Goal: Information Seeking & Learning: Learn about a topic

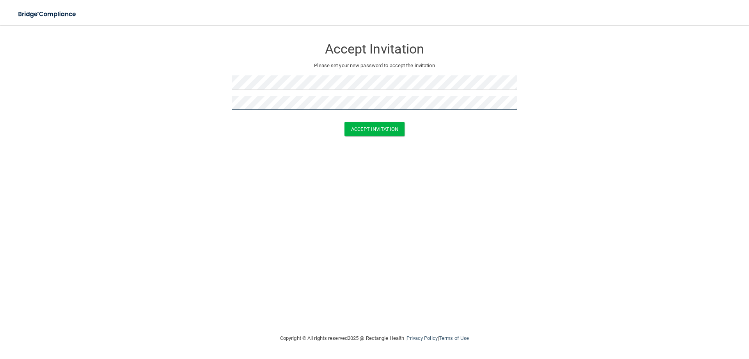
click at [345, 122] on button "Accept Invitation" at bounding box center [375, 129] width 60 height 14
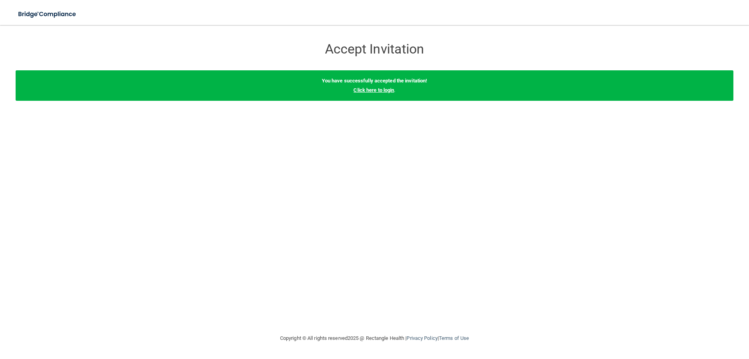
click at [384, 89] on link "Click here to login" at bounding box center [374, 90] width 41 height 6
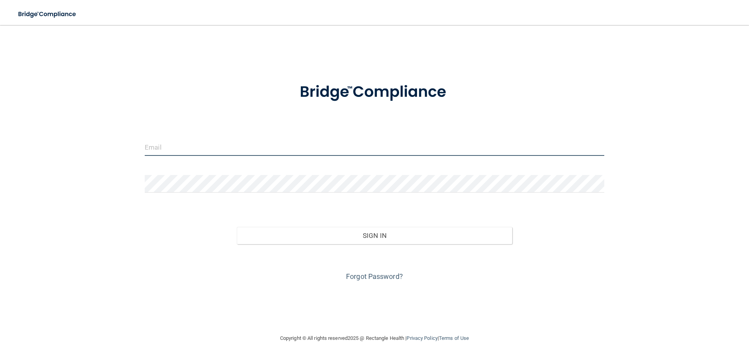
click at [302, 150] on input "email" at bounding box center [375, 147] width 460 height 18
type input "[PERSON_NAME][EMAIL_ADDRESS][PERSON_NAME][DOMAIN_NAME]"
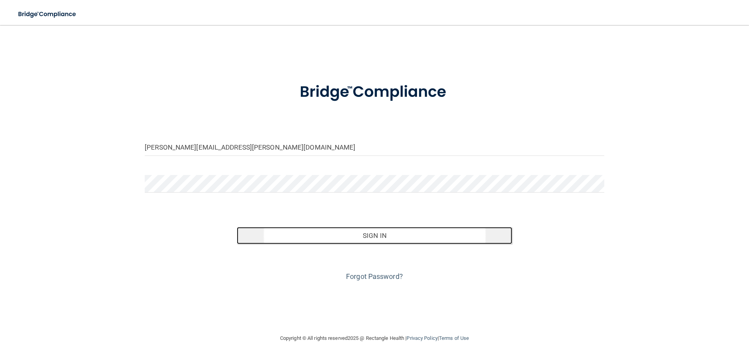
click at [375, 234] on button "Sign In" at bounding box center [375, 235] width 276 height 17
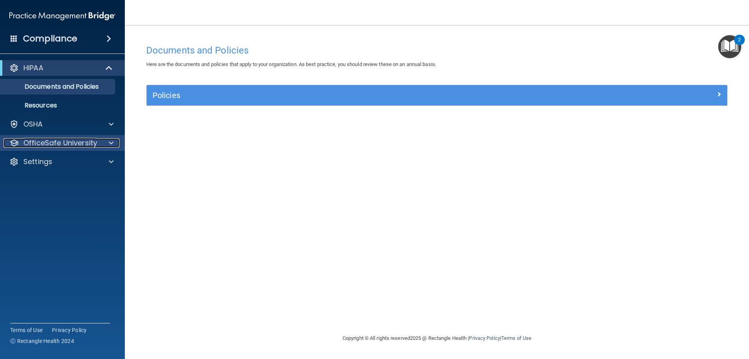
click at [87, 139] on p "OfficeSafe University" at bounding box center [60, 142] width 74 height 9
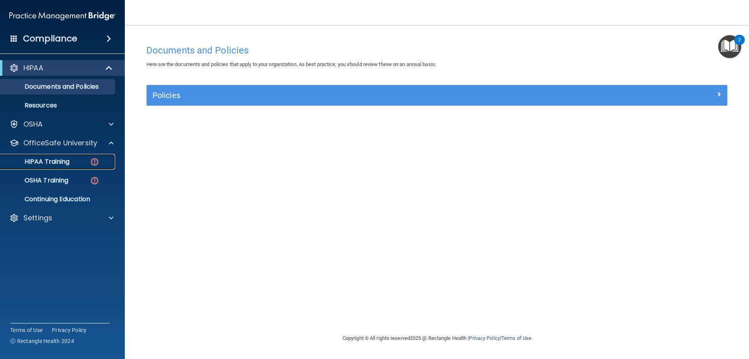
click at [78, 161] on div "HIPAA Training" at bounding box center [58, 162] width 107 height 8
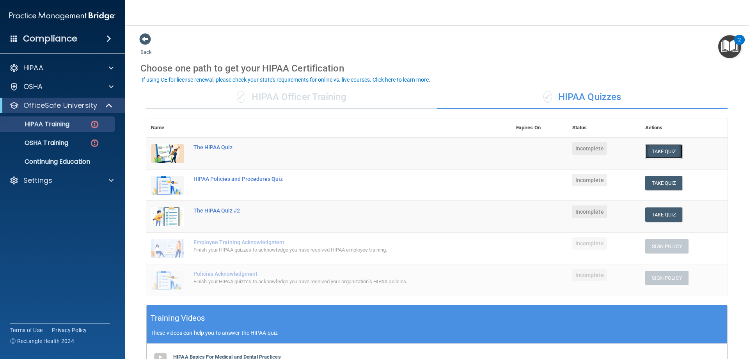
click at [661, 154] on button "Take Quiz" at bounding box center [664, 151] width 37 height 14
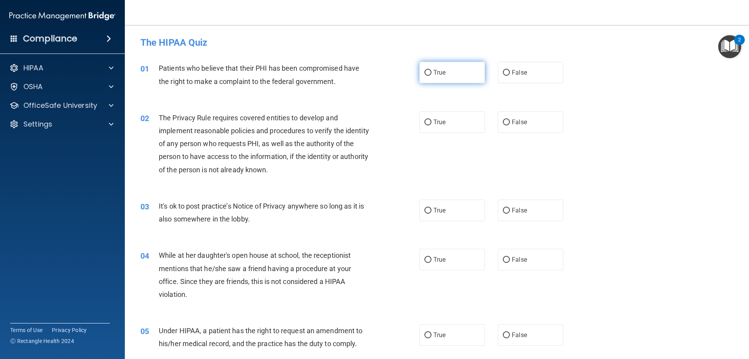
click at [425, 74] on input "True" at bounding box center [428, 73] width 7 height 6
radio input "true"
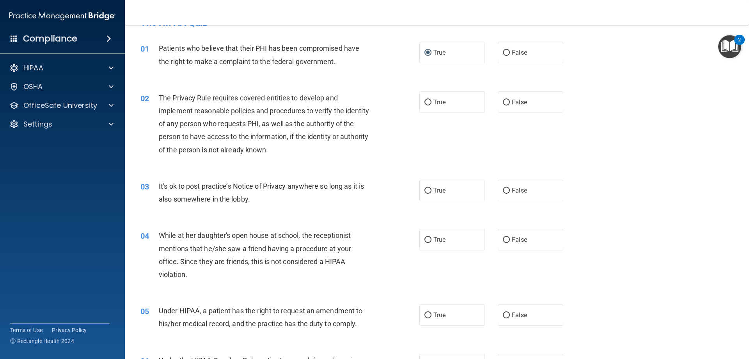
scroll to position [39, 0]
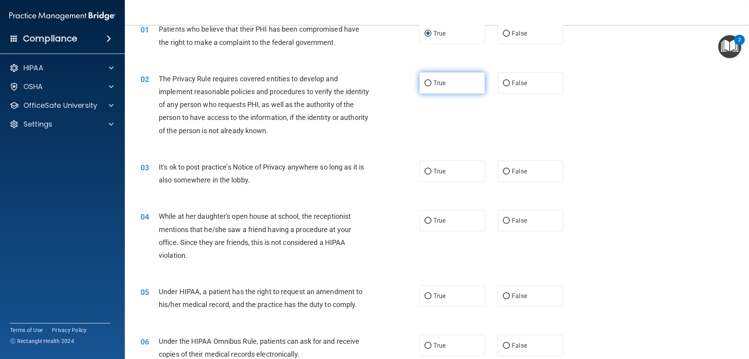
click at [426, 83] on input "True" at bounding box center [428, 83] width 7 height 6
radio input "true"
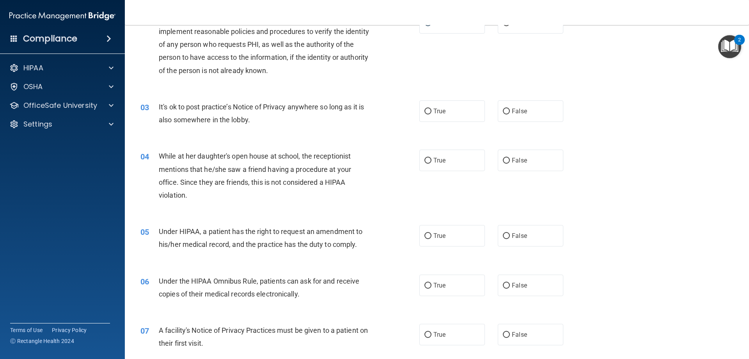
scroll to position [117, 0]
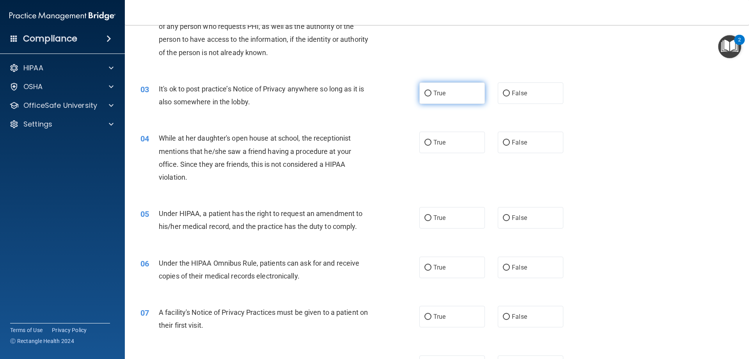
click at [425, 95] on input "True" at bounding box center [428, 94] width 7 height 6
radio input "true"
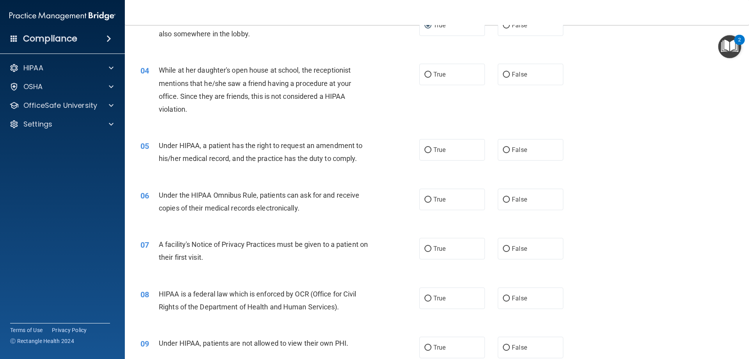
scroll to position [195, 0]
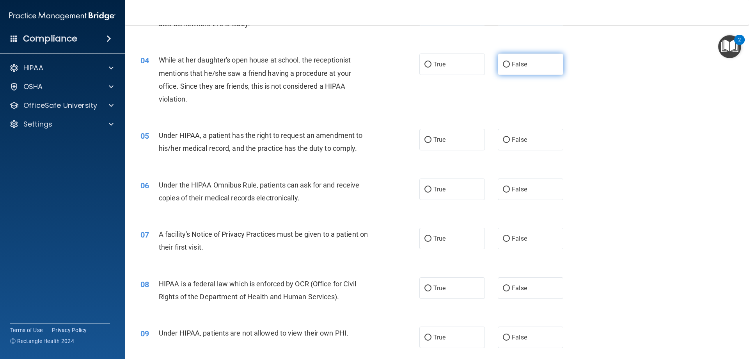
click at [513, 64] on span "False" at bounding box center [519, 64] width 15 height 7
click at [510, 64] on input "False" at bounding box center [506, 65] width 7 height 6
radio input "true"
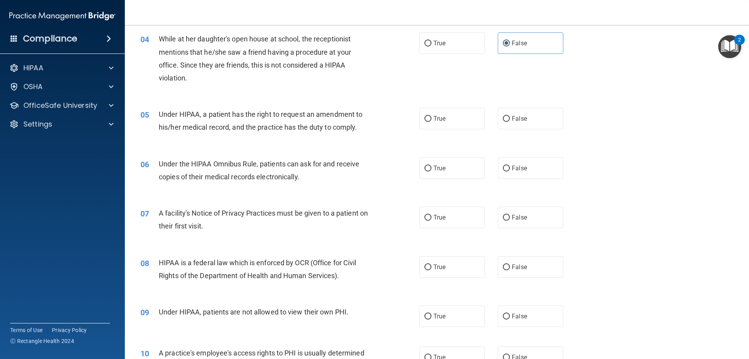
scroll to position [234, 0]
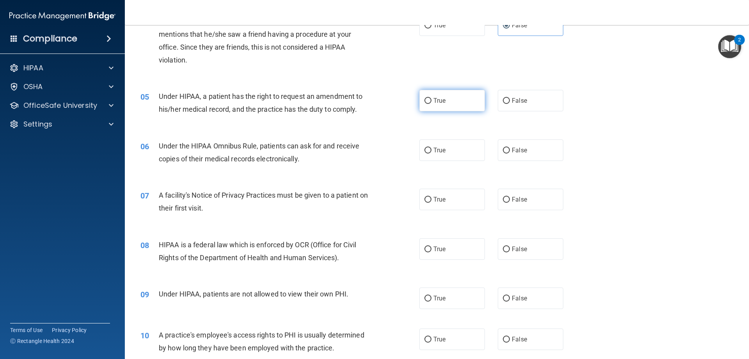
click at [430, 104] on label "True" at bounding box center [453, 100] width 66 height 21
click at [430, 104] on input "True" at bounding box center [428, 101] width 7 height 6
radio input "true"
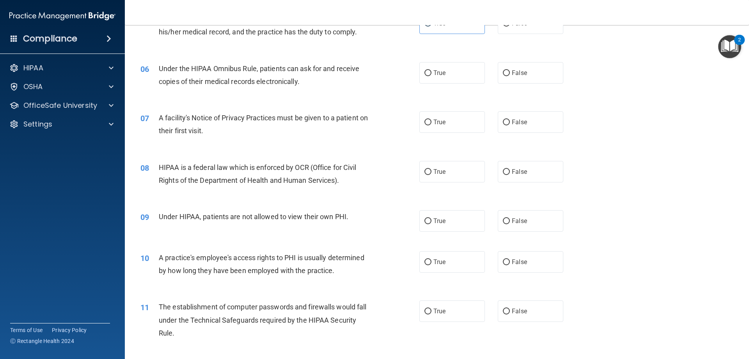
scroll to position [312, 0]
click at [434, 74] on span "True" at bounding box center [440, 71] width 12 height 7
click at [432, 74] on input "True" at bounding box center [428, 72] width 7 height 6
radio input "true"
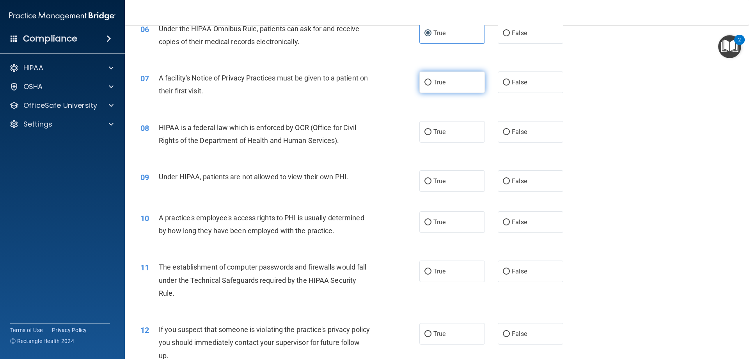
click at [447, 88] on label "True" at bounding box center [453, 81] width 66 height 21
click at [432, 85] on input "True" at bounding box center [428, 83] width 7 height 6
radio input "true"
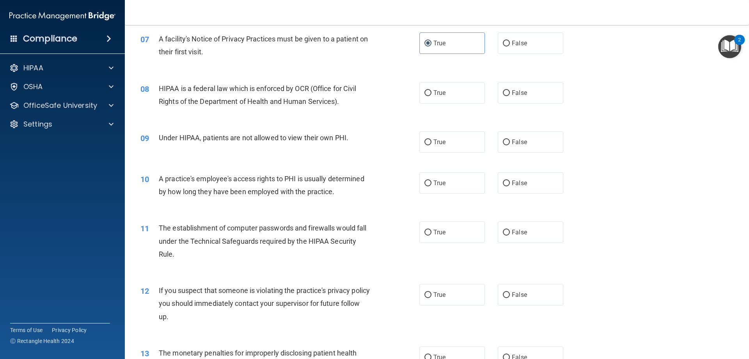
scroll to position [429, 0]
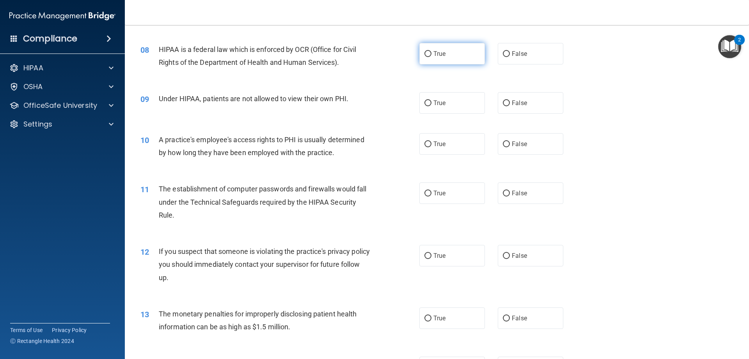
click at [429, 57] on label "True" at bounding box center [453, 53] width 66 height 21
click at [429, 57] on input "True" at bounding box center [428, 54] width 7 height 6
radio input "true"
click at [512, 103] on span "False" at bounding box center [519, 102] width 15 height 7
click at [510, 103] on input "False" at bounding box center [506, 103] width 7 height 6
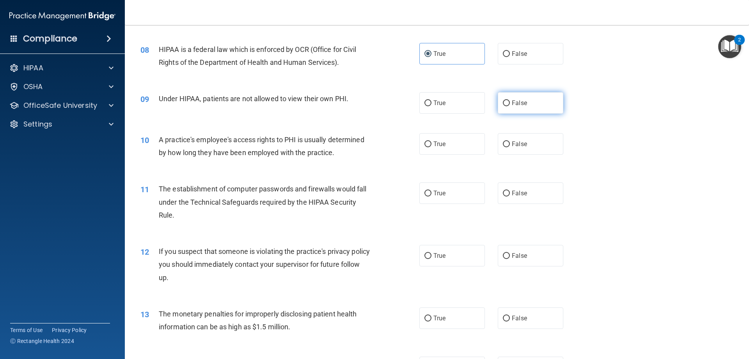
radio input "true"
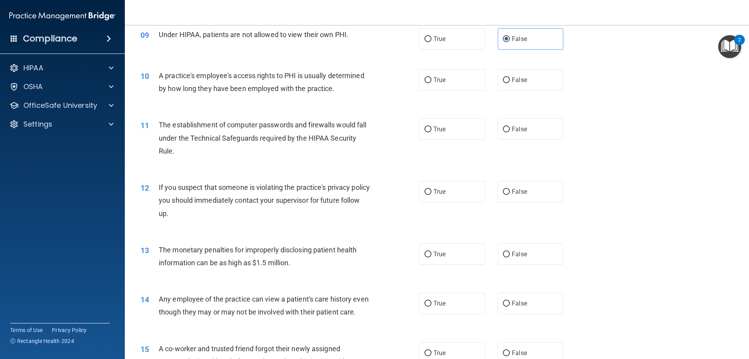
scroll to position [507, 0]
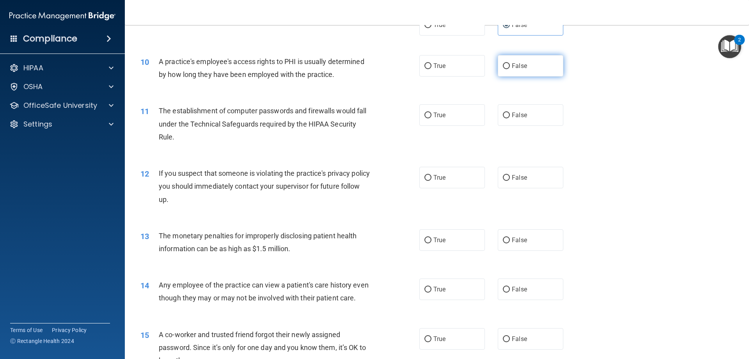
click at [523, 66] on label "False" at bounding box center [531, 65] width 66 height 21
click at [510, 66] on input "False" at bounding box center [506, 66] width 7 height 6
radio input "true"
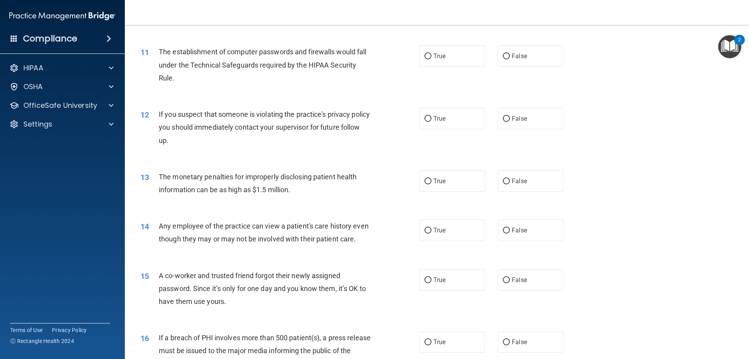
scroll to position [586, 0]
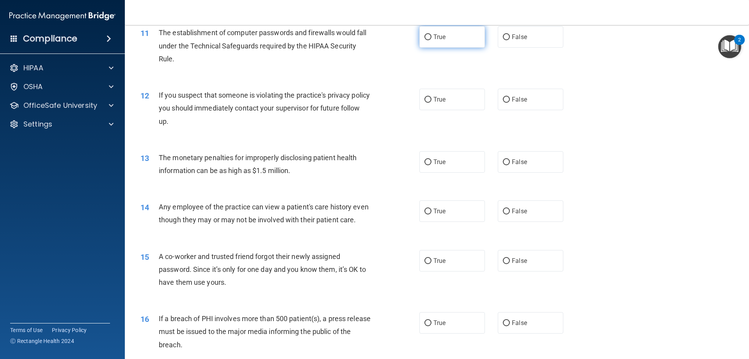
click at [434, 40] on span "True" at bounding box center [440, 36] width 12 height 7
click at [432, 40] on input "True" at bounding box center [428, 37] width 7 height 6
radio input "true"
click at [442, 101] on span "True" at bounding box center [440, 99] width 12 height 7
click at [432, 101] on input "True" at bounding box center [428, 100] width 7 height 6
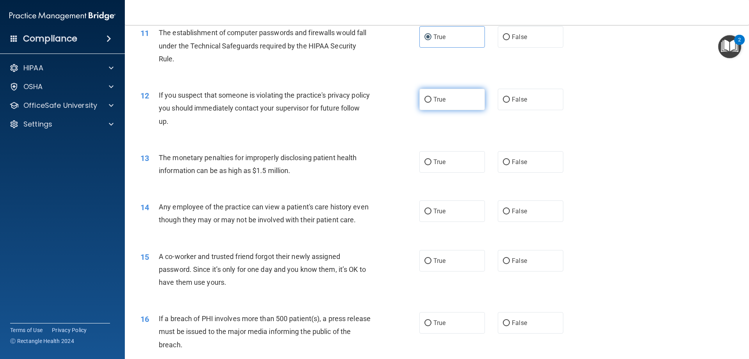
radio input "true"
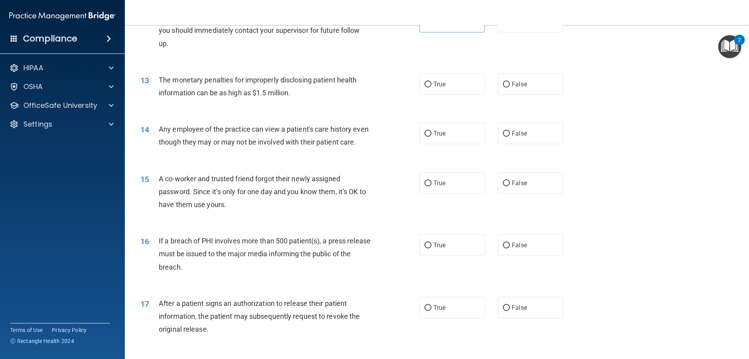
scroll to position [664, 0]
click at [450, 86] on label "True" at bounding box center [453, 83] width 66 height 21
click at [432, 86] on input "True" at bounding box center [428, 84] width 7 height 6
radio input "true"
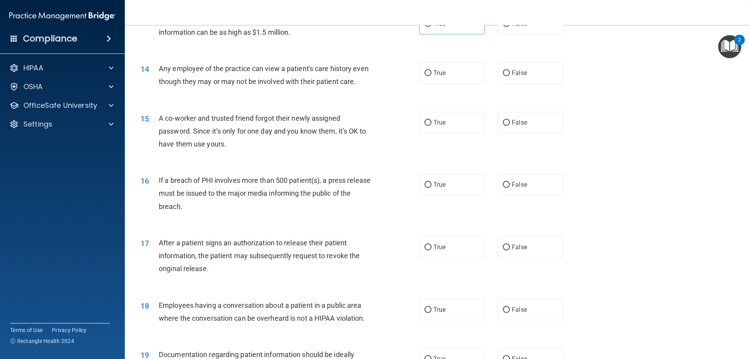
scroll to position [742, 0]
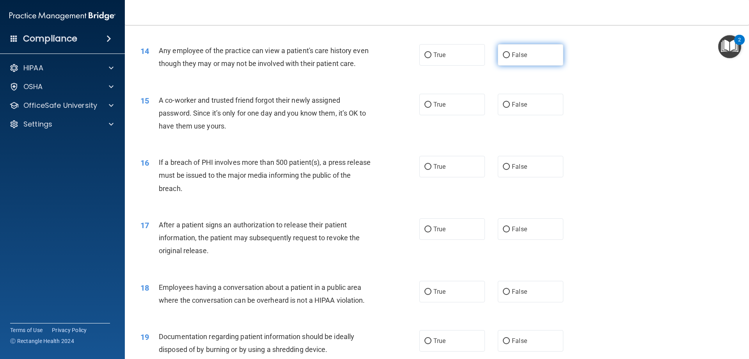
click at [507, 57] on label "False" at bounding box center [531, 54] width 66 height 21
click at [507, 57] on input "False" at bounding box center [506, 55] width 7 height 6
radio input "true"
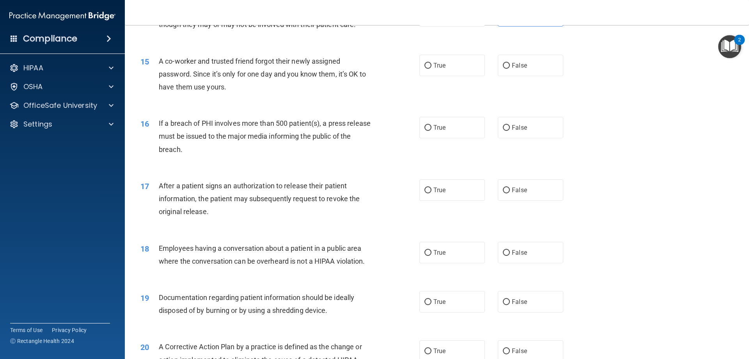
scroll to position [820, 0]
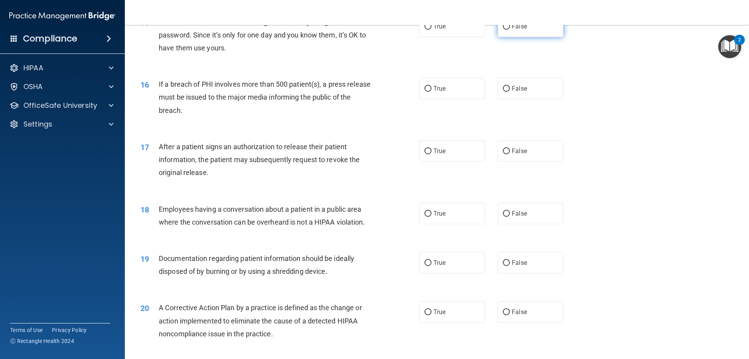
click at [504, 37] on label "False" at bounding box center [531, 26] width 66 height 21
click at [504, 30] on input "False" at bounding box center [506, 27] width 7 height 6
radio input "true"
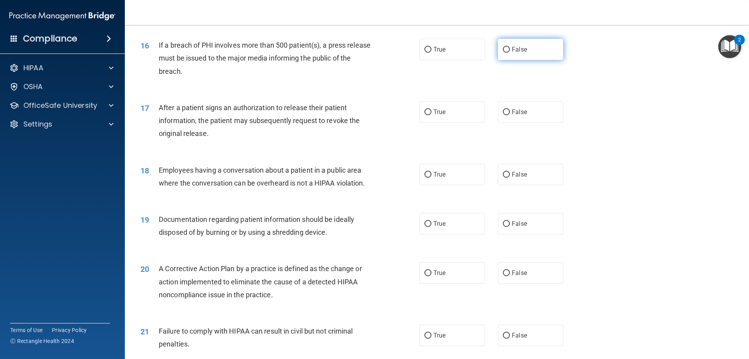
click at [517, 60] on label "False" at bounding box center [531, 49] width 66 height 21
click at [510, 53] on input "False" at bounding box center [506, 50] width 7 height 6
radio input "true"
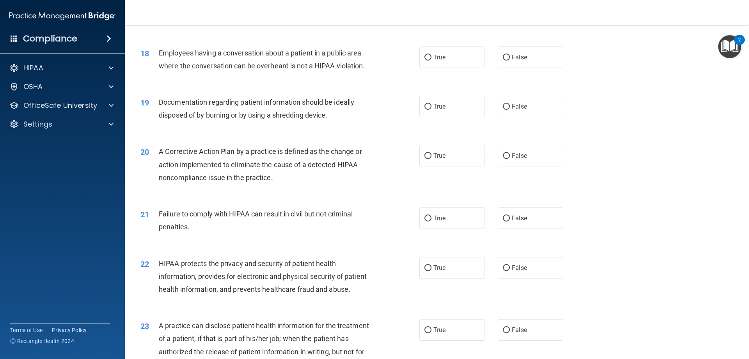
scroll to position [937, 0]
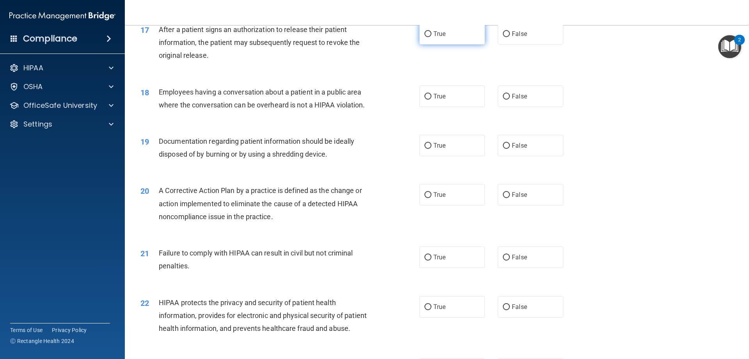
click at [434, 37] on span "True" at bounding box center [440, 33] width 12 height 7
click at [432, 37] on input "True" at bounding box center [428, 34] width 7 height 6
radio input "true"
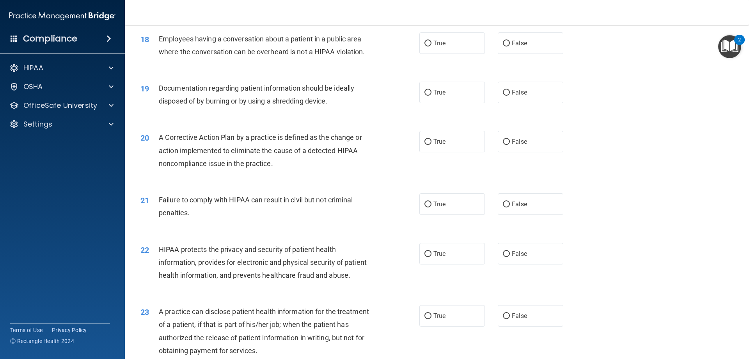
scroll to position [976, 0]
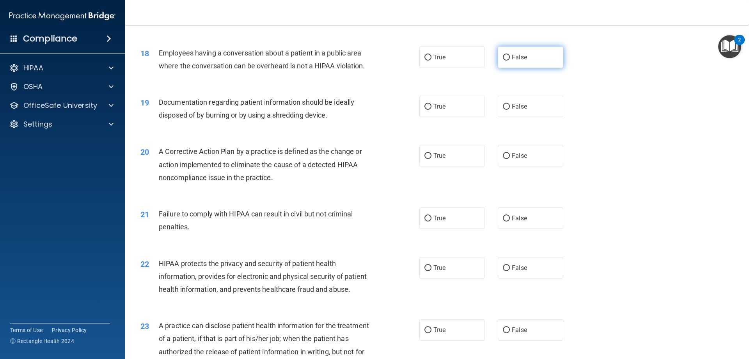
click at [510, 68] on label "False" at bounding box center [531, 56] width 66 height 21
click at [510, 61] on input "False" at bounding box center [506, 58] width 7 height 6
radio input "true"
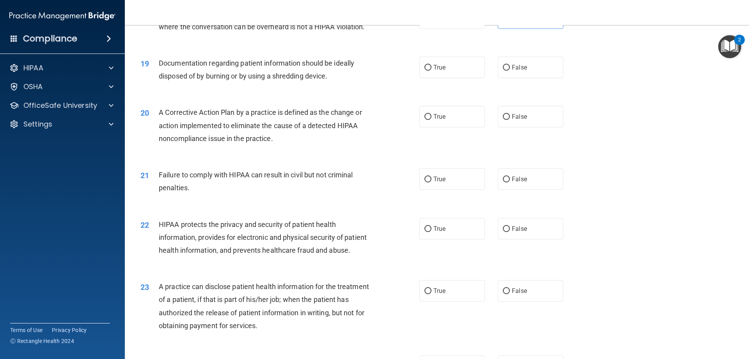
scroll to position [1054, 0]
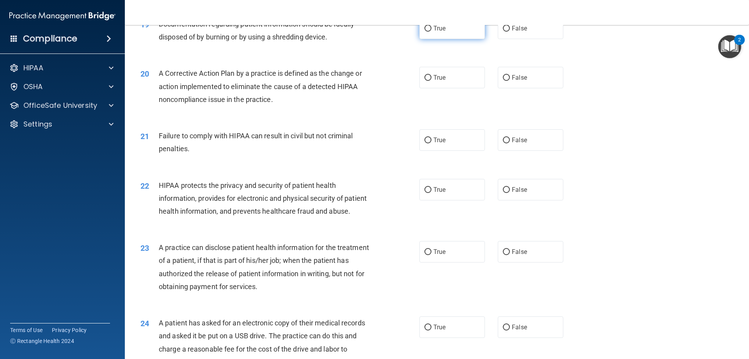
click at [420, 39] on label "True" at bounding box center [453, 28] width 66 height 21
click at [425, 32] on input "True" at bounding box center [428, 29] width 7 height 6
radio input "true"
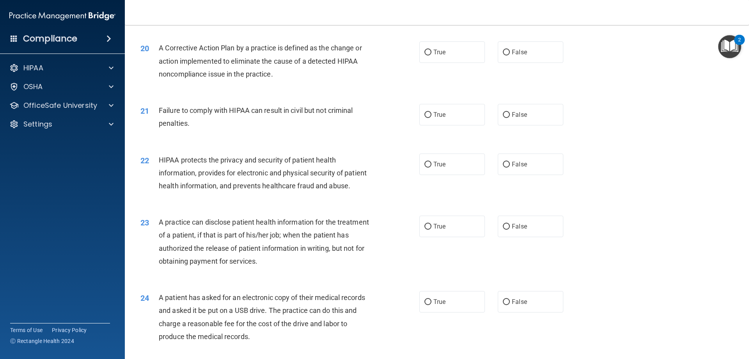
scroll to position [1093, 0]
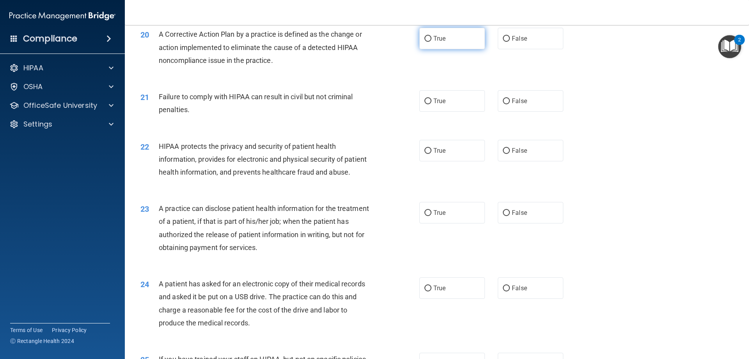
click at [441, 49] on label "True" at bounding box center [453, 38] width 66 height 21
click at [432, 42] on input "True" at bounding box center [428, 39] width 7 height 6
radio input "true"
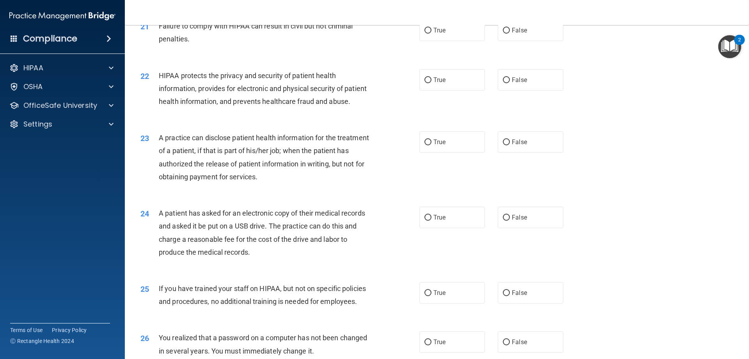
scroll to position [1171, 0]
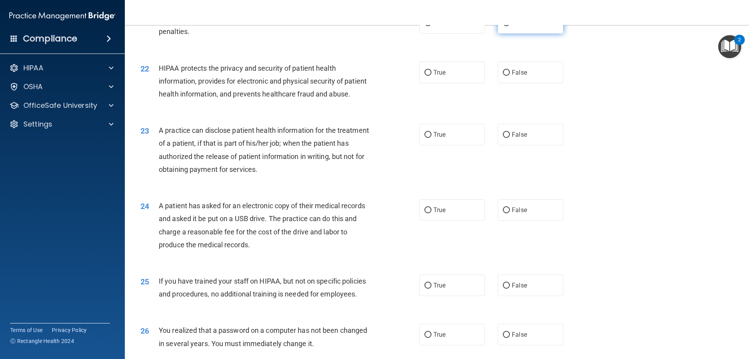
click at [515, 34] on label "False" at bounding box center [531, 22] width 66 height 21
click at [510, 26] on input "False" at bounding box center [506, 23] width 7 height 6
radio input "true"
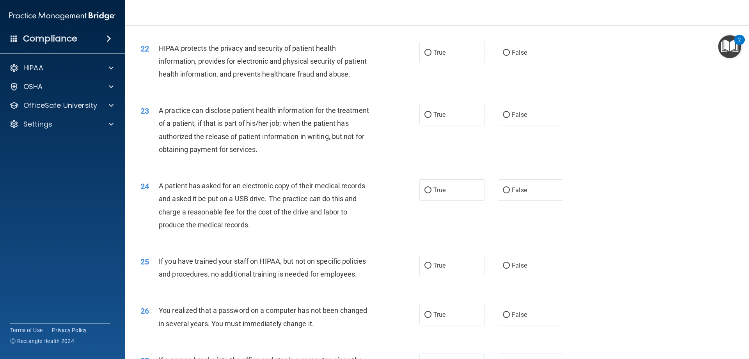
scroll to position [1210, 0]
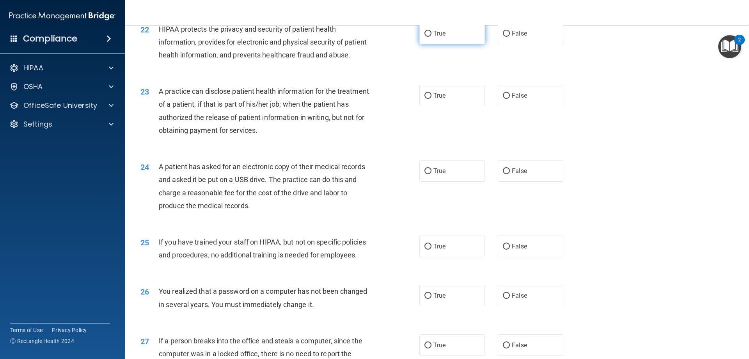
click at [444, 44] on label "True" at bounding box center [453, 33] width 66 height 21
click at [432, 37] on input "True" at bounding box center [428, 34] width 7 height 6
radio input "true"
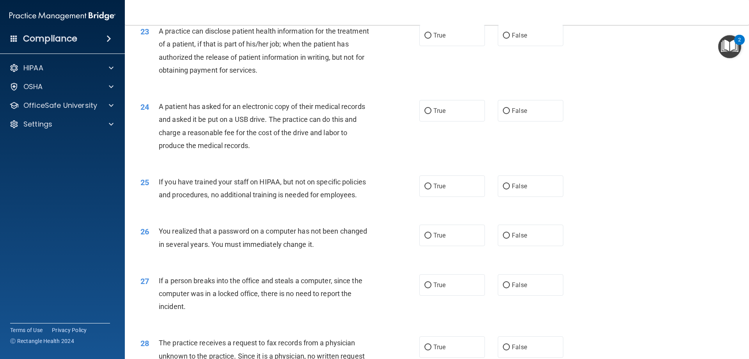
scroll to position [1288, 0]
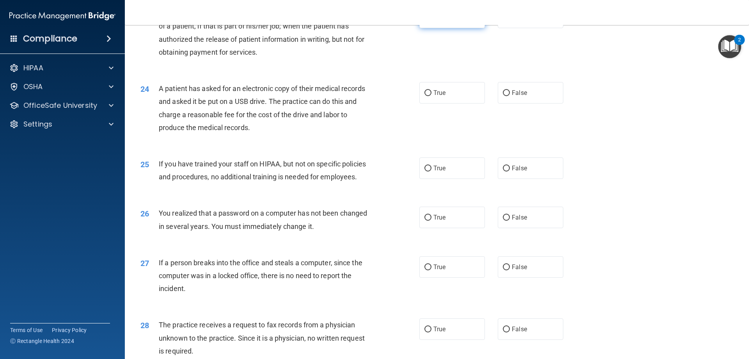
click at [449, 28] on label "True" at bounding box center [453, 17] width 66 height 21
click at [432, 21] on input "True" at bounding box center [428, 18] width 7 height 6
radio input "true"
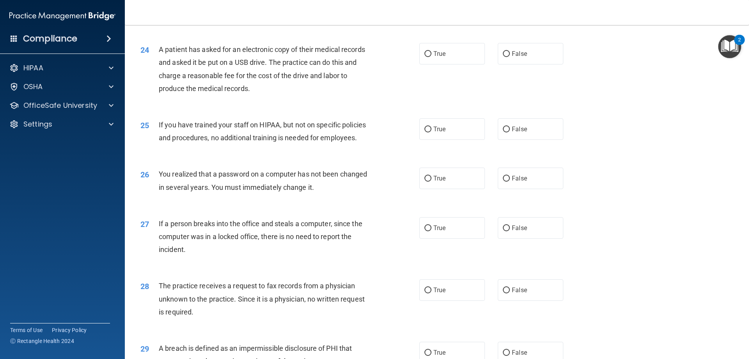
scroll to position [1366, 0]
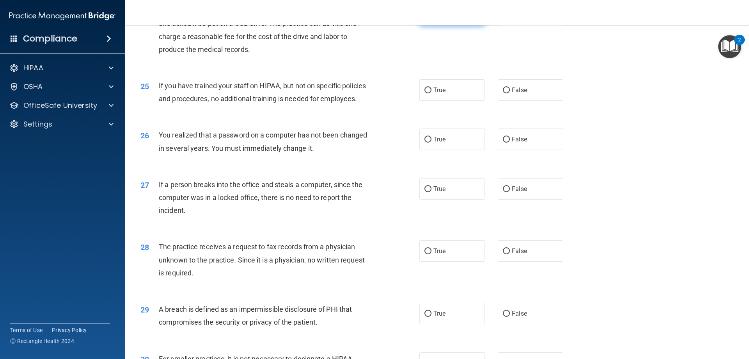
click at [445, 25] on label "True" at bounding box center [453, 14] width 66 height 21
click at [432, 18] on input "True" at bounding box center [428, 15] width 7 height 6
radio input "true"
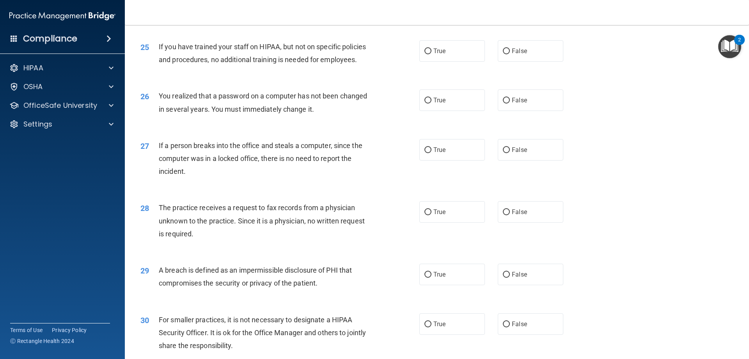
scroll to position [1444, 0]
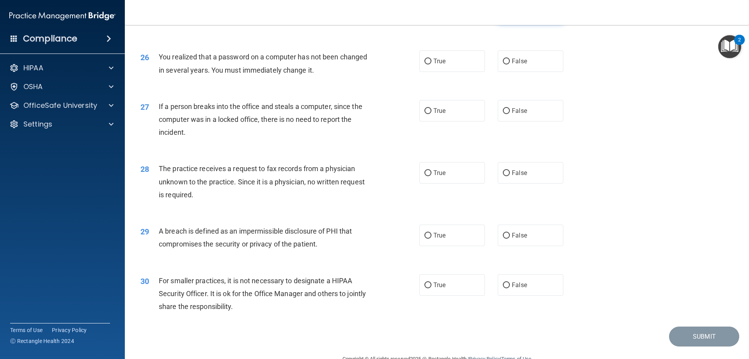
click at [525, 23] on label "False" at bounding box center [531, 11] width 66 height 21
click at [510, 15] on input "False" at bounding box center [506, 12] width 7 height 6
radio input "true"
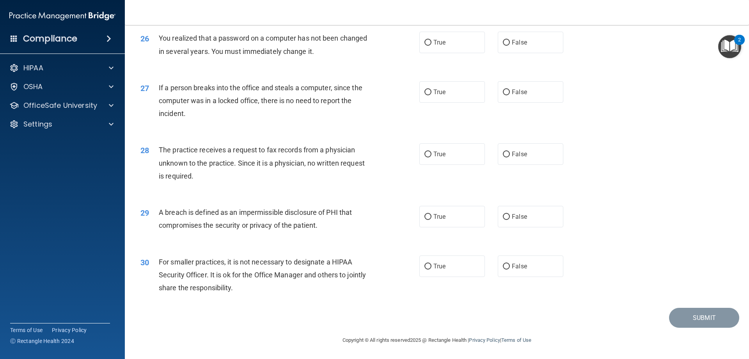
scroll to position [1489, 0]
click at [529, 44] on label "False" at bounding box center [531, 42] width 66 height 21
click at [510, 44] on input "False" at bounding box center [506, 43] width 7 height 6
radio input "true"
click at [529, 94] on label "False" at bounding box center [531, 91] width 66 height 21
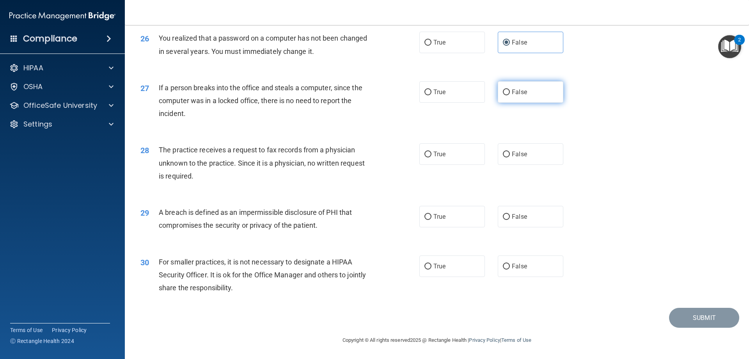
click at [510, 94] on input "False" at bounding box center [506, 92] width 7 height 6
radio input "true"
click at [506, 157] on input "False" at bounding box center [506, 154] width 7 height 6
radio input "true"
click at [431, 223] on label "True" at bounding box center [453, 216] width 66 height 21
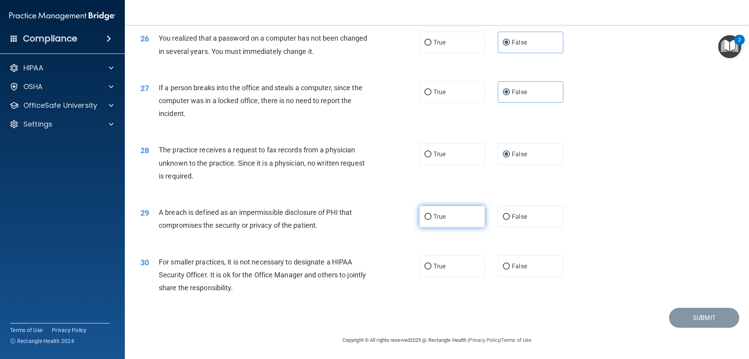
click at [431, 220] on input "True" at bounding box center [428, 217] width 7 height 6
radio input "true"
click at [518, 269] on span "False" at bounding box center [519, 265] width 15 height 7
click at [510, 269] on input "False" at bounding box center [506, 266] width 7 height 6
radio input "true"
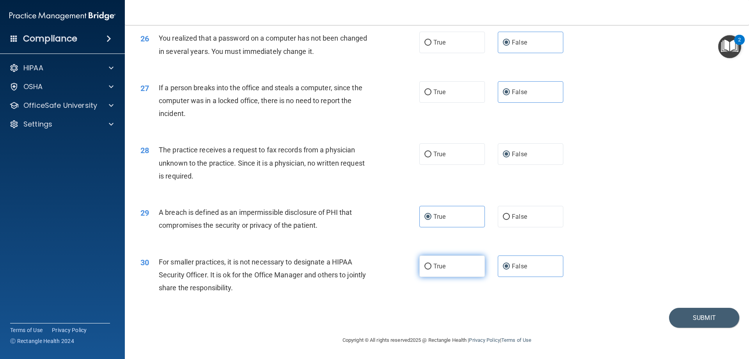
click at [434, 268] on span "True" at bounding box center [440, 265] width 12 height 7
click at [432, 268] on input "True" at bounding box center [428, 266] width 7 height 6
radio input "true"
radio input "false"
click at [710, 315] on button "Submit" at bounding box center [704, 318] width 70 height 20
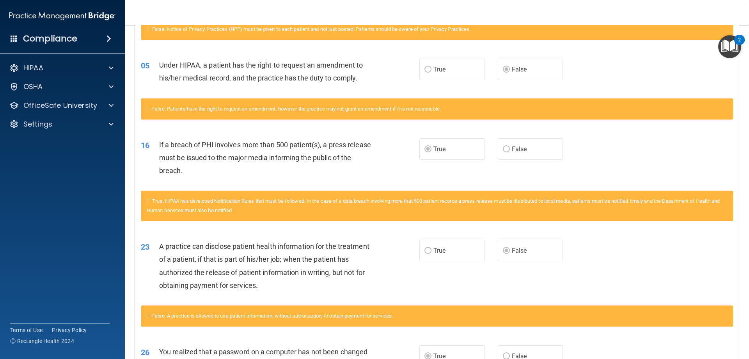
scroll to position [114, 0]
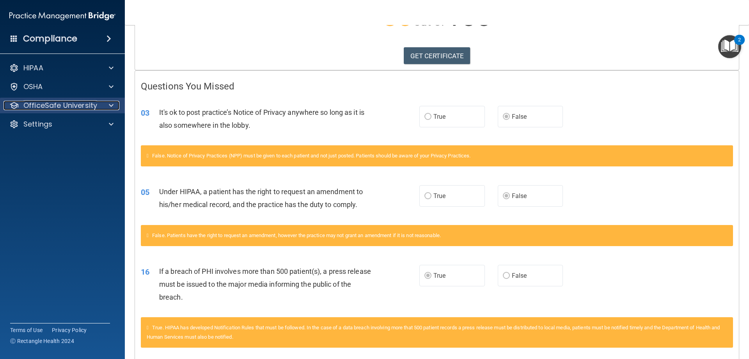
click at [35, 103] on p "OfficeSafe University" at bounding box center [60, 105] width 74 height 9
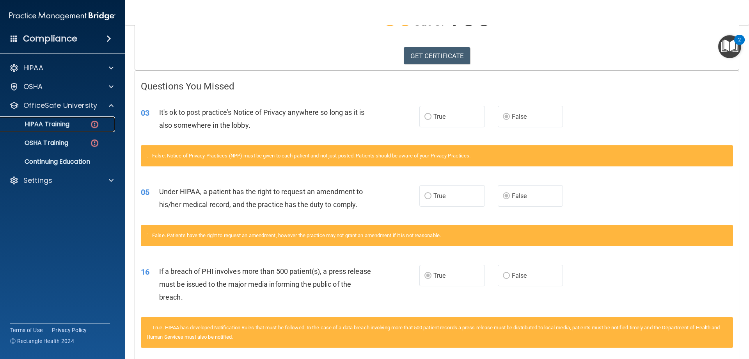
click at [46, 128] on p "HIPAA Training" at bounding box center [37, 124] width 64 height 8
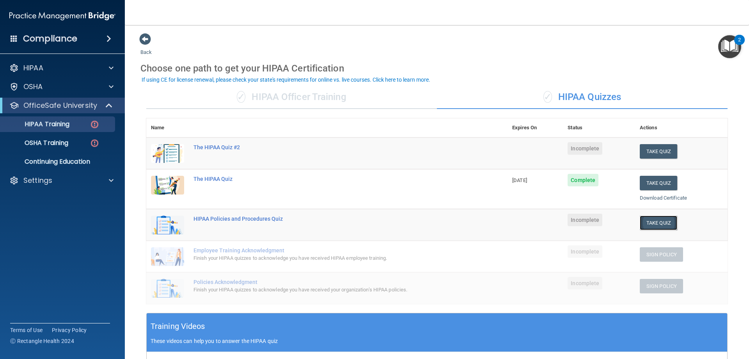
click at [666, 224] on button "Take Quiz" at bounding box center [658, 222] width 37 height 14
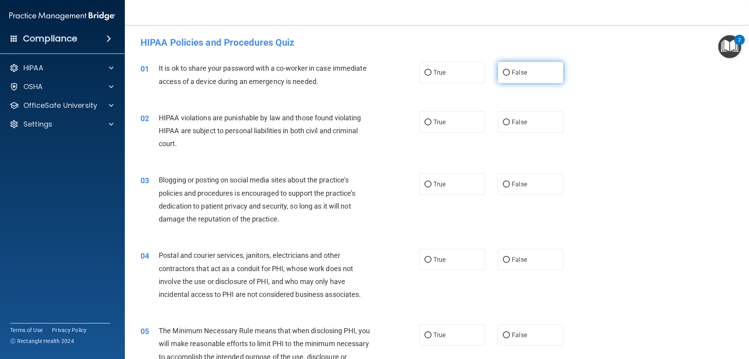
click at [522, 73] on span "False" at bounding box center [519, 72] width 15 height 7
click at [510, 73] on input "False" at bounding box center [506, 73] width 7 height 6
radio input "true"
click at [452, 125] on label "True" at bounding box center [453, 121] width 66 height 21
click at [432, 125] on input "True" at bounding box center [428, 122] width 7 height 6
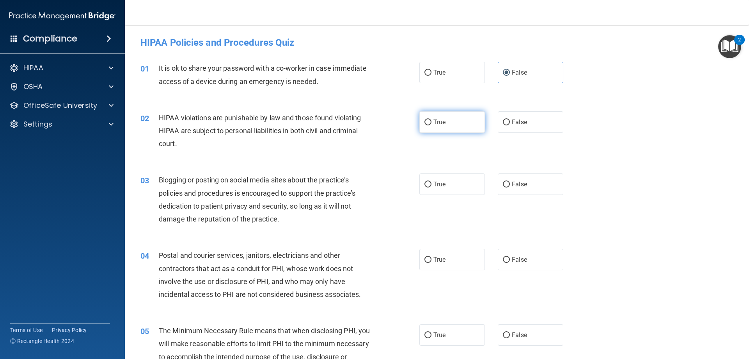
radio input "true"
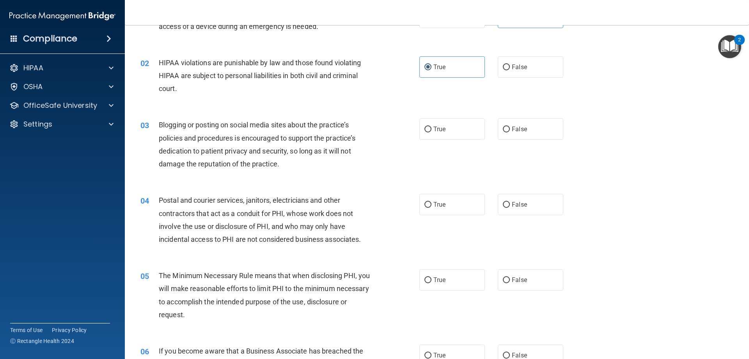
scroll to position [78, 0]
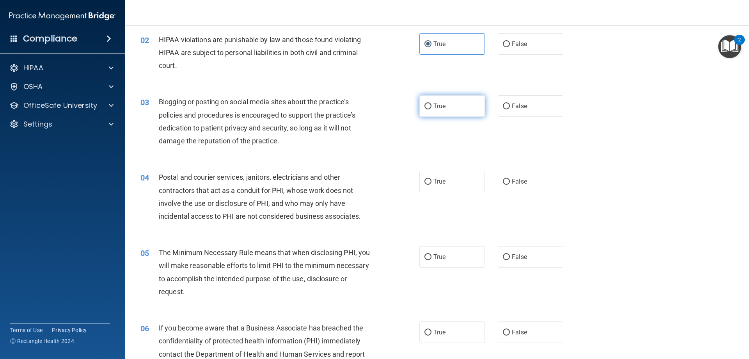
click at [429, 111] on label "True" at bounding box center [453, 105] width 66 height 21
click at [429, 109] on input "True" at bounding box center [428, 106] width 7 height 6
radio input "true"
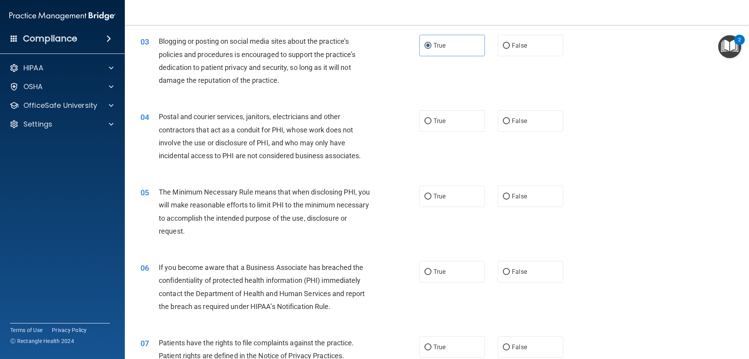
scroll to position [156, 0]
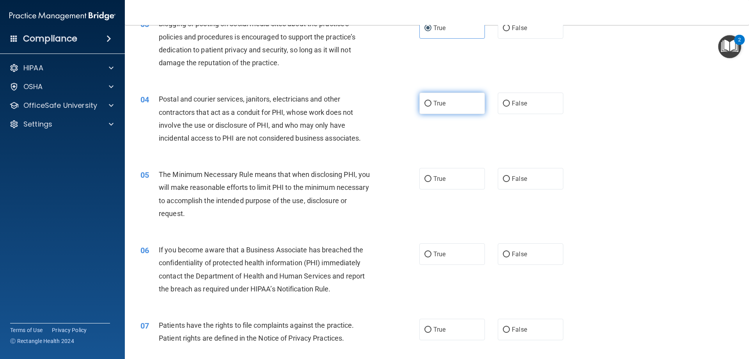
click at [428, 107] on label "True" at bounding box center [453, 103] width 66 height 21
click at [428, 107] on input "True" at bounding box center [428, 104] width 7 height 6
radio input "true"
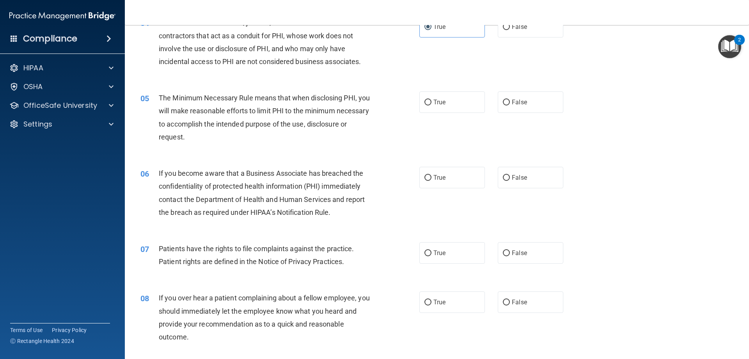
scroll to position [234, 0]
click at [422, 106] on label "True" at bounding box center [453, 100] width 66 height 21
click at [425, 104] on input "True" at bounding box center [428, 101] width 7 height 6
radio input "true"
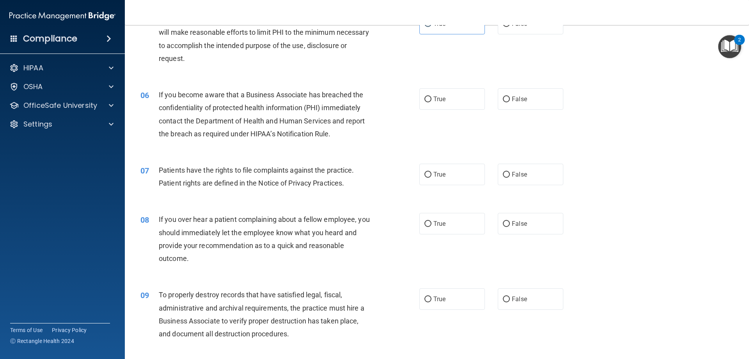
scroll to position [312, 0]
click at [434, 102] on label "True" at bounding box center [453, 97] width 66 height 21
click at [432, 101] on input "True" at bounding box center [428, 98] width 7 height 6
radio input "true"
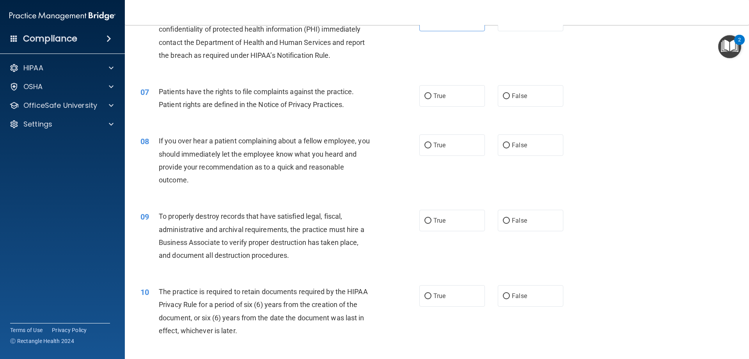
scroll to position [429, 0]
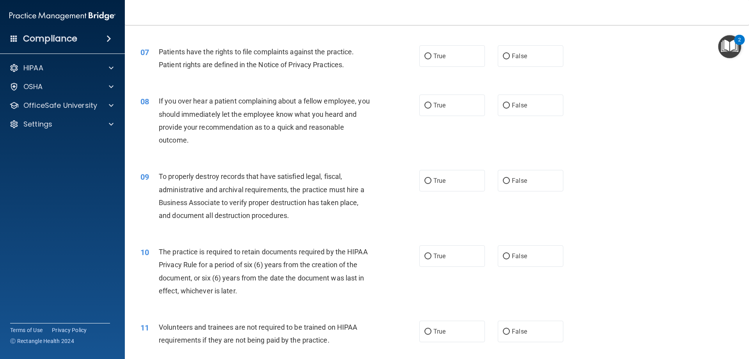
drag, startPoint x: 431, startPoint y: 64, endPoint x: 420, endPoint y: 68, distance: 11.4
click at [431, 64] on label "True" at bounding box center [453, 55] width 66 height 21
click at [431, 59] on input "True" at bounding box center [428, 56] width 7 height 6
radio input "true"
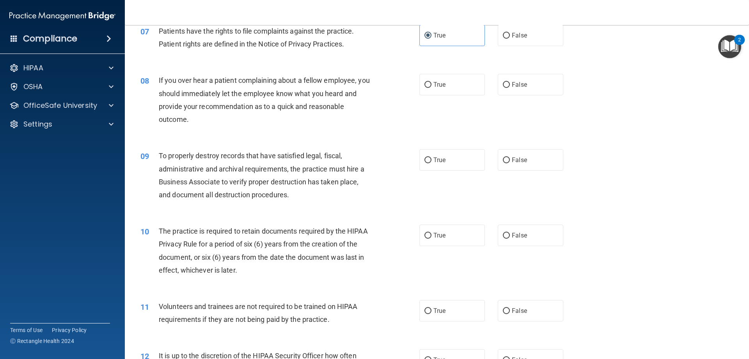
scroll to position [468, 0]
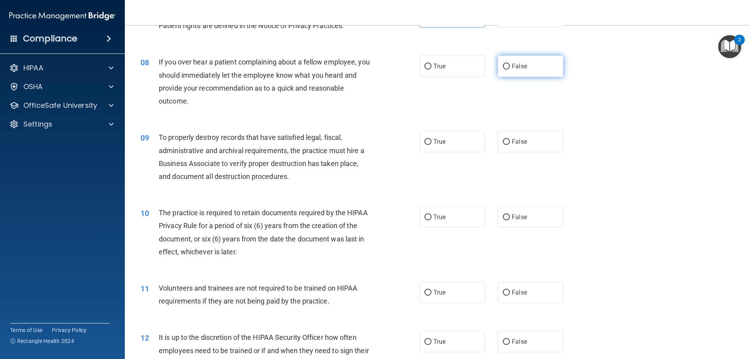
click at [532, 68] on label "False" at bounding box center [531, 65] width 66 height 21
click at [510, 68] on input "False" at bounding box center [506, 67] width 7 height 6
radio input "true"
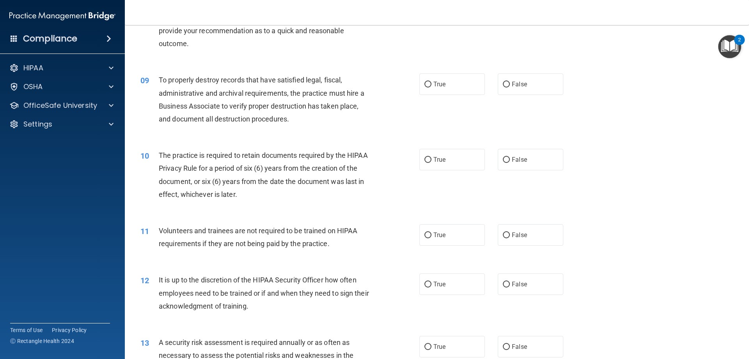
scroll to position [546, 0]
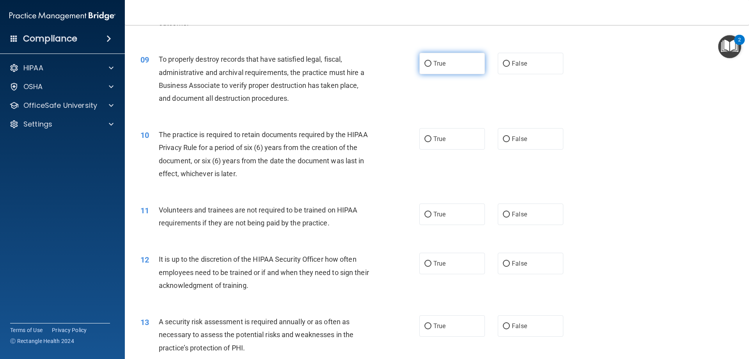
click at [436, 64] on span "True" at bounding box center [440, 63] width 12 height 7
click at [432, 64] on input "True" at bounding box center [428, 64] width 7 height 6
radio input "true"
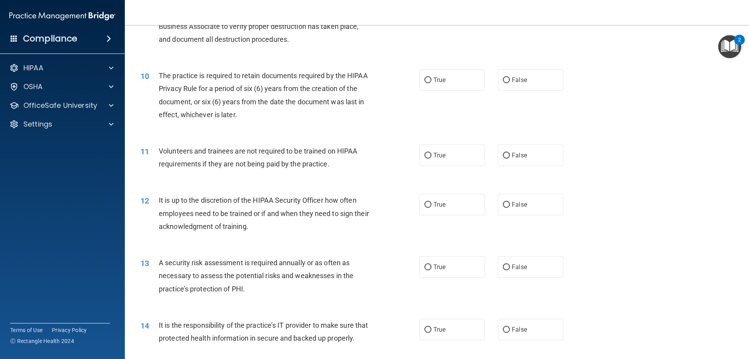
scroll to position [625, 0]
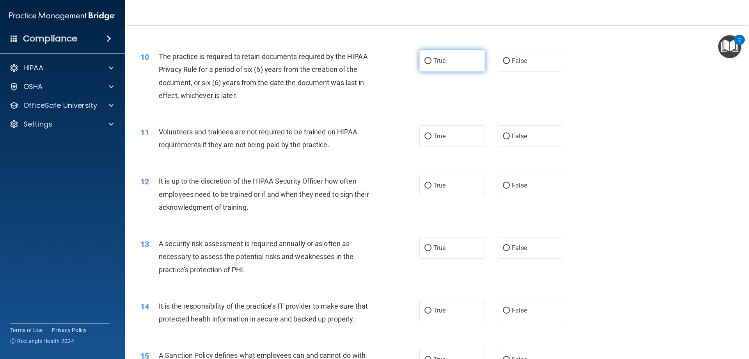
click at [429, 64] on label "True" at bounding box center [453, 60] width 66 height 21
click at [429, 64] on input "True" at bounding box center [428, 61] width 7 height 6
radio input "true"
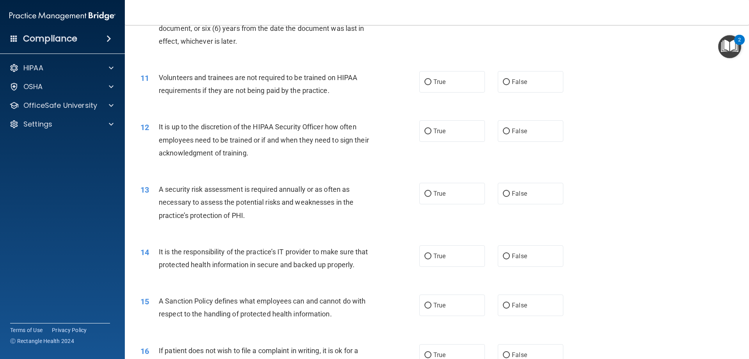
scroll to position [703, 0]
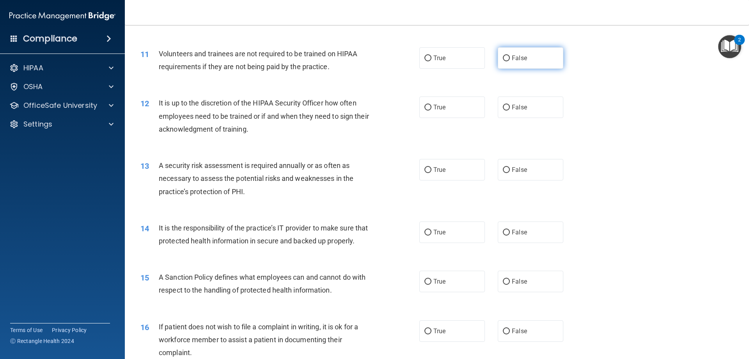
click at [519, 62] on label "False" at bounding box center [531, 57] width 66 height 21
click at [510, 61] on input "False" at bounding box center [506, 58] width 7 height 6
radio input "true"
click at [512, 107] on span "False" at bounding box center [519, 106] width 15 height 7
click at [510, 107] on input "False" at bounding box center [506, 108] width 7 height 6
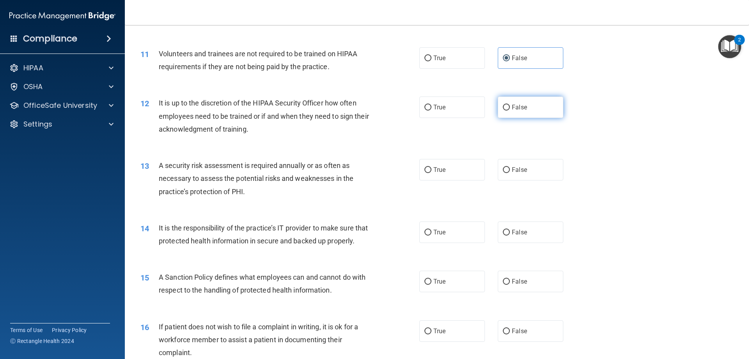
radio input "true"
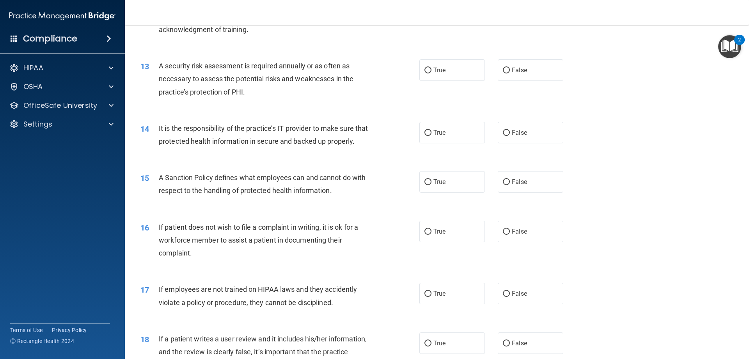
scroll to position [820, 0]
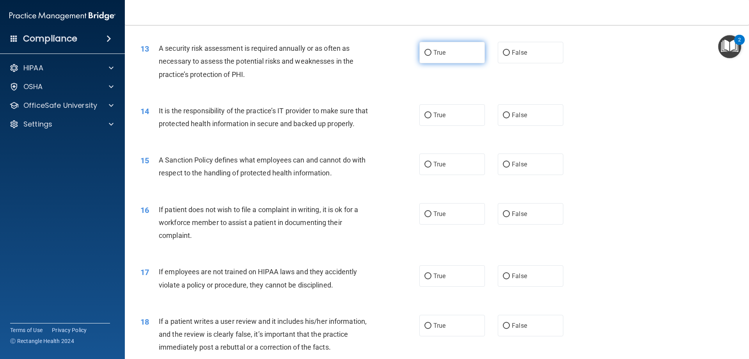
click at [432, 56] on label "True" at bounding box center [453, 52] width 66 height 21
click at [432, 56] on input "True" at bounding box center [428, 53] width 7 height 6
radio input "true"
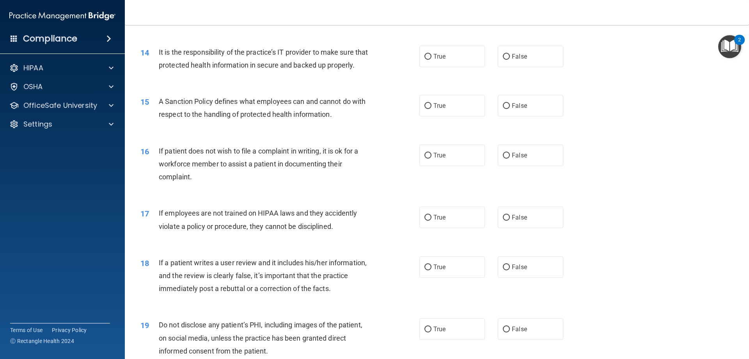
scroll to position [898, 0]
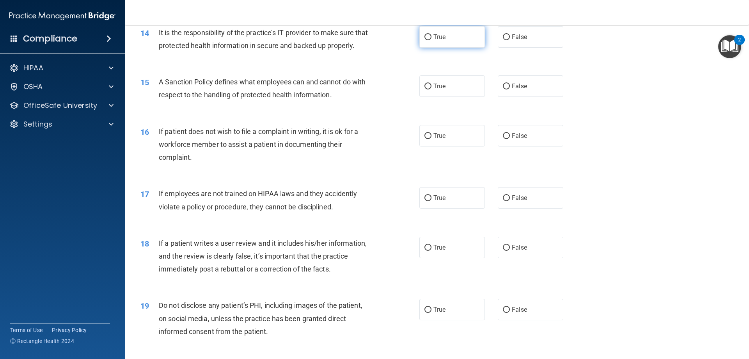
click at [431, 43] on label "True" at bounding box center [453, 36] width 66 height 21
click at [431, 40] on input "True" at bounding box center [428, 37] width 7 height 6
radio input "true"
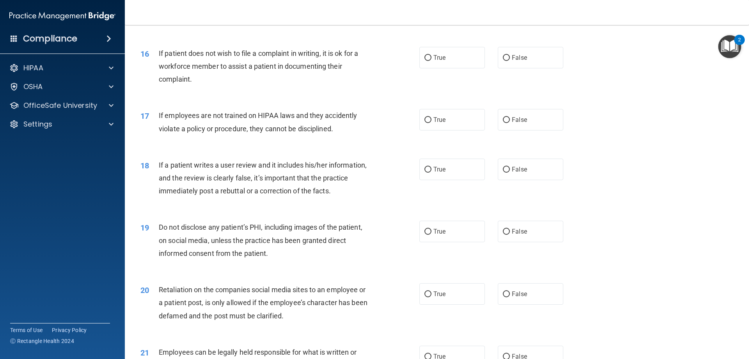
scroll to position [937, 0]
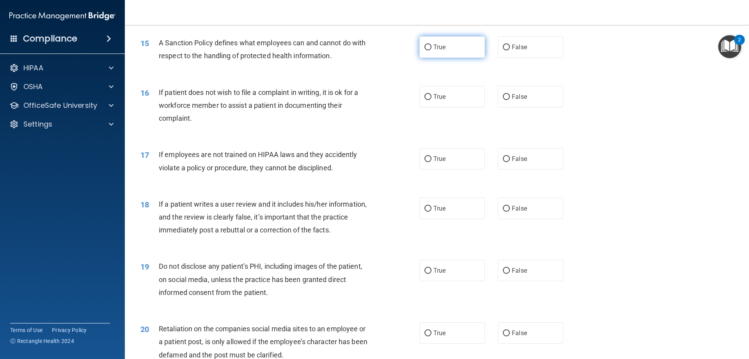
click at [442, 58] on label "True" at bounding box center [453, 46] width 66 height 21
click at [432, 50] on input "True" at bounding box center [428, 48] width 7 height 6
radio input "true"
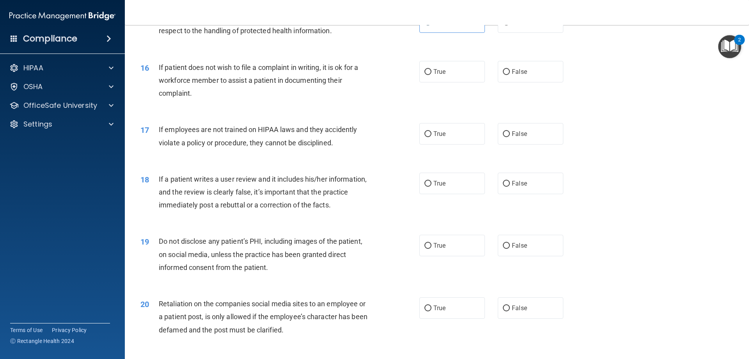
scroll to position [976, 0]
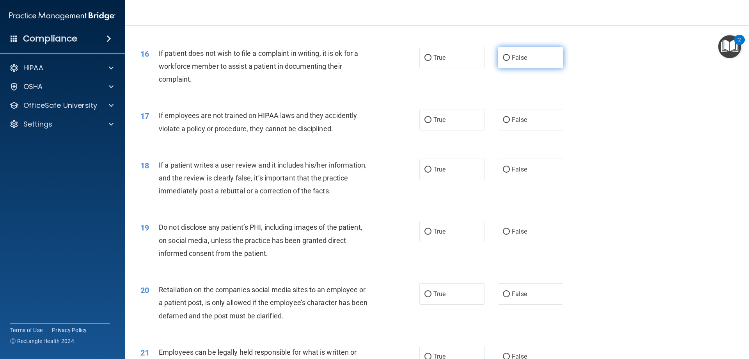
click at [532, 68] on label "False" at bounding box center [531, 57] width 66 height 21
click at [510, 61] on input "False" at bounding box center [506, 58] width 7 height 6
radio input "true"
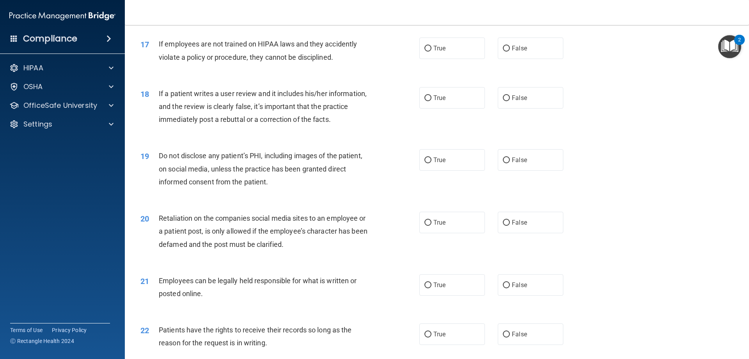
scroll to position [1054, 0]
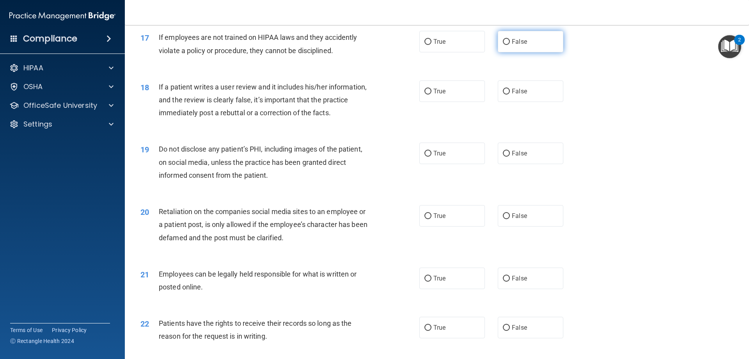
click at [532, 52] on label "False" at bounding box center [531, 41] width 66 height 21
click at [510, 45] on input "False" at bounding box center [506, 42] width 7 height 6
radio input "true"
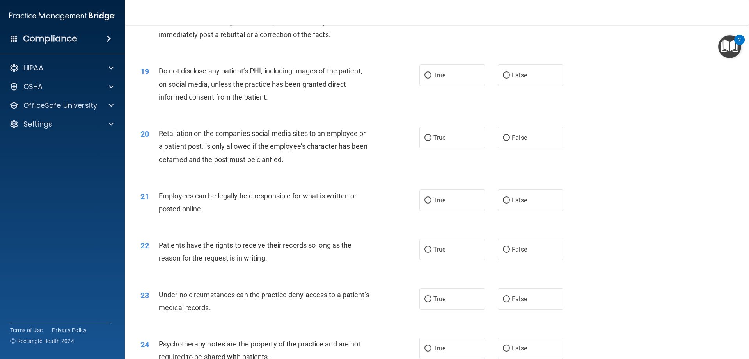
scroll to position [1093, 0]
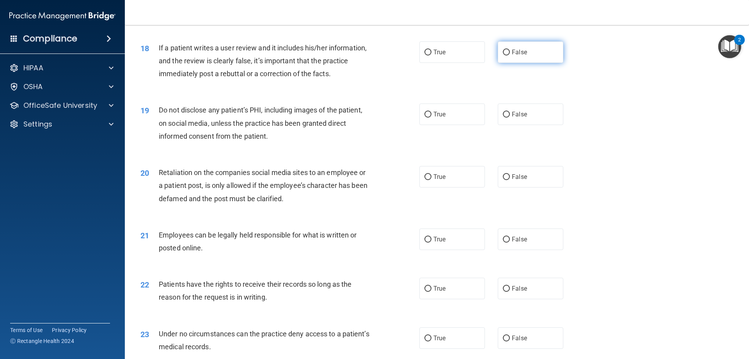
click at [516, 63] on label "False" at bounding box center [531, 51] width 66 height 21
click at [510, 55] on input "False" at bounding box center [506, 53] width 7 height 6
radio input "true"
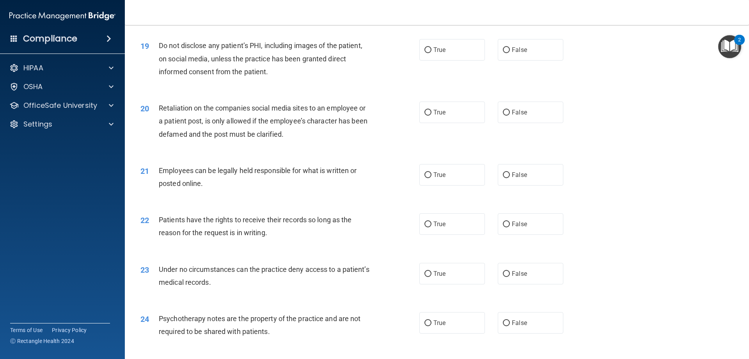
scroll to position [1171, 0]
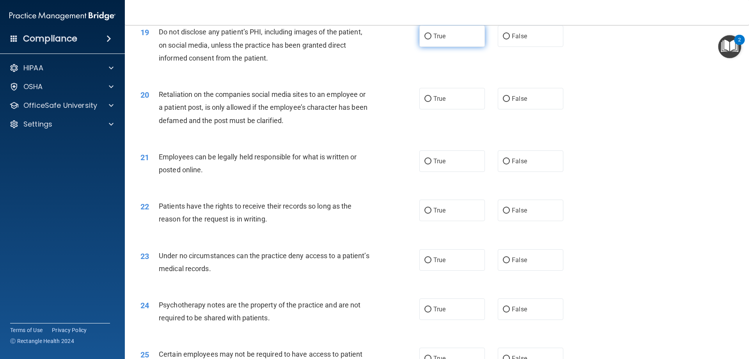
click at [456, 47] on label "True" at bounding box center [453, 35] width 66 height 21
click at [432, 39] on input "True" at bounding box center [428, 37] width 7 height 6
radio input "true"
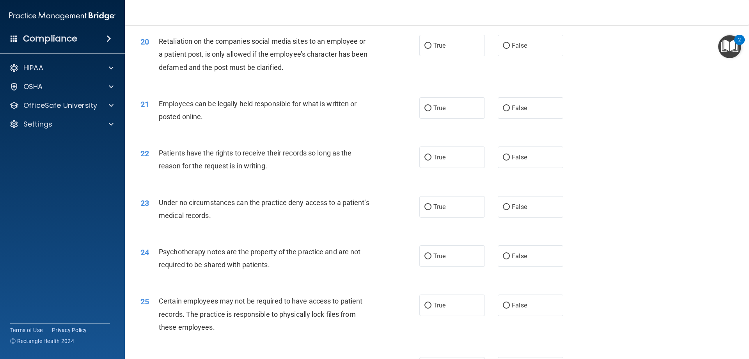
scroll to position [1210, 0]
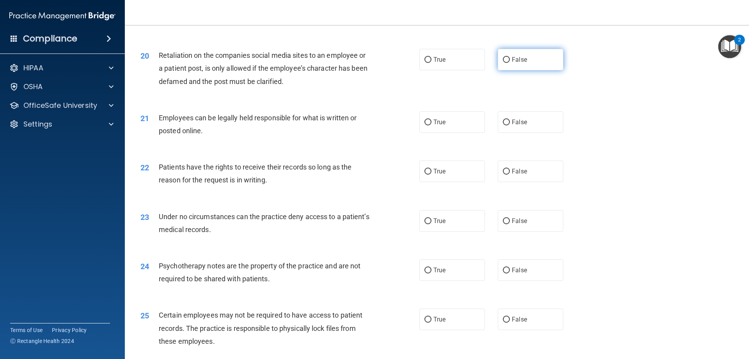
click at [528, 70] on label "False" at bounding box center [531, 59] width 66 height 21
click at [510, 63] on input "False" at bounding box center [506, 60] width 7 height 6
radio input "true"
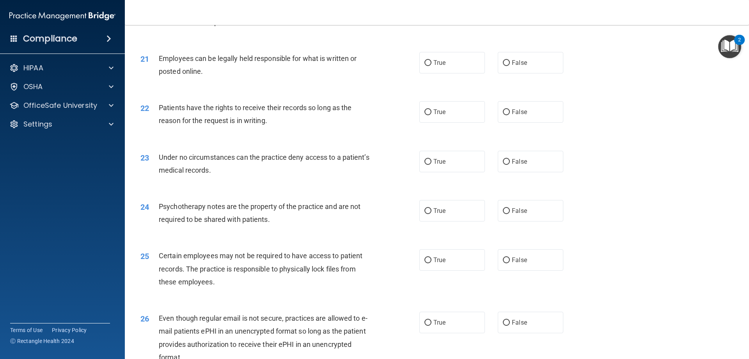
scroll to position [1288, 0]
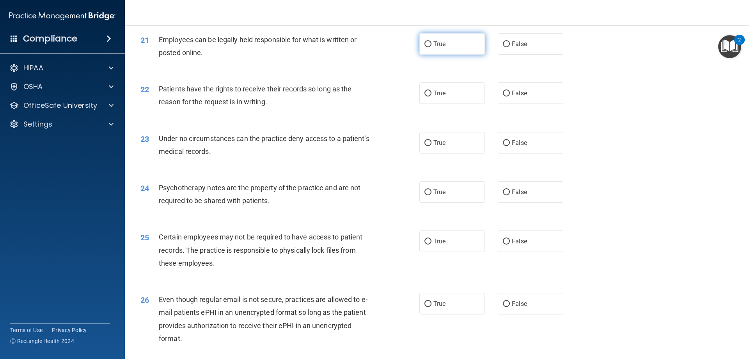
click at [464, 55] on label "True" at bounding box center [453, 43] width 66 height 21
click at [432, 47] on input "True" at bounding box center [428, 44] width 7 height 6
radio input "true"
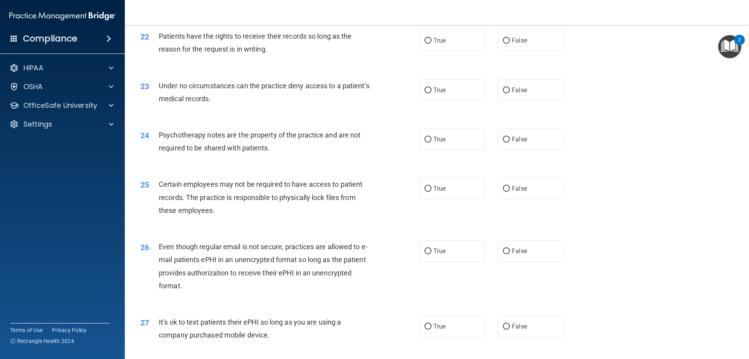
scroll to position [1327, 0]
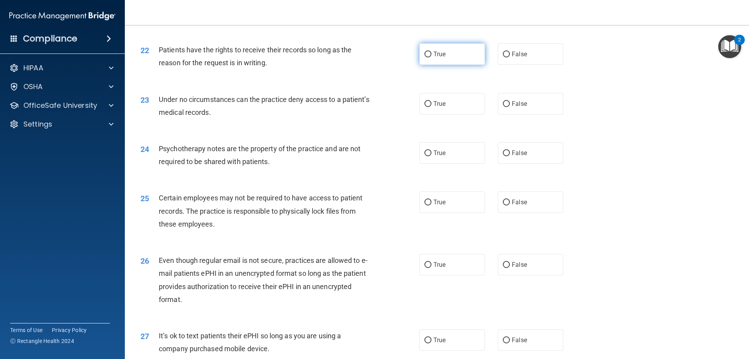
click at [448, 65] on label "True" at bounding box center [453, 53] width 66 height 21
click at [432, 57] on input "True" at bounding box center [428, 55] width 7 height 6
radio input "true"
click at [507, 65] on label "False" at bounding box center [531, 53] width 66 height 21
click at [507, 57] on input "False" at bounding box center [506, 55] width 7 height 6
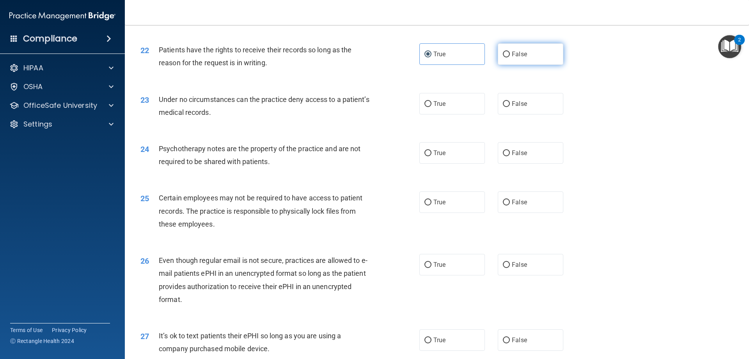
radio input "true"
radio input "false"
click at [430, 114] on label "True" at bounding box center [453, 103] width 66 height 21
click at [430, 107] on input "True" at bounding box center [428, 104] width 7 height 6
radio input "true"
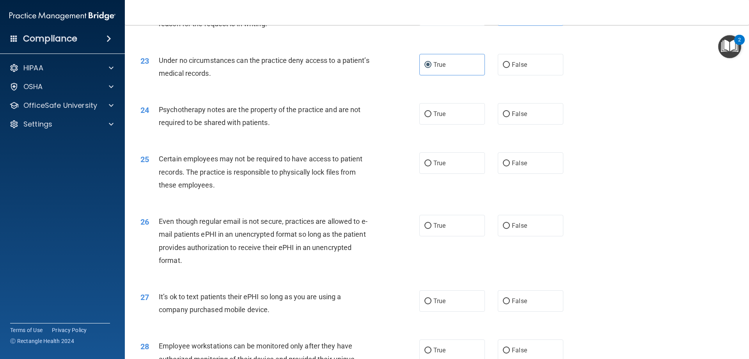
scroll to position [1405, 0]
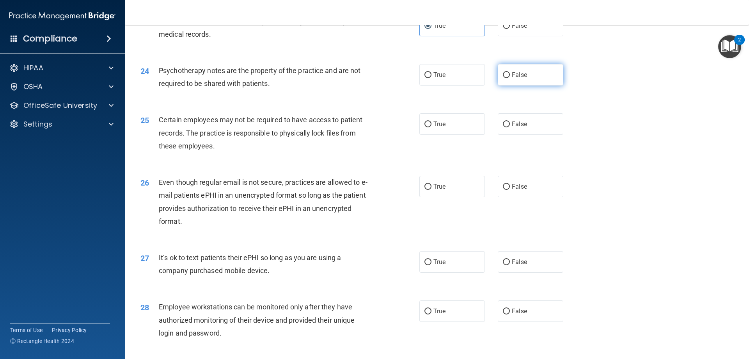
click at [512, 78] on span "False" at bounding box center [519, 74] width 15 height 7
click at [509, 78] on input "False" at bounding box center [506, 75] width 7 height 6
radio input "true"
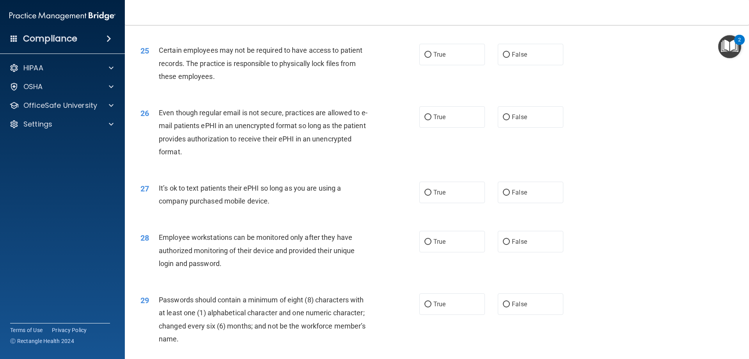
scroll to position [1483, 0]
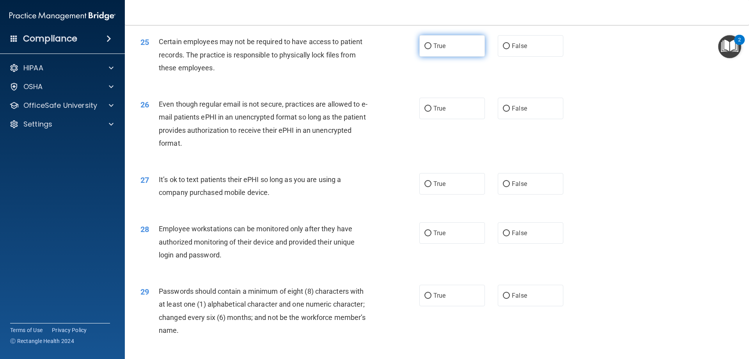
click at [435, 50] on span "True" at bounding box center [440, 45] width 12 height 7
click at [432, 49] on input "True" at bounding box center [428, 46] width 7 height 6
radio input "true"
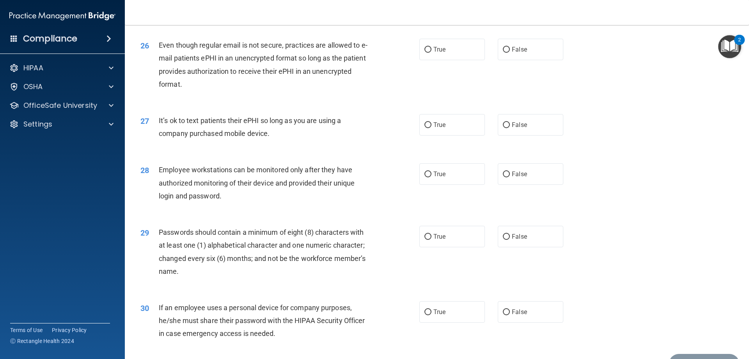
scroll to position [1561, 0]
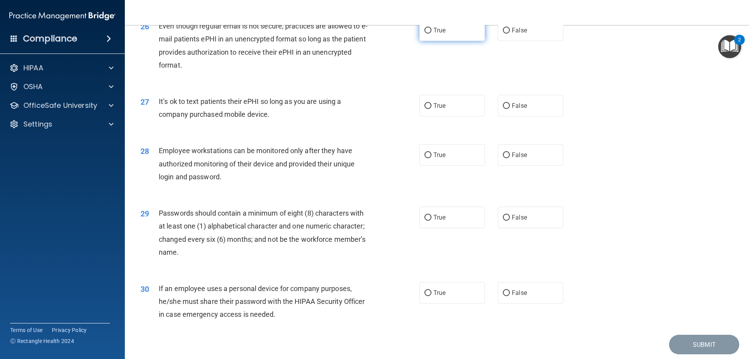
click at [436, 41] on label "True" at bounding box center [453, 30] width 66 height 21
click at [432, 34] on input "True" at bounding box center [428, 31] width 7 height 6
radio input "true"
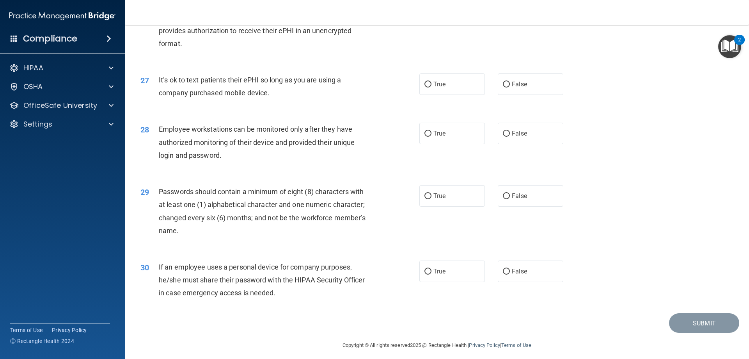
scroll to position [1601, 0]
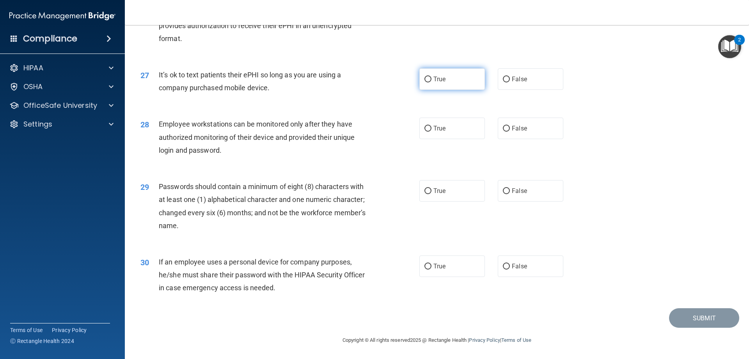
click at [434, 82] on span "True" at bounding box center [440, 78] width 12 height 7
click at [432, 82] on input "True" at bounding box center [428, 80] width 7 height 6
radio input "true"
click at [449, 138] on label "True" at bounding box center [453, 127] width 66 height 21
click at [432, 132] on input "True" at bounding box center [428, 129] width 7 height 6
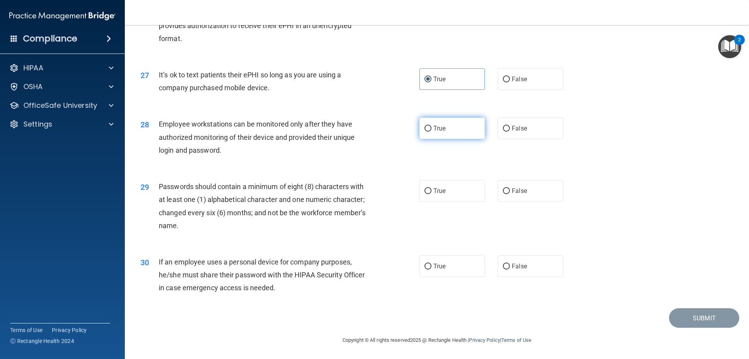
radio input "true"
click at [436, 192] on span "True" at bounding box center [440, 190] width 12 height 7
click at [432, 192] on input "True" at bounding box center [428, 191] width 7 height 6
radio input "true"
click at [513, 267] on span "False" at bounding box center [519, 265] width 15 height 7
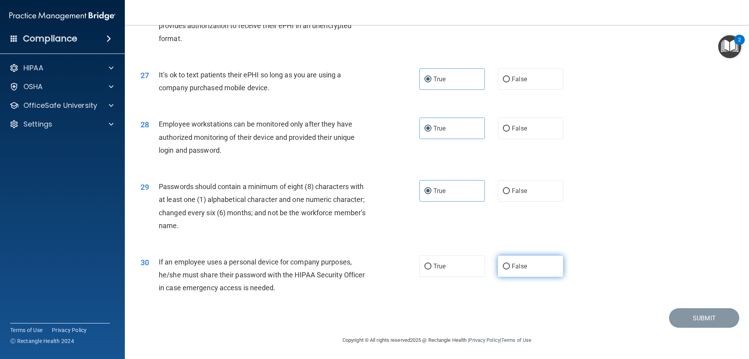
click at [510, 267] on input "False" at bounding box center [506, 266] width 7 height 6
radio input "true"
click at [674, 315] on button "Submit" at bounding box center [704, 318] width 70 height 20
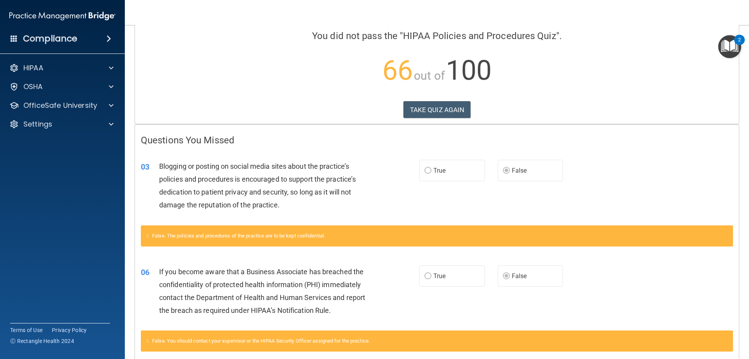
scroll to position [57, 0]
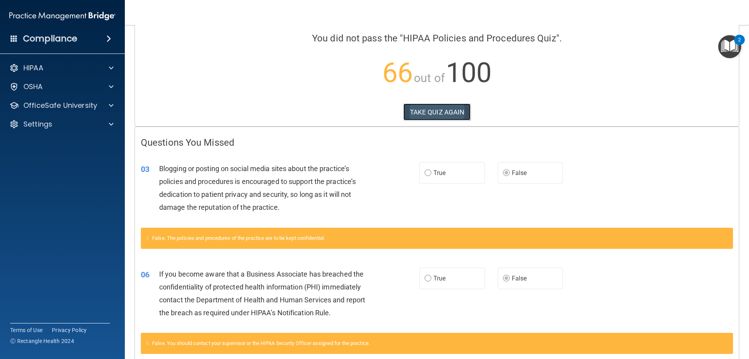
click at [437, 107] on button "TAKE QUIZ AGAIN" at bounding box center [438, 111] width 68 height 17
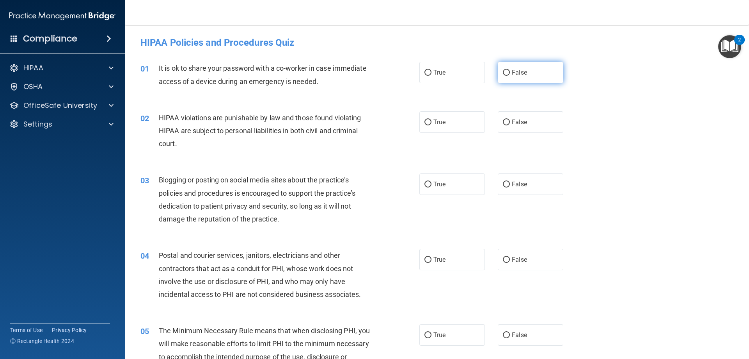
click at [527, 73] on label "False" at bounding box center [531, 72] width 66 height 21
click at [510, 73] on input "False" at bounding box center [506, 73] width 7 height 6
radio input "true"
click at [465, 121] on label "True" at bounding box center [453, 121] width 66 height 21
click at [432, 121] on input "True" at bounding box center [428, 122] width 7 height 6
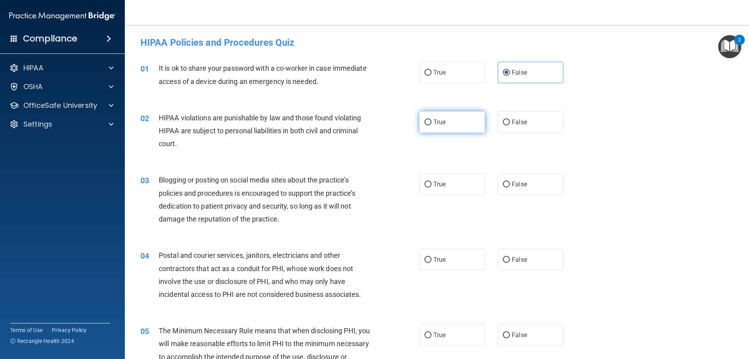
radio input "true"
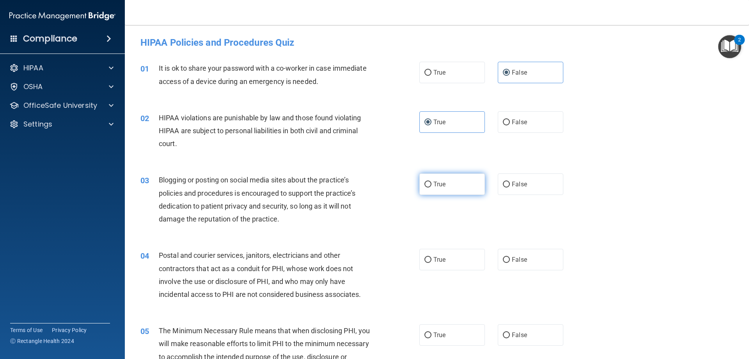
click at [450, 187] on label "True" at bounding box center [453, 183] width 66 height 21
click at [432, 187] on input "True" at bounding box center [428, 185] width 7 height 6
radio input "true"
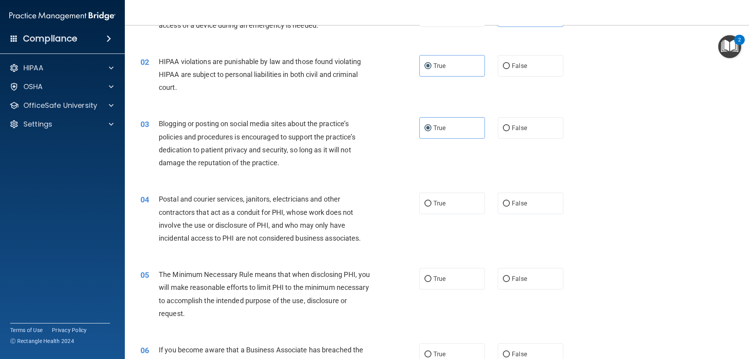
scroll to position [78, 0]
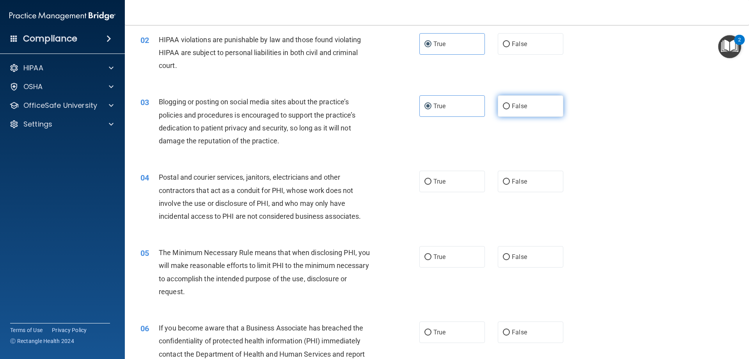
click at [524, 107] on label "False" at bounding box center [531, 105] width 66 height 21
click at [510, 107] on input "False" at bounding box center [506, 106] width 7 height 6
radio input "true"
radio input "false"
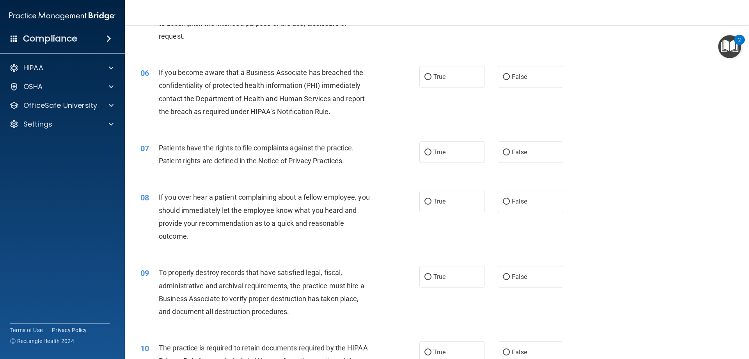
scroll to position [195, 0]
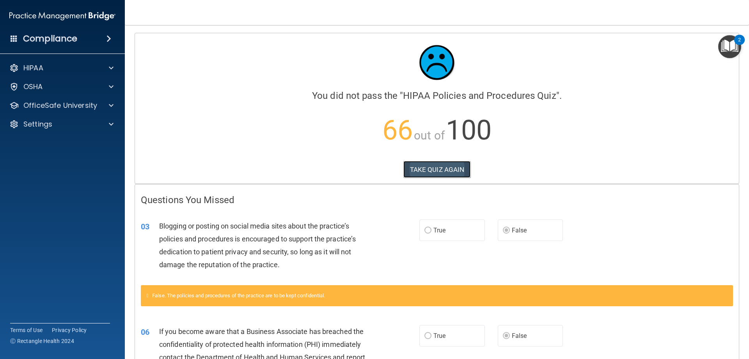
click at [420, 170] on button "TAKE QUIZ AGAIN" at bounding box center [438, 169] width 68 height 17
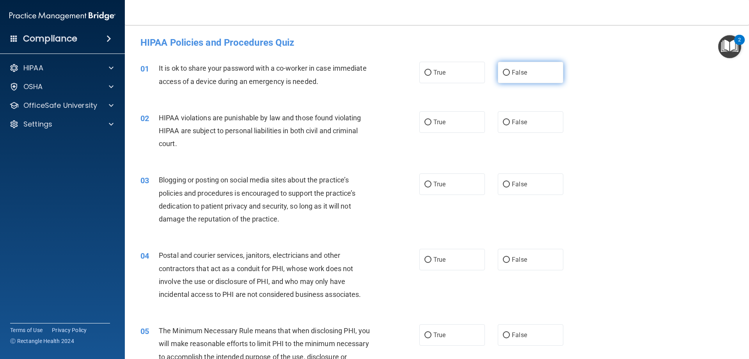
click at [523, 77] on label "False" at bounding box center [531, 72] width 66 height 21
click at [510, 76] on input "False" at bounding box center [506, 73] width 7 height 6
radio input "true"
click at [448, 117] on label "True" at bounding box center [453, 121] width 66 height 21
click at [432, 119] on input "True" at bounding box center [428, 122] width 7 height 6
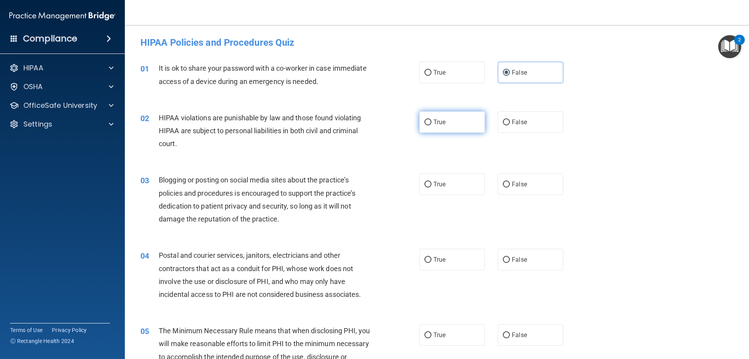
radio input "true"
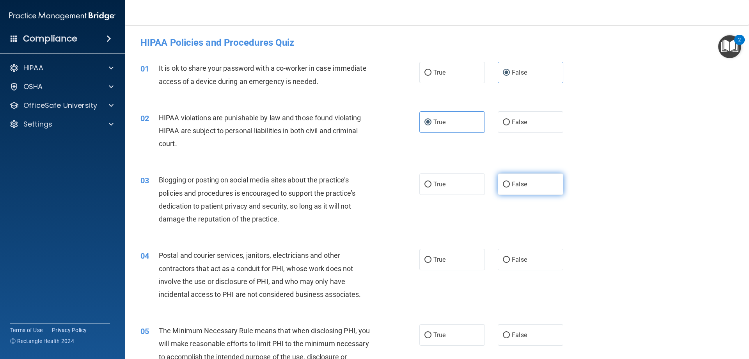
click at [521, 187] on span "False" at bounding box center [519, 183] width 15 height 7
click at [510, 187] on input "False" at bounding box center [506, 185] width 7 height 6
radio input "true"
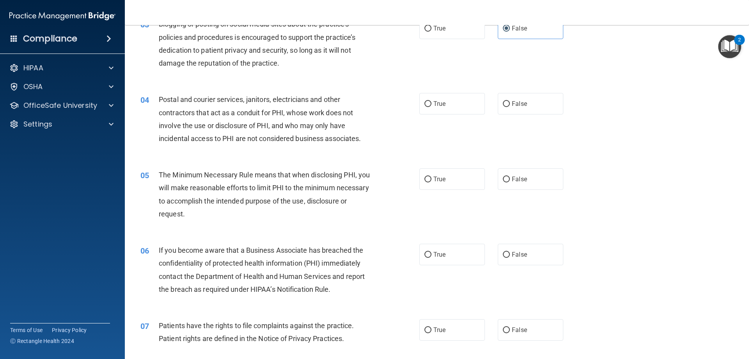
scroll to position [156, 0]
click at [442, 104] on span "True" at bounding box center [440, 103] width 12 height 7
click at [432, 104] on input "True" at bounding box center [428, 104] width 7 height 6
radio input "true"
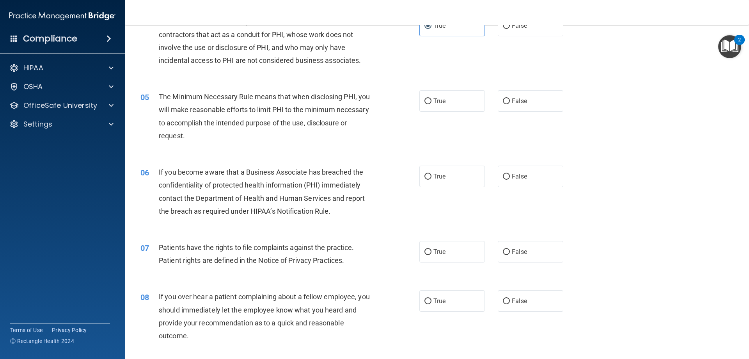
scroll to position [234, 0]
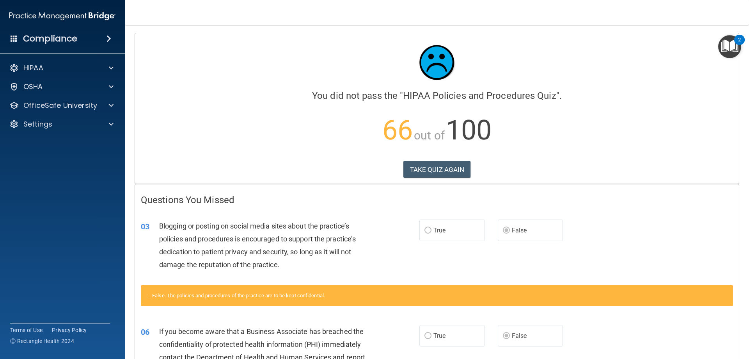
drag, startPoint x: 147, startPoint y: 202, endPoint x: 141, endPoint y: 201, distance: 5.9
click at [144, 202] on h4 "Questions You Missed" at bounding box center [437, 200] width 593 height 10
click at [141, 201] on h4 "Questions You Missed" at bounding box center [437, 200] width 593 height 10
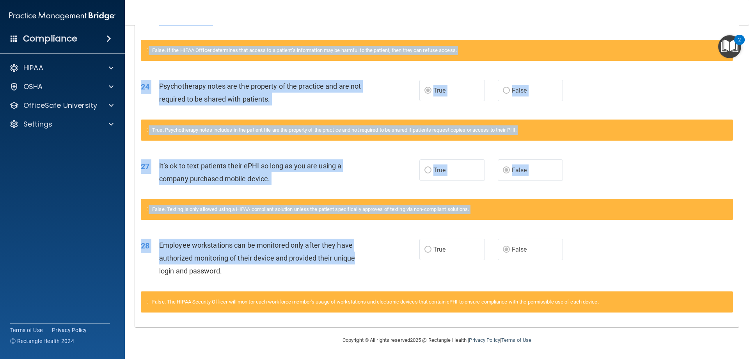
scroll to position [799, 0]
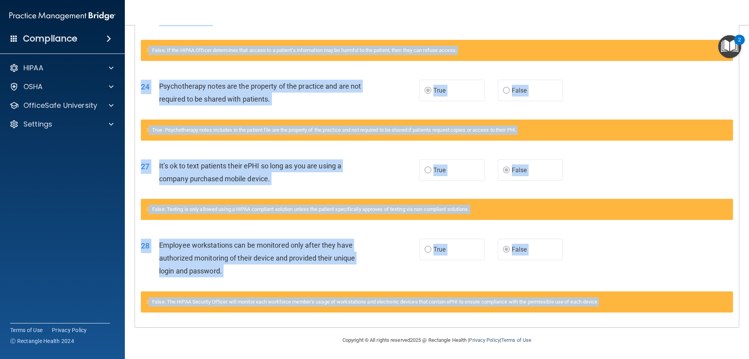
drag, startPoint x: 141, startPoint y: 201, endPoint x: 661, endPoint y: 319, distance: 533.5
copy div "Loremipsu Dol Sitame 21 Consecte ad elitsed do eiusmo tempo incid utlab etd mag…"
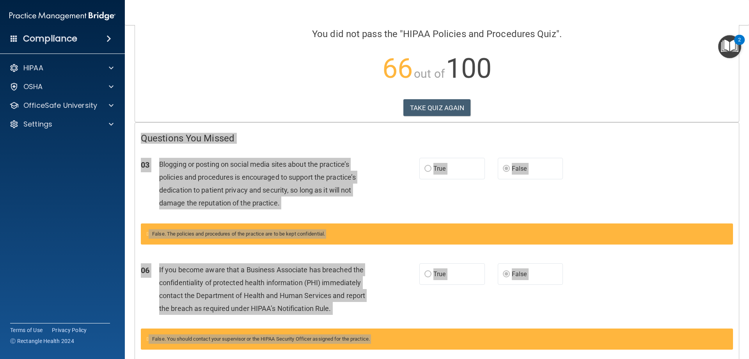
scroll to position [0, 0]
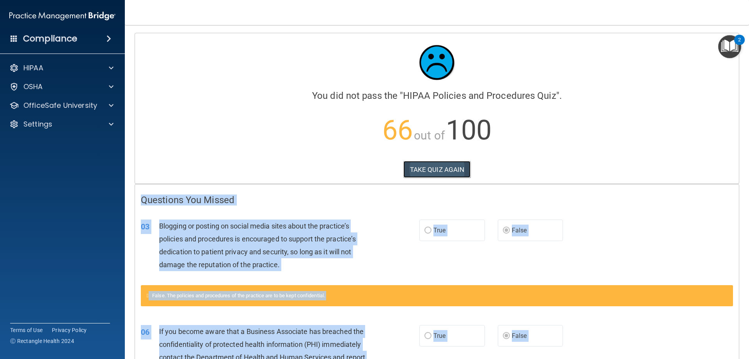
click at [429, 168] on button "TAKE QUIZ AGAIN" at bounding box center [438, 169] width 68 height 17
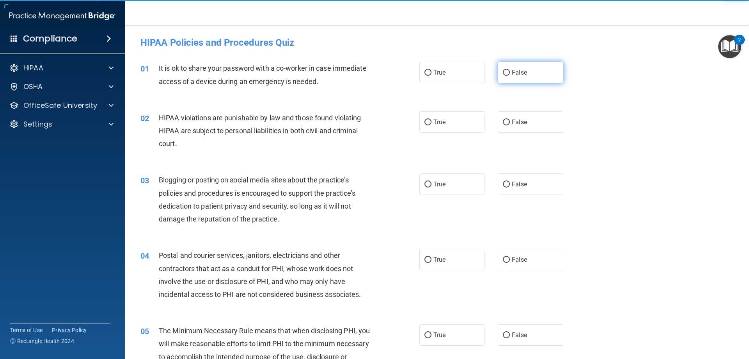
click at [520, 77] on label "False" at bounding box center [531, 72] width 66 height 21
click at [510, 76] on input "False" at bounding box center [506, 73] width 7 height 6
radio input "true"
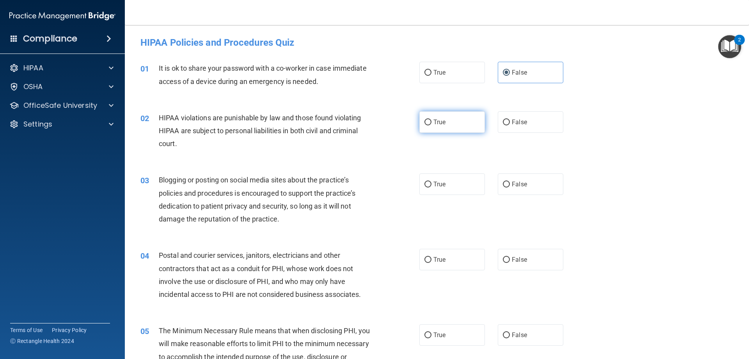
click at [446, 123] on label "True" at bounding box center [453, 121] width 66 height 21
click at [432, 123] on input "True" at bounding box center [428, 122] width 7 height 6
radio input "true"
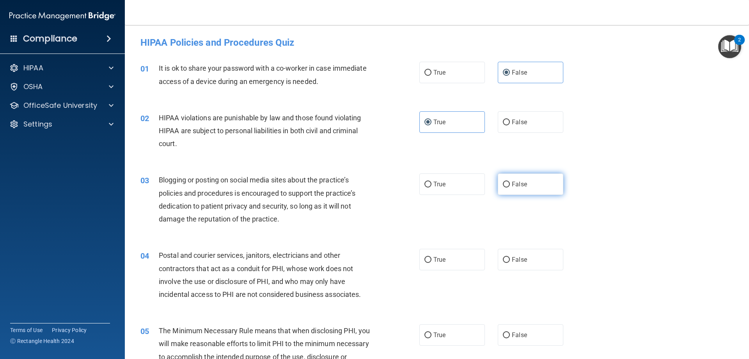
click at [520, 188] on label "False" at bounding box center [531, 183] width 66 height 21
click at [510, 187] on input "False" at bounding box center [506, 185] width 7 height 6
radio input "true"
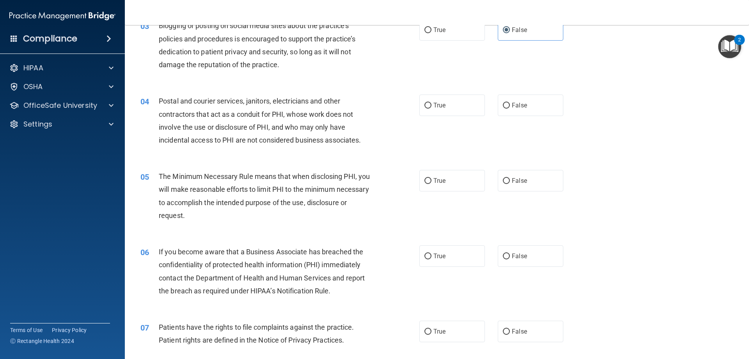
scroll to position [195, 0]
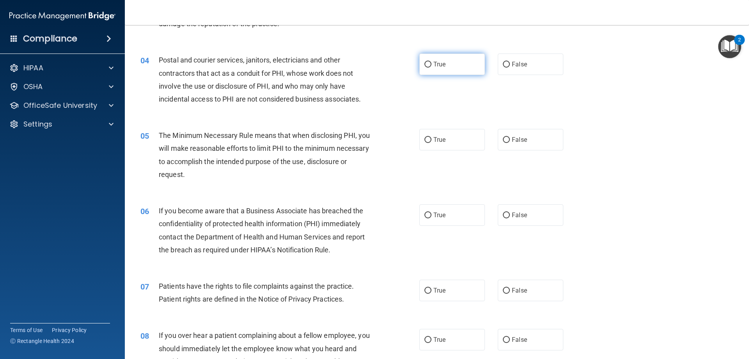
click at [444, 65] on label "True" at bounding box center [453, 63] width 66 height 21
click at [432, 65] on input "True" at bounding box center [428, 65] width 7 height 6
radio input "true"
click at [437, 139] on span "True" at bounding box center [440, 139] width 12 height 7
click at [432, 139] on input "True" at bounding box center [428, 140] width 7 height 6
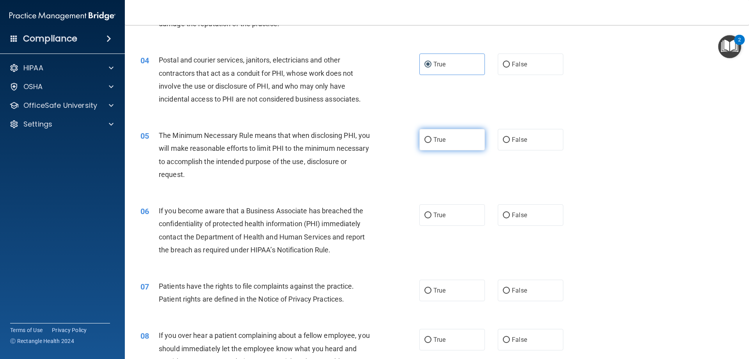
radio input "true"
click at [514, 215] on span "False" at bounding box center [519, 214] width 15 height 7
click at [510, 215] on input "False" at bounding box center [506, 215] width 7 height 6
radio input "true"
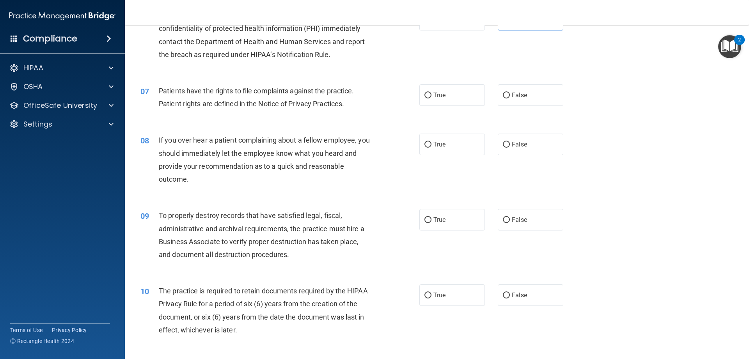
scroll to position [429, 0]
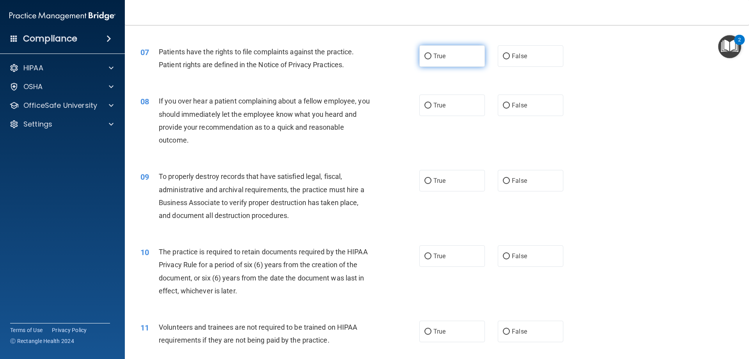
click at [428, 61] on label "True" at bounding box center [453, 55] width 66 height 21
click at [428, 59] on input "True" at bounding box center [428, 56] width 7 height 6
radio input "true"
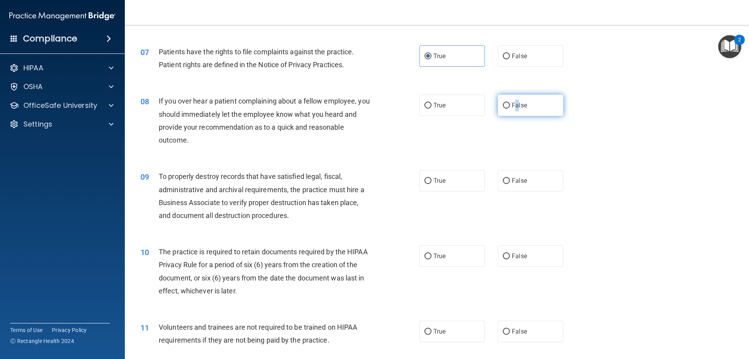
click at [514, 105] on span "False" at bounding box center [519, 104] width 15 height 7
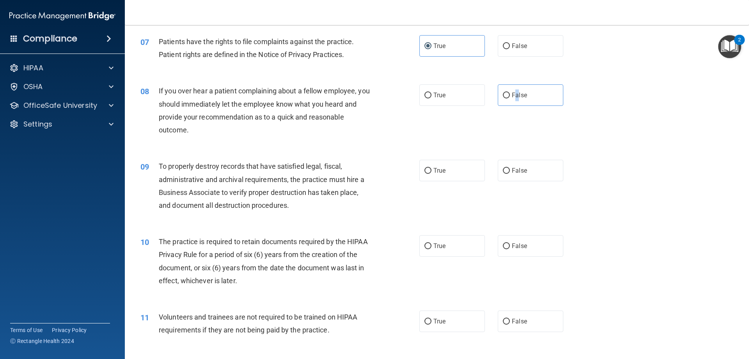
scroll to position [468, 0]
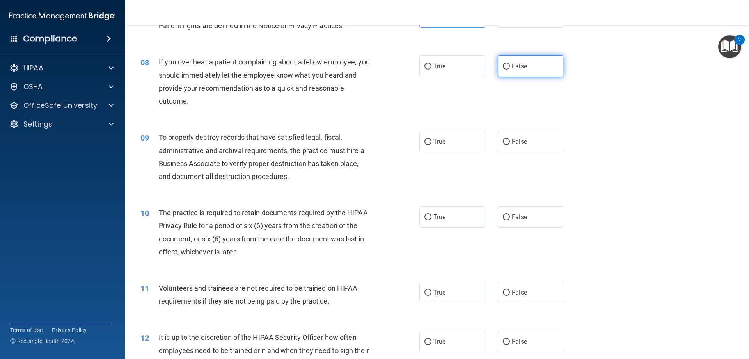
click at [537, 68] on label "False" at bounding box center [531, 65] width 66 height 21
click at [510, 68] on input "False" at bounding box center [506, 67] width 7 height 6
radio input "true"
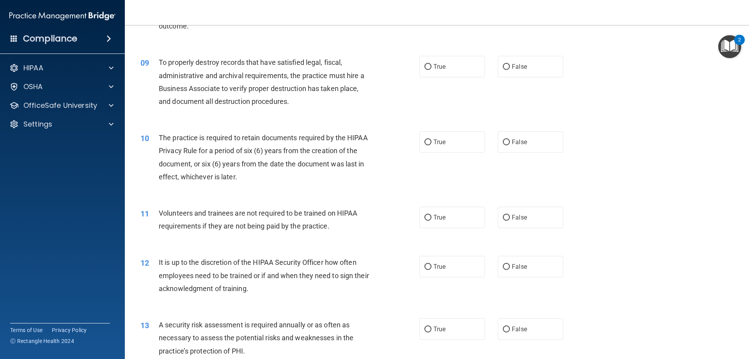
scroll to position [546, 0]
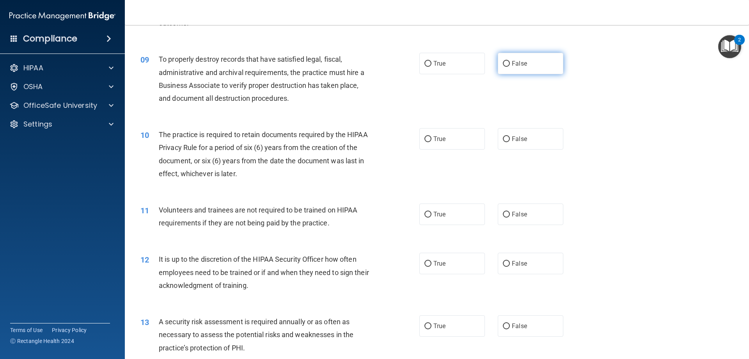
click at [516, 64] on span "False" at bounding box center [519, 63] width 15 height 7
click at [510, 64] on input "False" at bounding box center [506, 64] width 7 height 6
radio input "true"
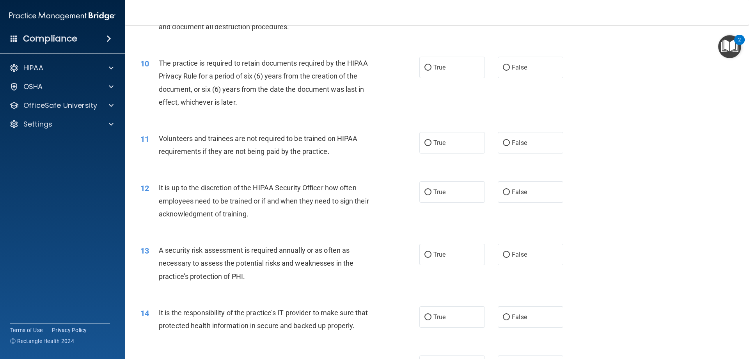
scroll to position [625, 0]
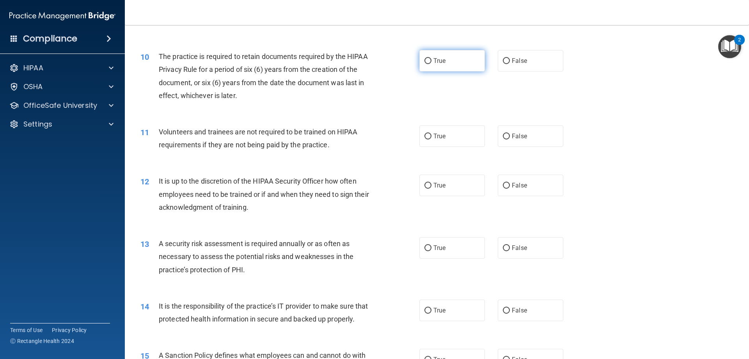
click at [453, 66] on label "True" at bounding box center [453, 60] width 66 height 21
click at [432, 64] on input "True" at bounding box center [428, 61] width 7 height 6
radio input "true"
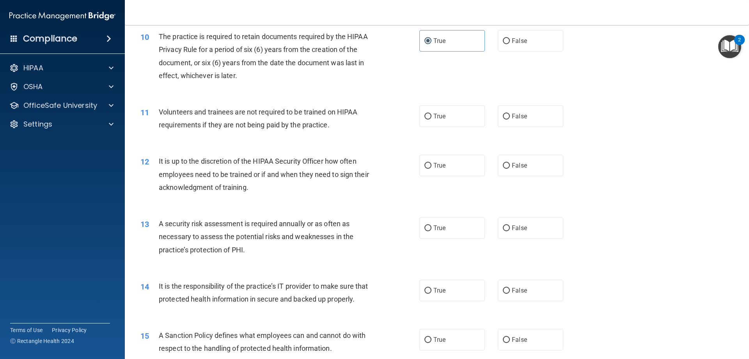
scroll to position [664, 0]
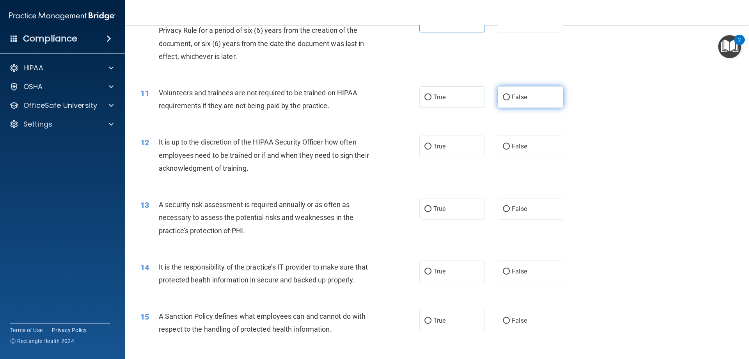
click at [531, 107] on label "False" at bounding box center [531, 96] width 66 height 21
click at [510, 100] on input "False" at bounding box center [506, 97] width 7 height 6
radio input "true"
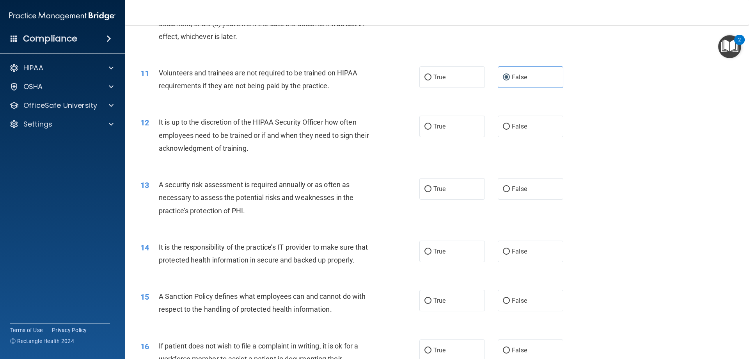
scroll to position [703, 0]
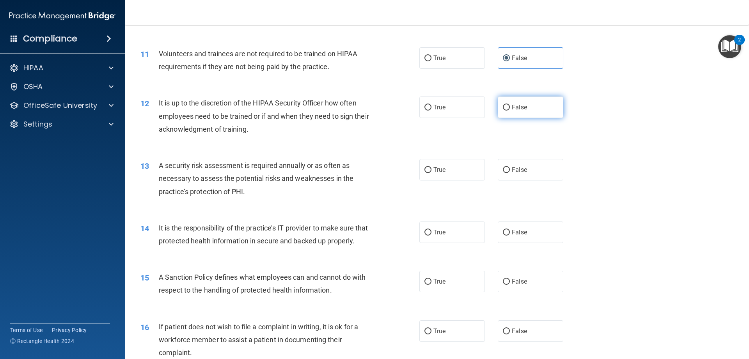
click at [505, 107] on input "False" at bounding box center [506, 108] width 7 height 6
radio input "true"
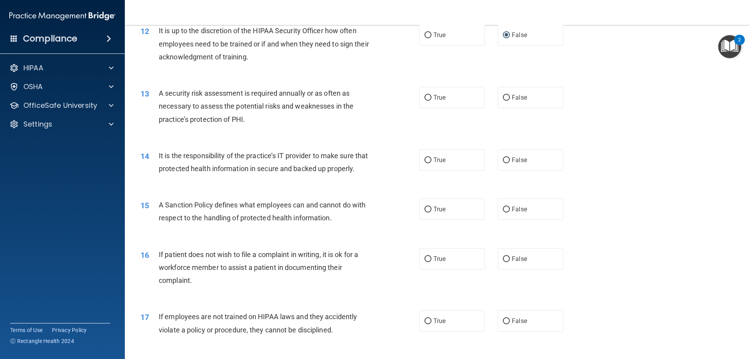
scroll to position [781, 0]
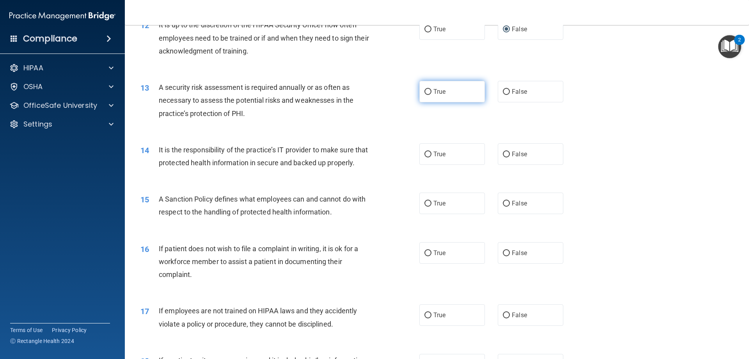
click at [449, 98] on label "True" at bounding box center [453, 91] width 66 height 21
click at [432, 95] on input "True" at bounding box center [428, 92] width 7 height 6
radio input "true"
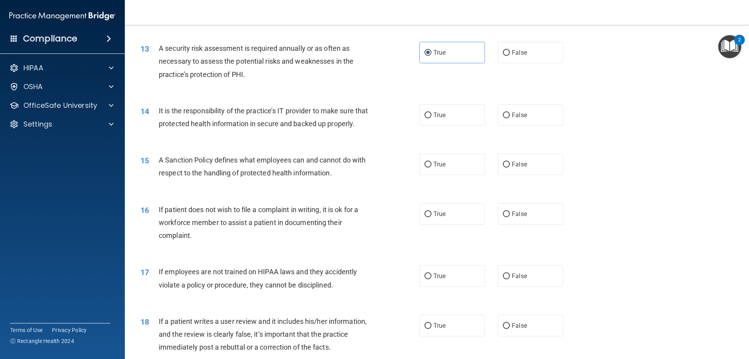
scroll to position [859, 0]
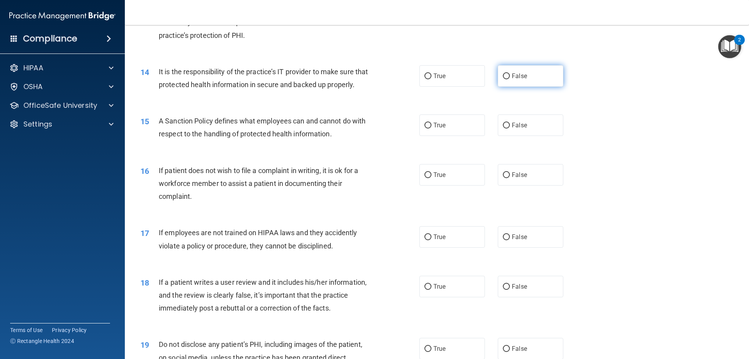
click at [530, 78] on label "False" at bounding box center [531, 75] width 66 height 21
click at [510, 78] on input "False" at bounding box center [506, 76] width 7 height 6
radio input "true"
click at [530, 133] on label "False" at bounding box center [531, 124] width 66 height 21
click at [510, 128] on input "False" at bounding box center [506, 126] width 7 height 6
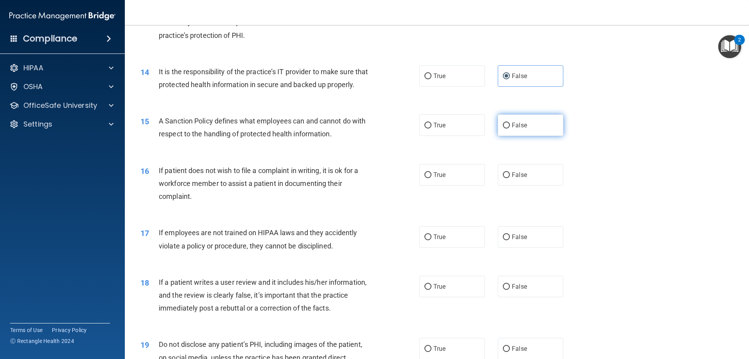
radio input "true"
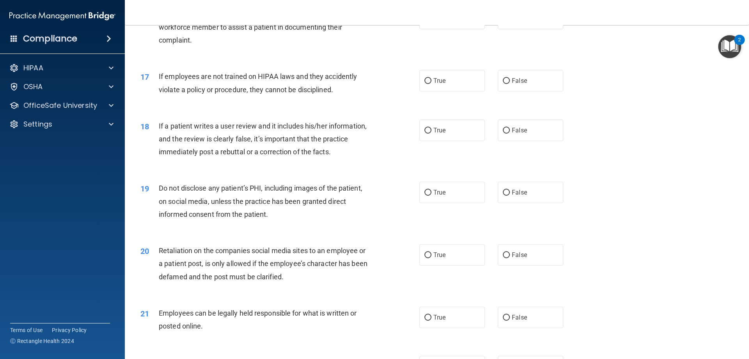
scroll to position [976, 0]
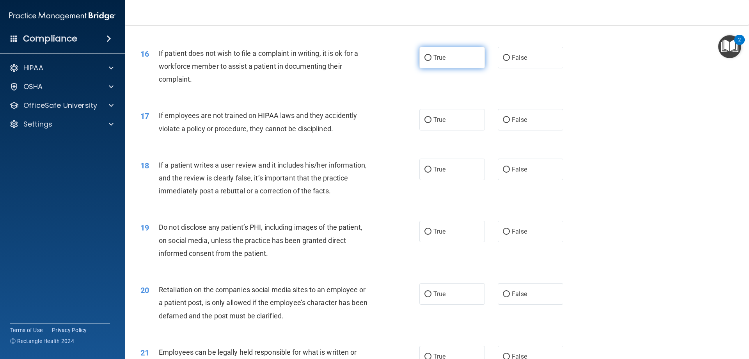
click at [452, 68] on label "True" at bounding box center [453, 57] width 66 height 21
click at [432, 61] on input "True" at bounding box center [428, 58] width 7 height 6
radio input "true"
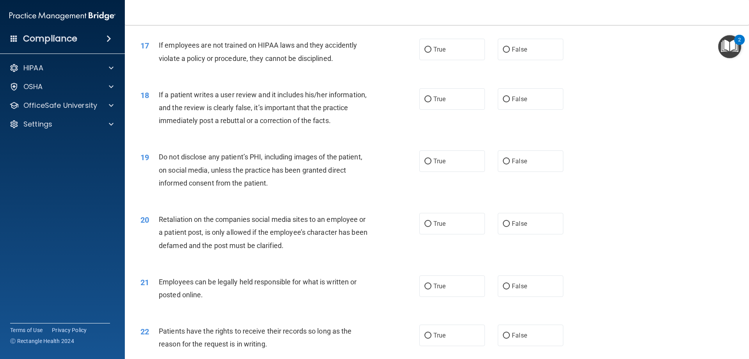
scroll to position [1054, 0]
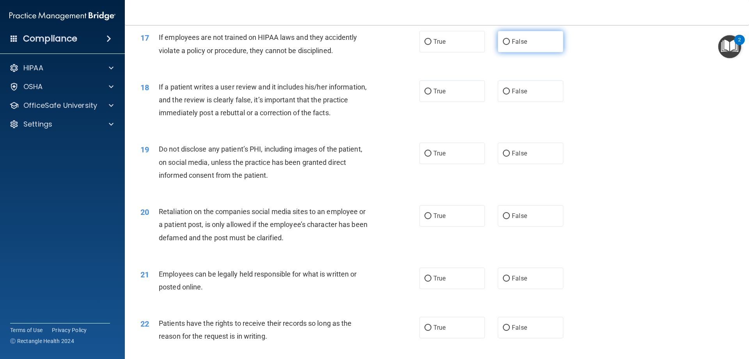
click at [522, 45] on span "False" at bounding box center [519, 41] width 15 height 7
click at [510, 45] on input "False" at bounding box center [506, 42] width 7 height 6
radio input "true"
click at [533, 102] on label "False" at bounding box center [531, 90] width 66 height 21
click at [510, 94] on input "False" at bounding box center [506, 92] width 7 height 6
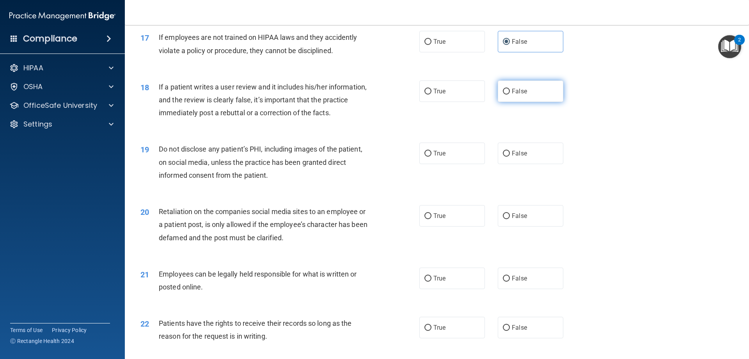
radio input "true"
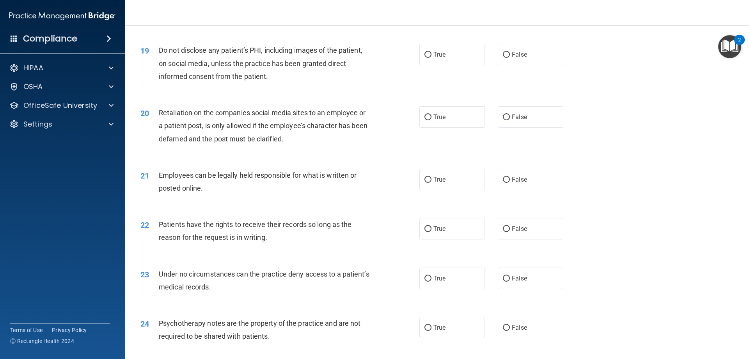
scroll to position [1171, 0]
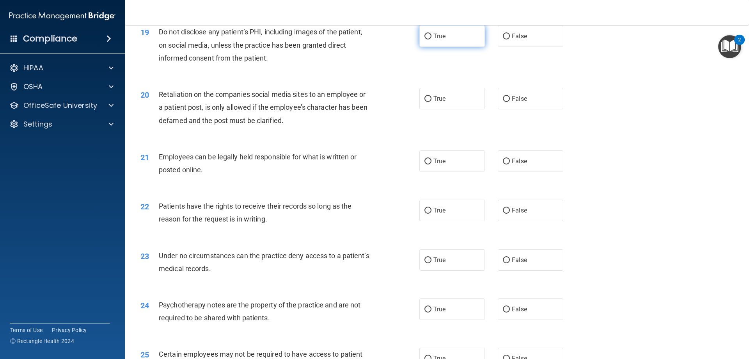
click at [467, 47] on label "True" at bounding box center [453, 35] width 66 height 21
click at [432, 39] on input "True" at bounding box center [428, 37] width 7 height 6
radio input "true"
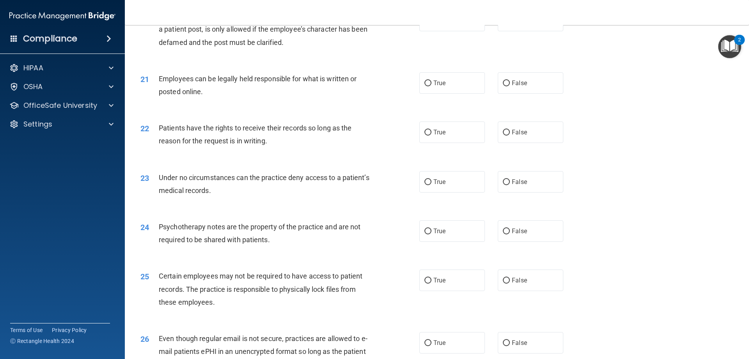
scroll to position [1210, 0]
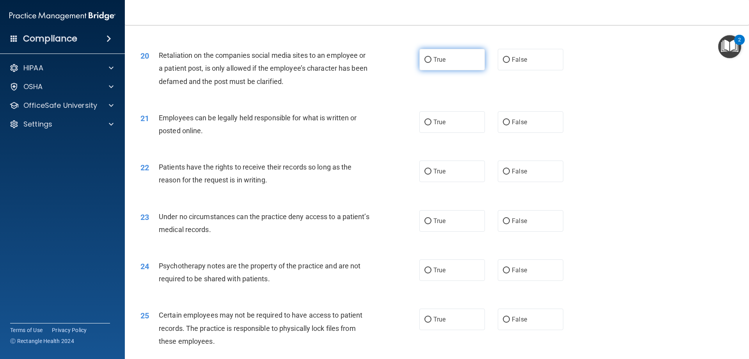
click at [440, 70] on label "True" at bounding box center [453, 59] width 66 height 21
click at [432, 63] on input "True" at bounding box center [428, 60] width 7 height 6
radio input "true"
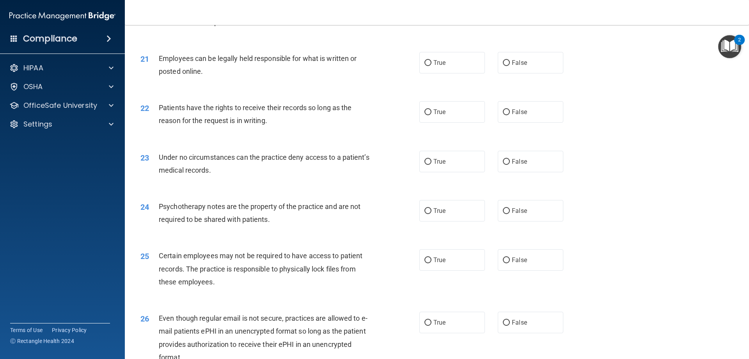
scroll to position [1288, 0]
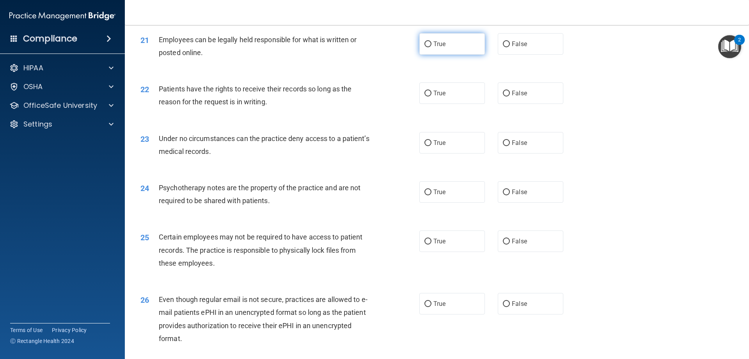
click at [445, 55] on label "True" at bounding box center [453, 43] width 66 height 21
click at [432, 47] on input "True" at bounding box center [428, 44] width 7 height 6
radio input "true"
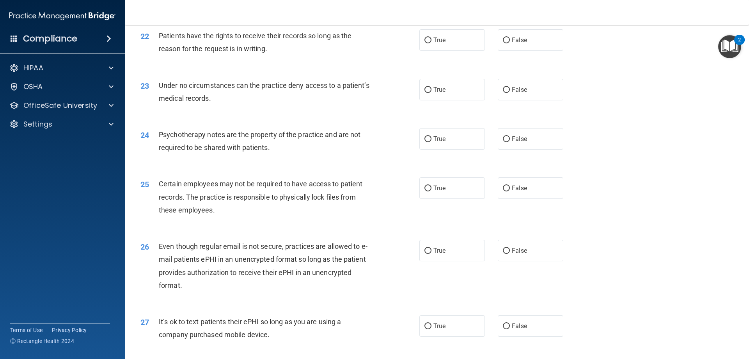
scroll to position [1327, 0]
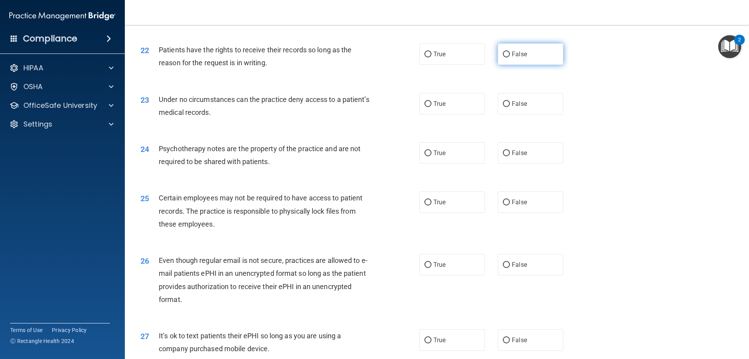
click at [520, 65] on label "False" at bounding box center [531, 53] width 66 height 21
click at [510, 57] on input "False" at bounding box center [506, 55] width 7 height 6
radio input "true"
click at [511, 114] on label "False" at bounding box center [531, 103] width 66 height 21
click at [510, 107] on input "False" at bounding box center [506, 104] width 7 height 6
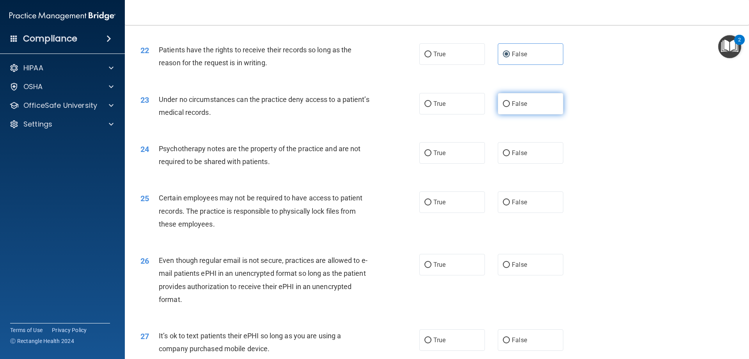
radio input "true"
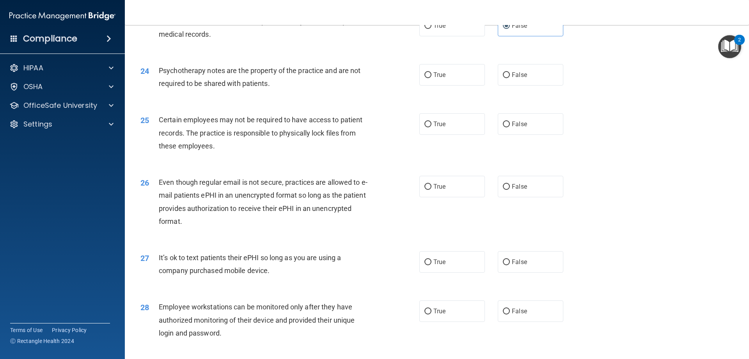
scroll to position [1444, 0]
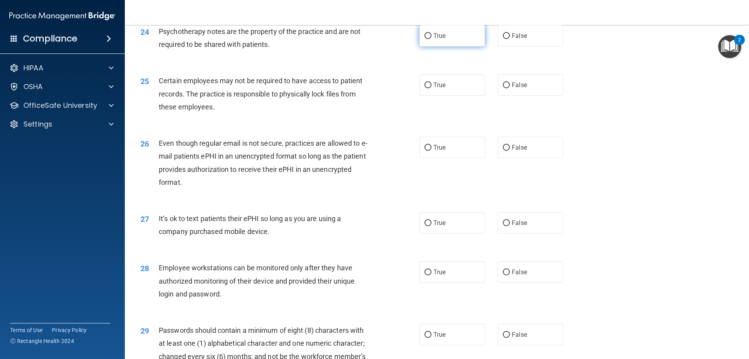
click at [444, 46] on label "True" at bounding box center [453, 35] width 66 height 21
click at [432, 39] on input "True" at bounding box center [428, 36] width 7 height 6
radio input "true"
click at [434, 89] on span "True" at bounding box center [440, 84] width 12 height 7
click at [432, 88] on input "True" at bounding box center [428, 85] width 7 height 6
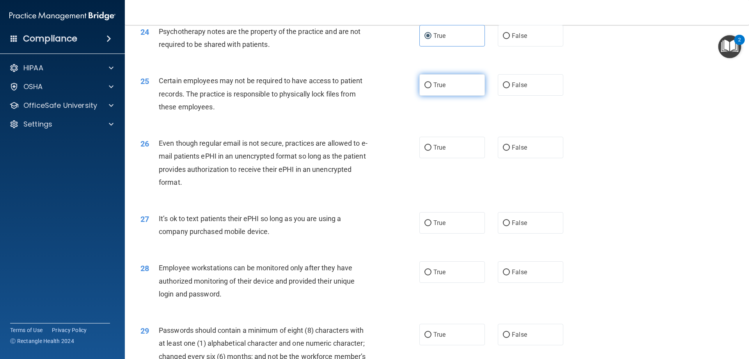
radio input "true"
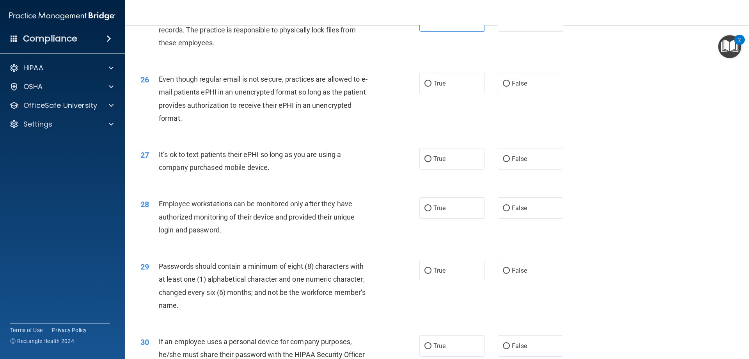
scroll to position [1522, 0]
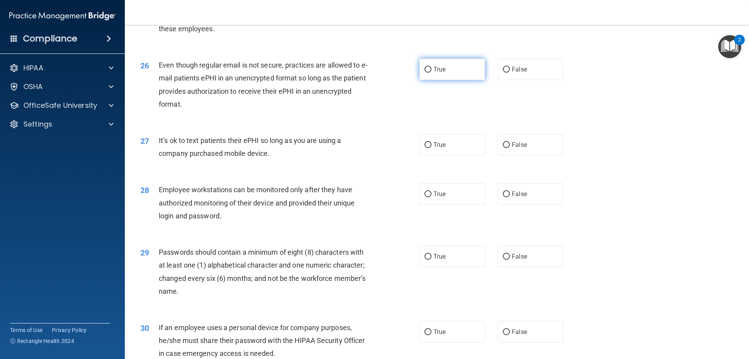
click at [443, 80] on label "True" at bounding box center [453, 69] width 66 height 21
click at [432, 73] on input "True" at bounding box center [428, 70] width 7 height 6
radio input "true"
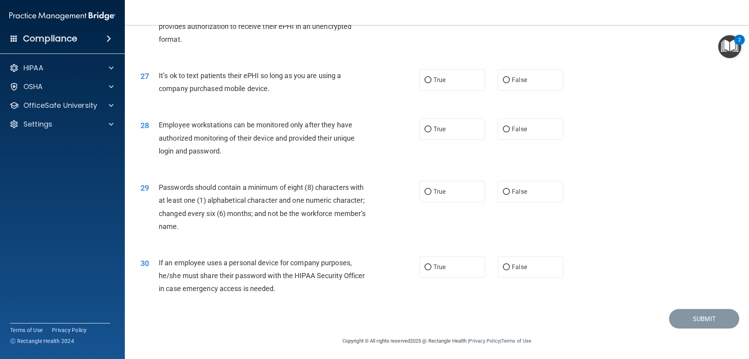
scroll to position [1600, 0]
click at [519, 87] on label "False" at bounding box center [531, 78] width 66 height 21
click at [510, 82] on input "False" at bounding box center [506, 80] width 7 height 6
radio input "true"
click at [527, 129] on label "False" at bounding box center [531, 127] width 66 height 21
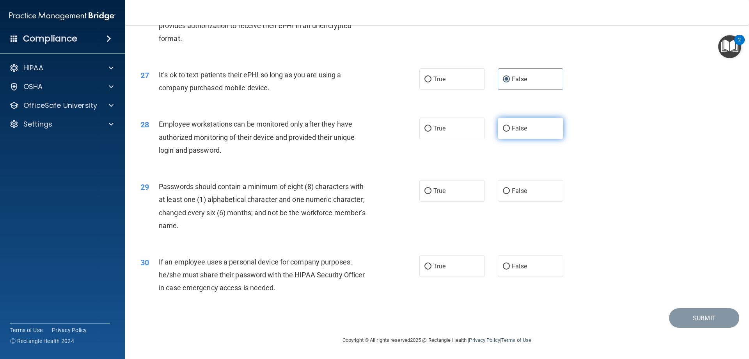
click at [510, 129] on input "False" at bounding box center [506, 129] width 7 height 6
radio input "true"
click at [439, 189] on span "True" at bounding box center [440, 190] width 12 height 7
click at [432, 189] on input "True" at bounding box center [428, 191] width 7 height 6
radio input "true"
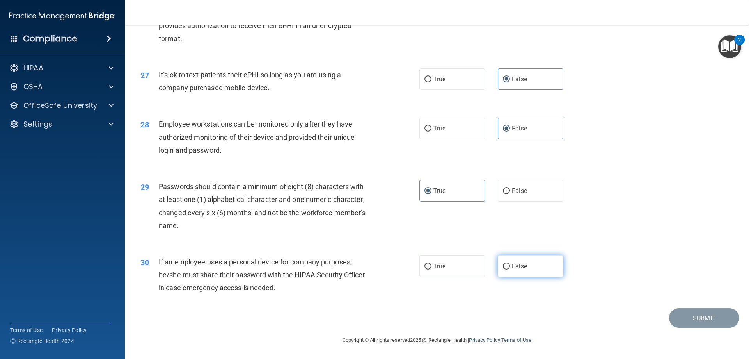
click at [550, 274] on label "False" at bounding box center [531, 265] width 66 height 21
click at [510, 269] on input "False" at bounding box center [506, 266] width 7 height 6
radio input "true"
click at [712, 321] on button "Submit" at bounding box center [704, 318] width 70 height 20
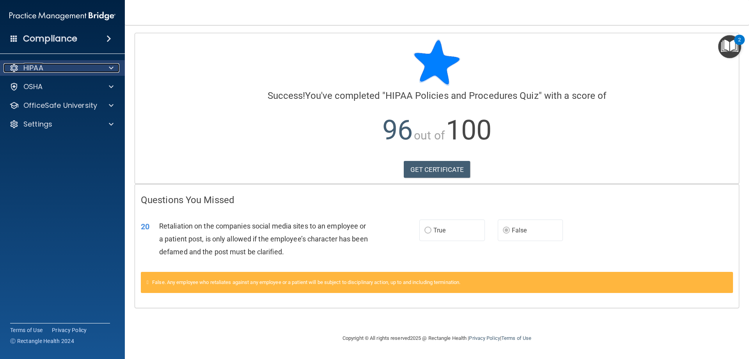
click at [79, 71] on div "HIPAA" at bounding box center [52, 67] width 97 height 9
click at [59, 69] on div "HIPAA" at bounding box center [52, 67] width 97 height 9
click at [74, 37] on h4 "Compliance" at bounding box center [50, 38] width 54 height 11
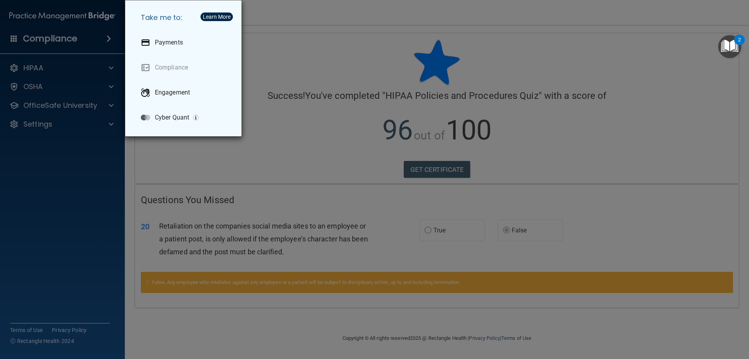
click at [84, 39] on div "Take me to: Payments Compliance Engagement Cyber Quant" at bounding box center [374, 179] width 749 height 359
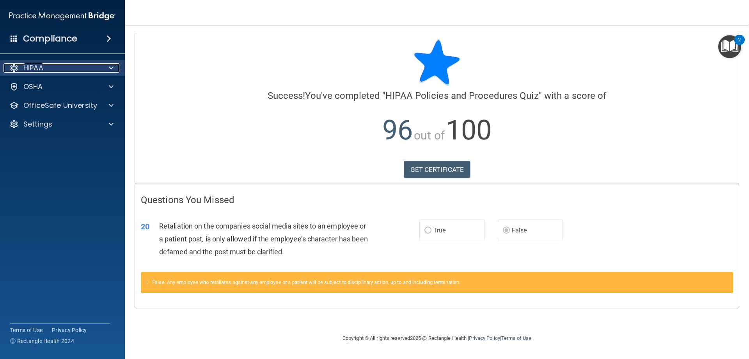
click at [55, 69] on div "HIPAA" at bounding box center [52, 67] width 97 height 9
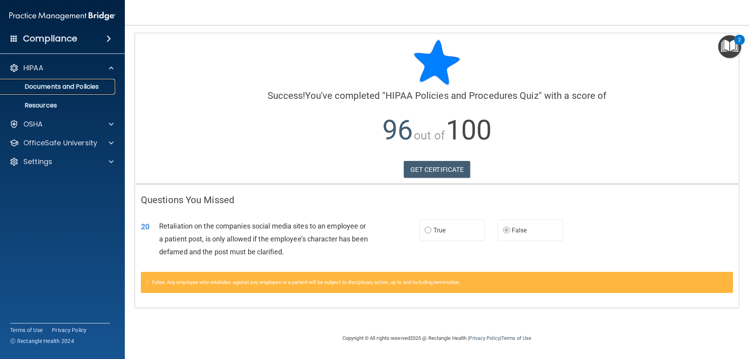
click at [35, 87] on p "Documents and Policies" at bounding box center [58, 87] width 107 height 8
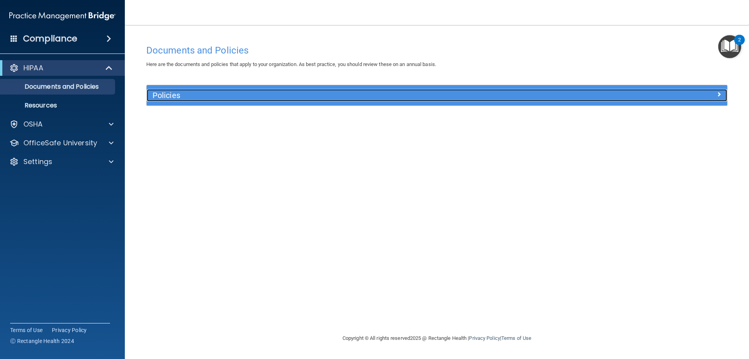
click at [173, 96] on h5 "Policies" at bounding box center [365, 95] width 424 height 9
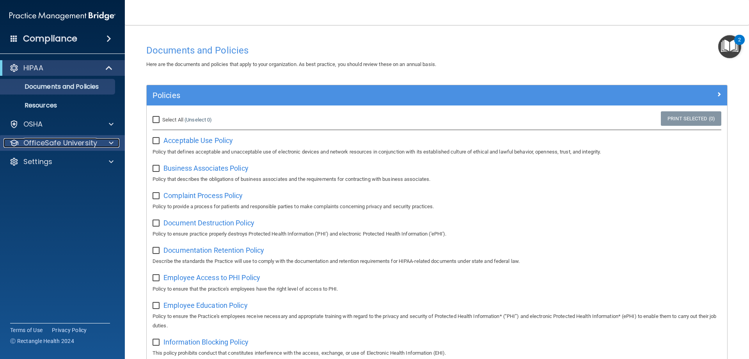
click at [53, 144] on p "OfficeSafe University" at bounding box center [60, 142] width 74 height 9
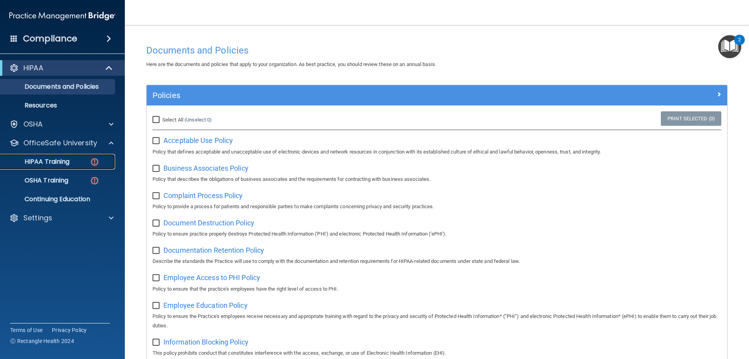
click at [52, 160] on p "HIPAA Training" at bounding box center [37, 162] width 64 height 8
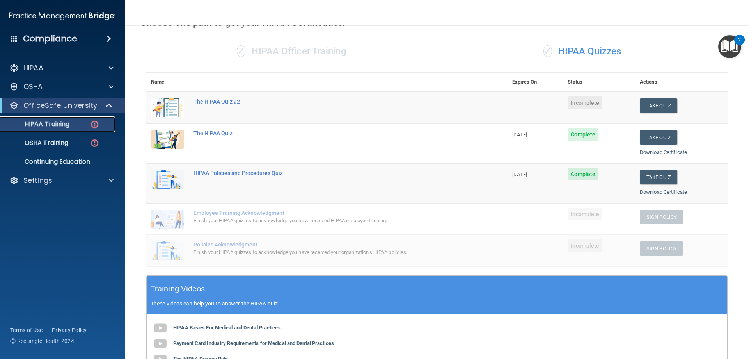
scroll to position [39, 0]
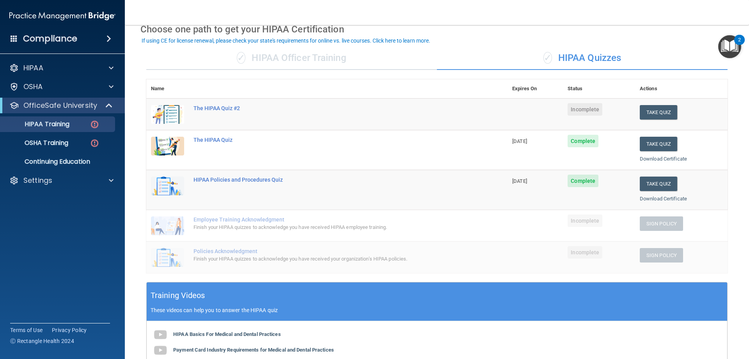
click at [730, 49] on img "Open Resource Center, 2 new notifications" at bounding box center [730, 46] width 23 height 23
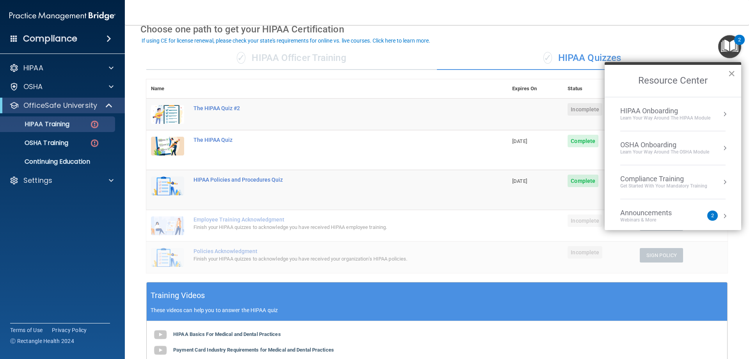
click at [734, 73] on button "×" at bounding box center [731, 73] width 7 height 12
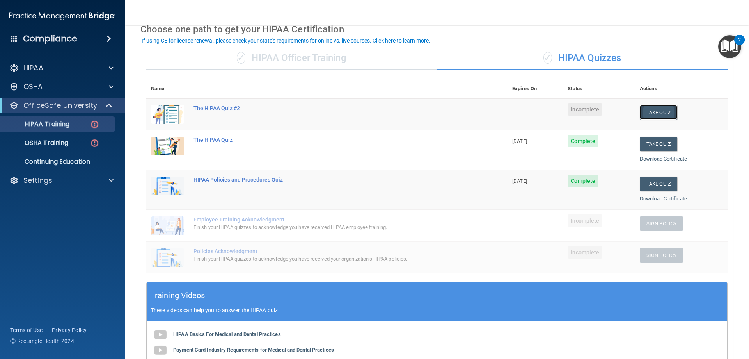
click at [663, 111] on button "Take Quiz" at bounding box center [658, 112] width 37 height 14
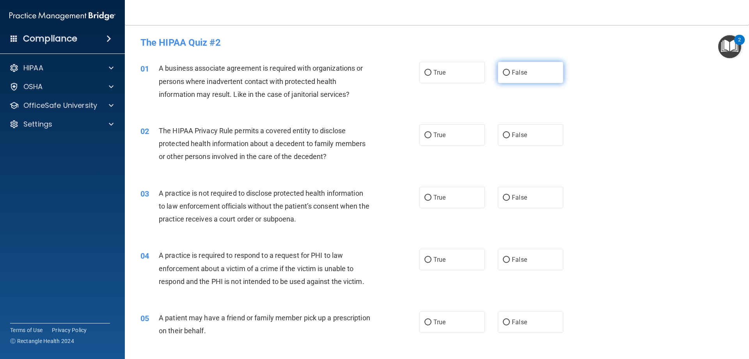
click at [527, 74] on label "False" at bounding box center [531, 72] width 66 height 21
click at [510, 74] on input "False" at bounding box center [506, 73] width 7 height 6
radio input "true"
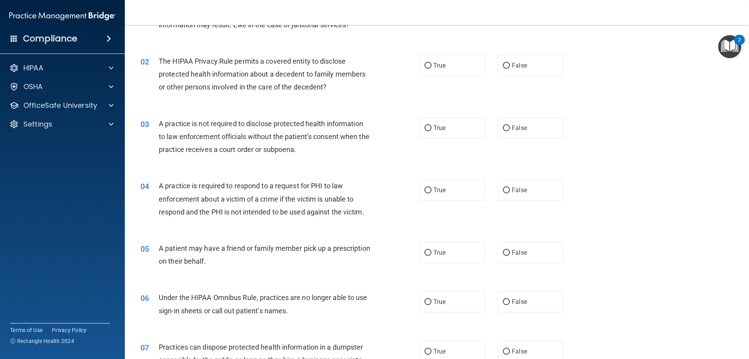
scroll to position [78, 0]
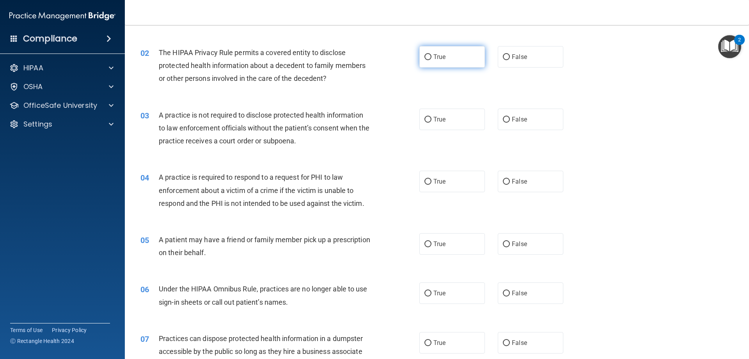
click at [460, 55] on label "True" at bounding box center [453, 56] width 66 height 21
click at [432, 55] on input "True" at bounding box center [428, 57] width 7 height 6
radio input "true"
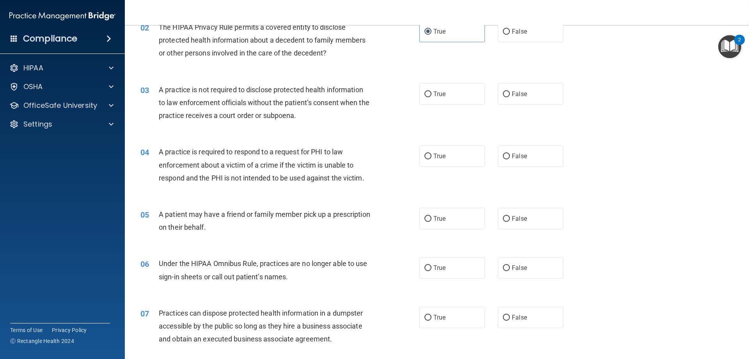
scroll to position [117, 0]
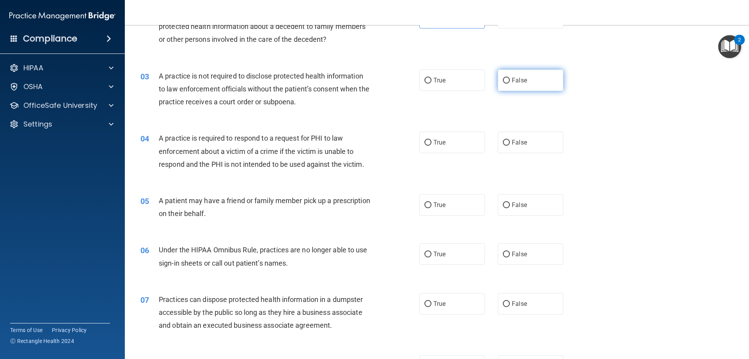
click at [527, 82] on label "False" at bounding box center [531, 79] width 66 height 21
click at [510, 82] on input "False" at bounding box center [506, 81] width 7 height 6
radio input "true"
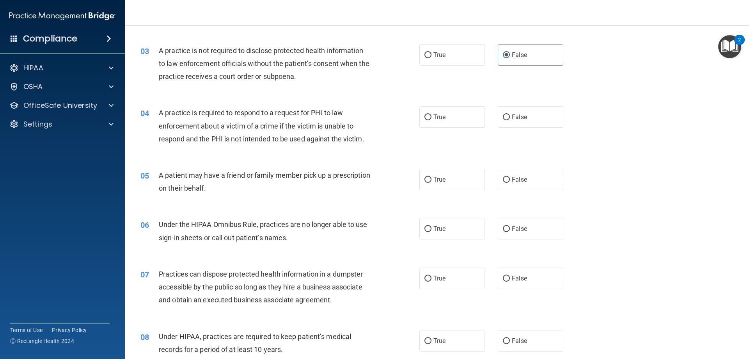
scroll to position [156, 0]
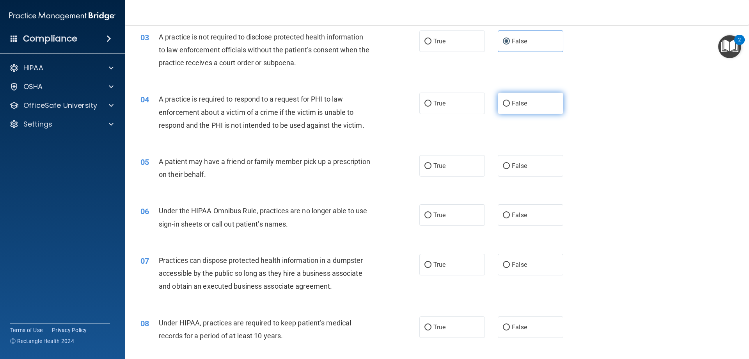
click at [514, 103] on span "False" at bounding box center [519, 103] width 15 height 7
click at [510, 103] on input "False" at bounding box center [506, 104] width 7 height 6
radio input "true"
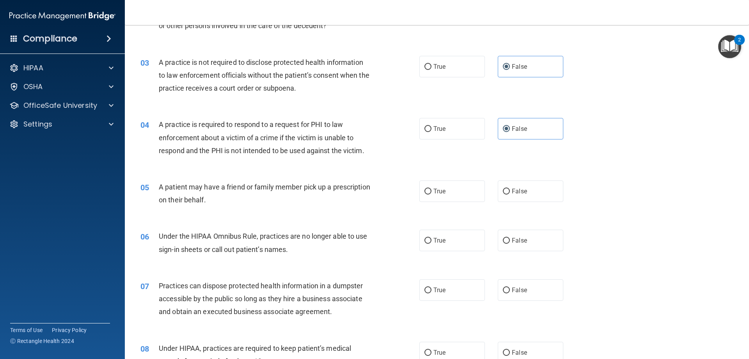
scroll to position [117, 0]
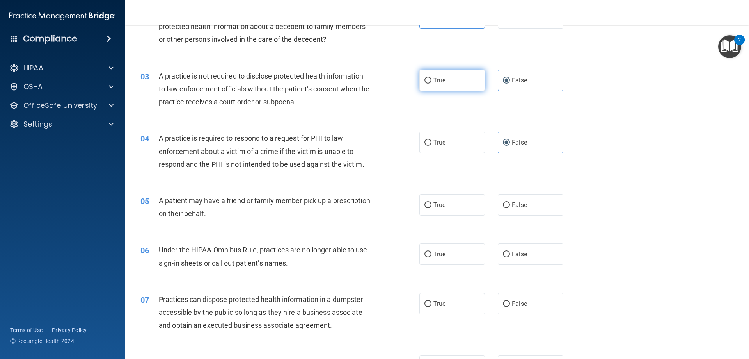
click at [449, 85] on label "True" at bounding box center [453, 79] width 66 height 21
click at [432, 84] on input "True" at bounding box center [428, 81] width 7 height 6
radio input "true"
radio input "false"
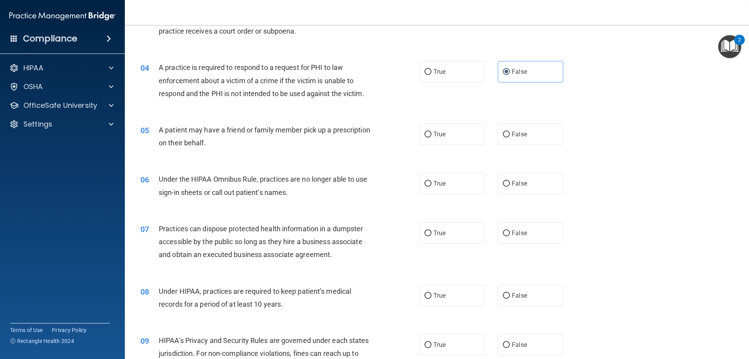
scroll to position [195, 0]
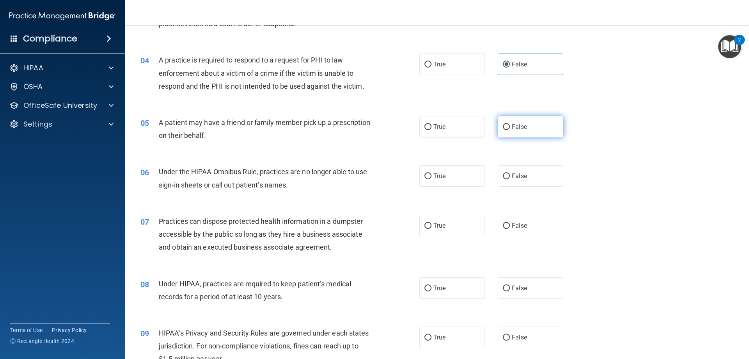
click at [521, 132] on label "False" at bounding box center [531, 126] width 66 height 21
click at [510, 130] on input "False" at bounding box center [506, 127] width 7 height 6
radio input "true"
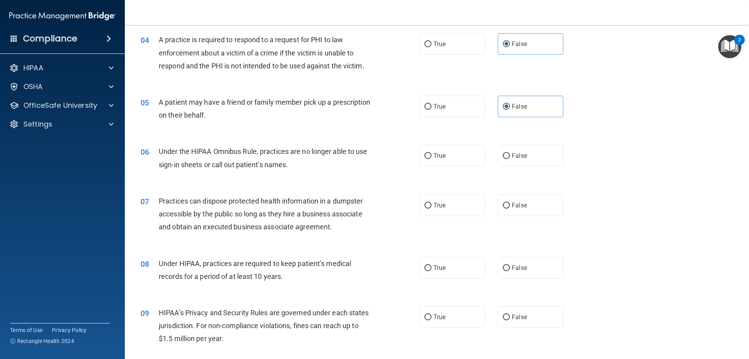
scroll to position [234, 0]
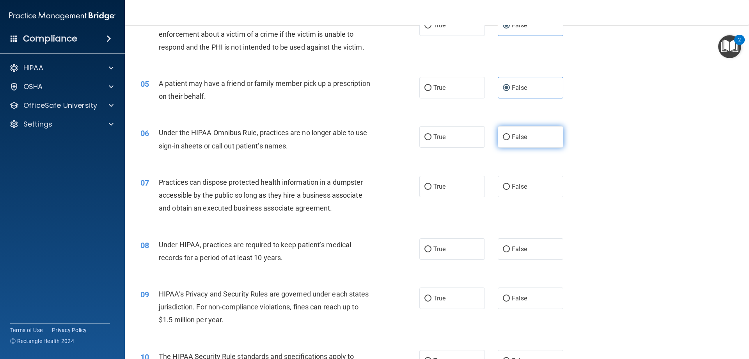
click at [513, 139] on span "False" at bounding box center [519, 136] width 15 height 7
click at [510, 139] on input "False" at bounding box center [506, 137] width 7 height 6
radio input "true"
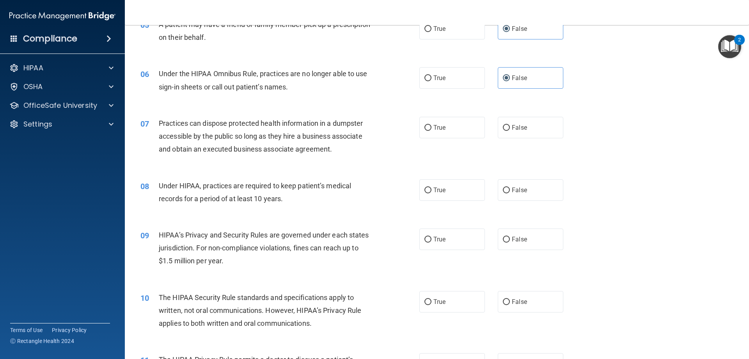
scroll to position [312, 0]
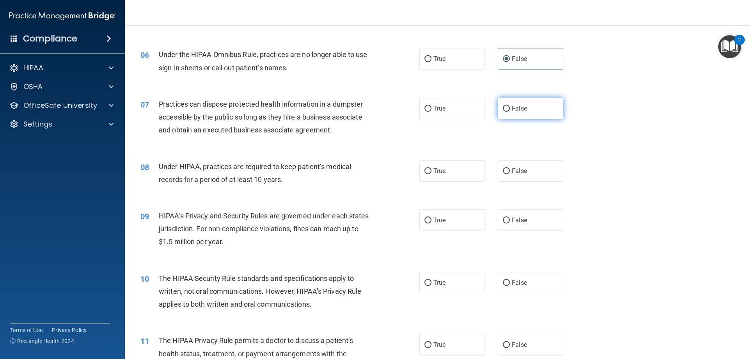
click at [540, 109] on label "False" at bounding box center [531, 108] width 66 height 21
click at [510, 109] on input "False" at bounding box center [506, 109] width 7 height 6
radio input "true"
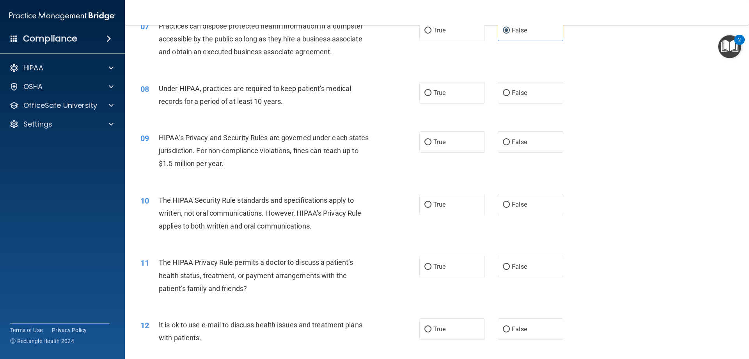
scroll to position [429, 0]
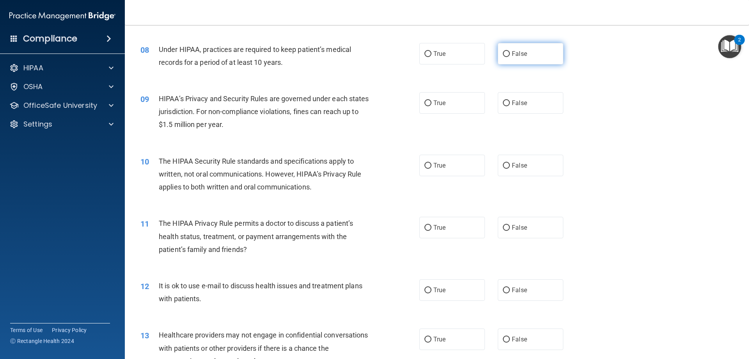
click at [515, 55] on span "False" at bounding box center [519, 53] width 15 height 7
click at [510, 55] on input "False" at bounding box center [506, 54] width 7 height 6
radio input "true"
click at [442, 51] on span "True" at bounding box center [440, 53] width 12 height 7
click at [432, 51] on input "True" at bounding box center [428, 54] width 7 height 6
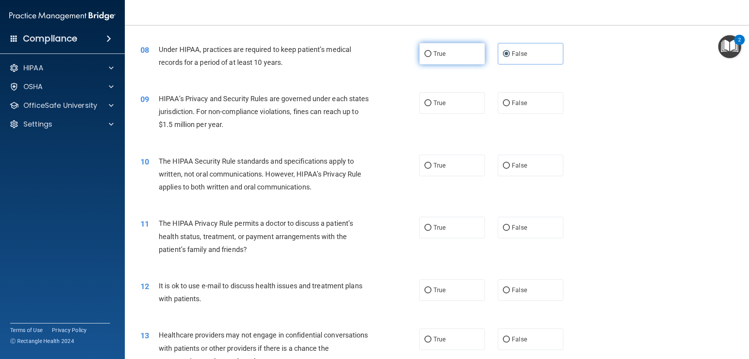
radio input "true"
radio input "false"
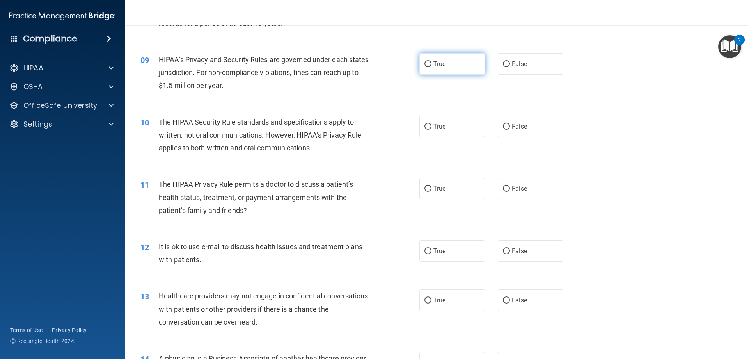
click at [452, 66] on label "True" at bounding box center [453, 63] width 66 height 21
click at [432, 66] on input "True" at bounding box center [428, 64] width 7 height 6
radio input "true"
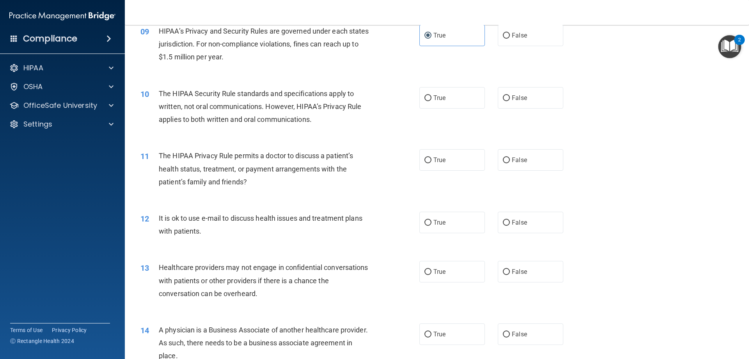
scroll to position [546, 0]
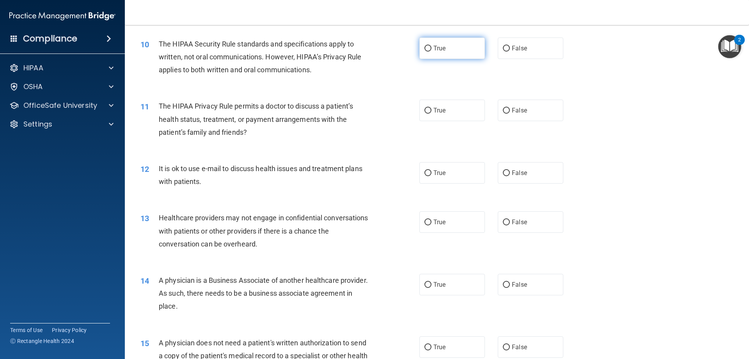
click at [456, 51] on label "True" at bounding box center [453, 47] width 66 height 21
click at [432, 51] on input "True" at bounding box center [428, 49] width 7 height 6
radio input "true"
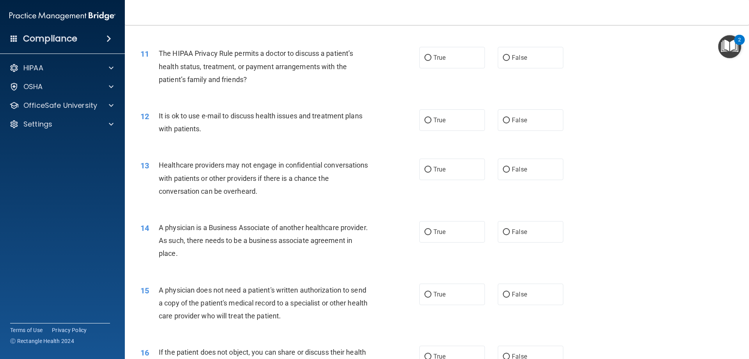
scroll to position [586, 0]
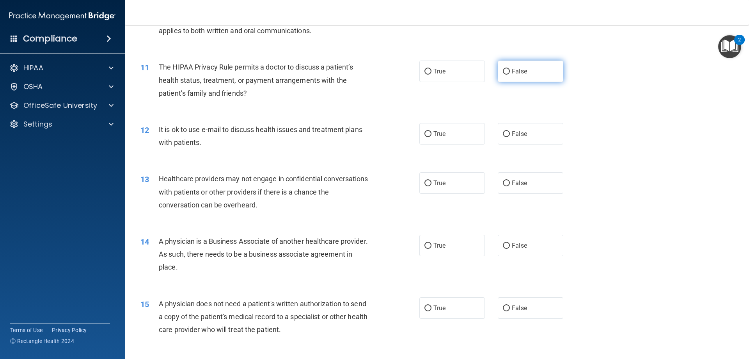
click at [519, 77] on label "False" at bounding box center [531, 71] width 66 height 21
click at [510, 75] on input "False" at bounding box center [506, 72] width 7 height 6
radio input "true"
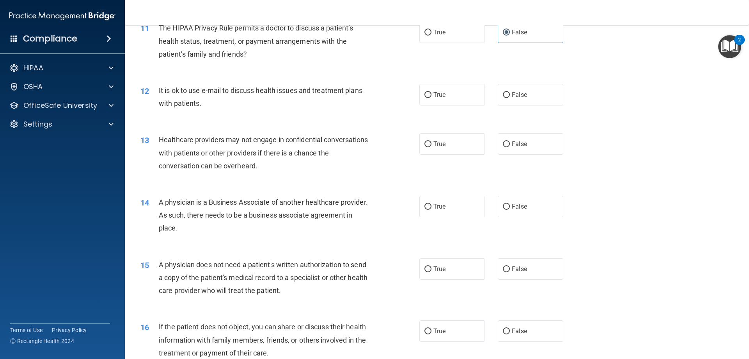
scroll to position [664, 0]
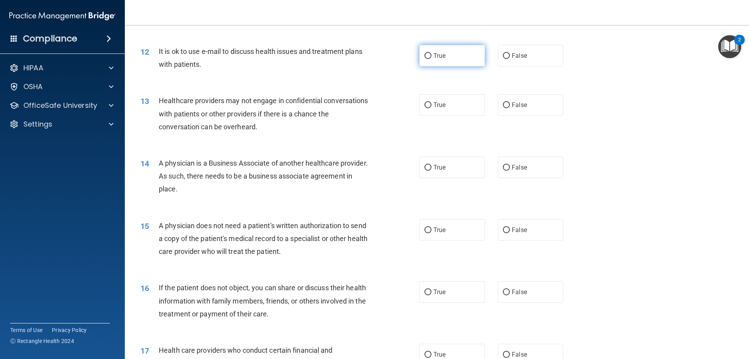
click at [444, 64] on label "True" at bounding box center [453, 55] width 66 height 21
click at [432, 59] on input "True" at bounding box center [428, 56] width 7 height 6
radio input "true"
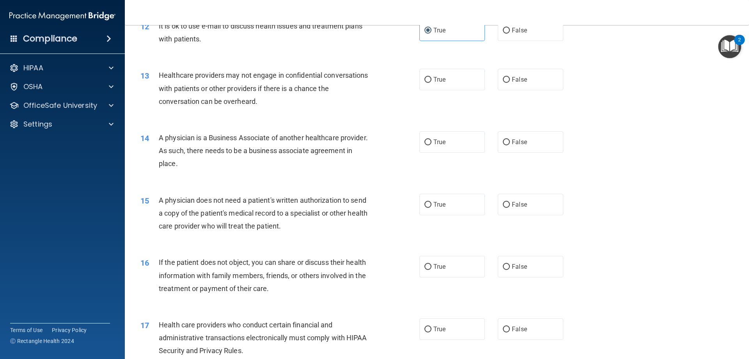
scroll to position [703, 0]
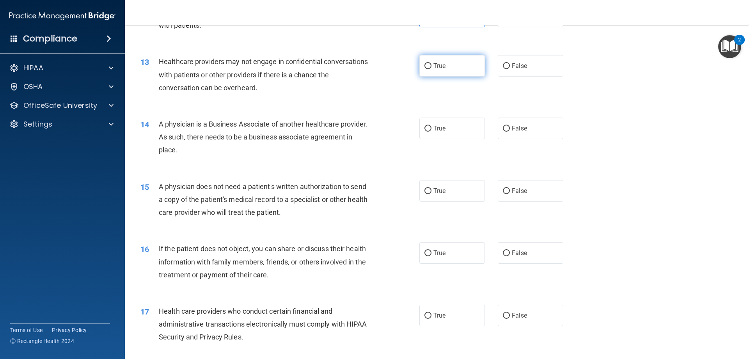
click at [469, 66] on label "True" at bounding box center [453, 65] width 66 height 21
click at [432, 66] on input "True" at bounding box center [428, 66] width 7 height 6
radio input "true"
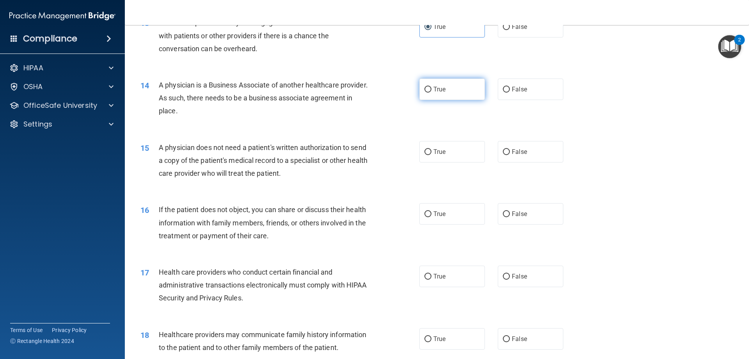
click at [459, 93] on label "True" at bounding box center [453, 88] width 66 height 21
click at [432, 93] on input "True" at bounding box center [428, 90] width 7 height 6
radio input "true"
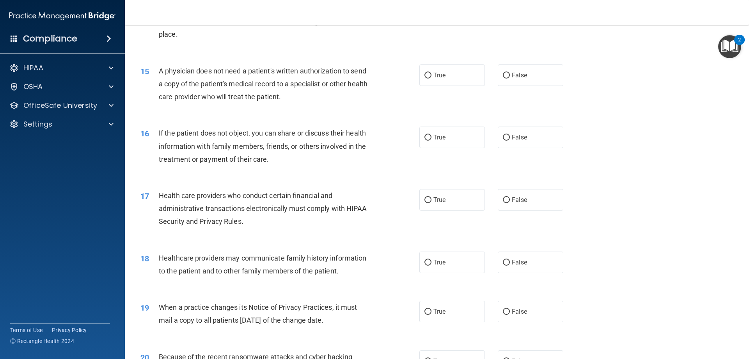
scroll to position [820, 0]
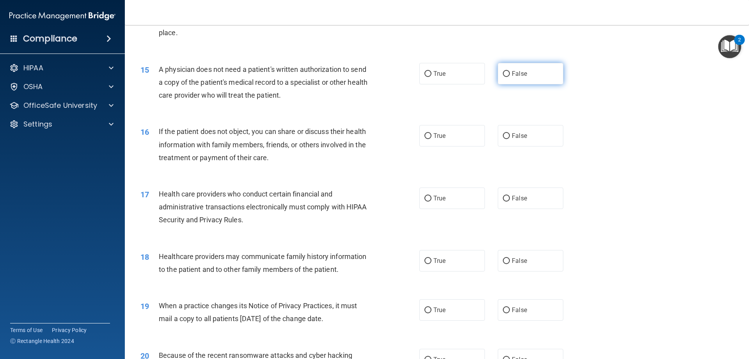
click at [509, 79] on label "False" at bounding box center [531, 73] width 66 height 21
click at [509, 77] on input "False" at bounding box center [506, 74] width 7 height 6
radio input "true"
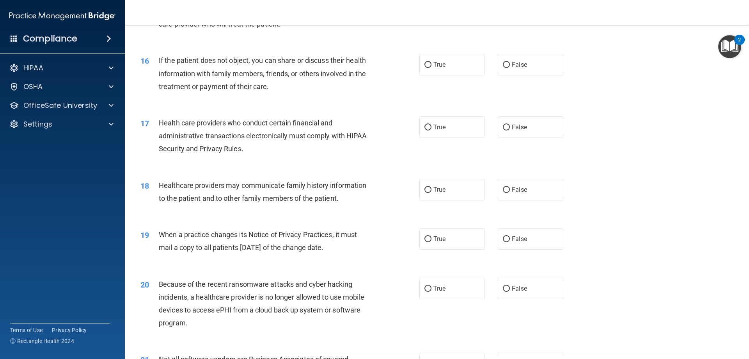
scroll to position [898, 0]
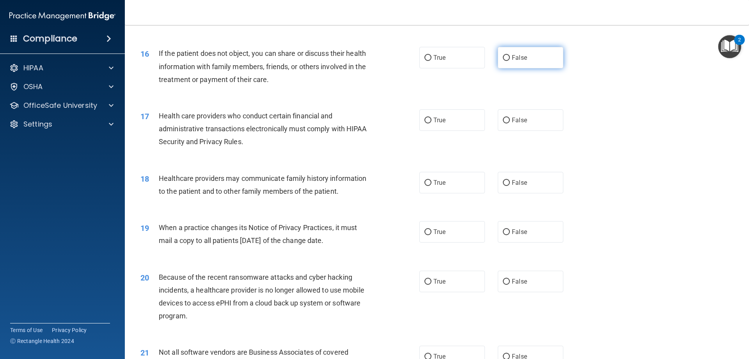
click at [512, 62] on label "False" at bounding box center [531, 57] width 66 height 21
click at [510, 61] on input "False" at bounding box center [506, 58] width 7 height 6
radio input "true"
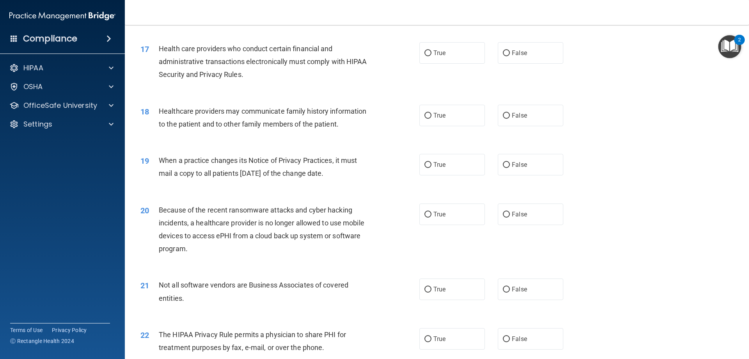
scroll to position [976, 0]
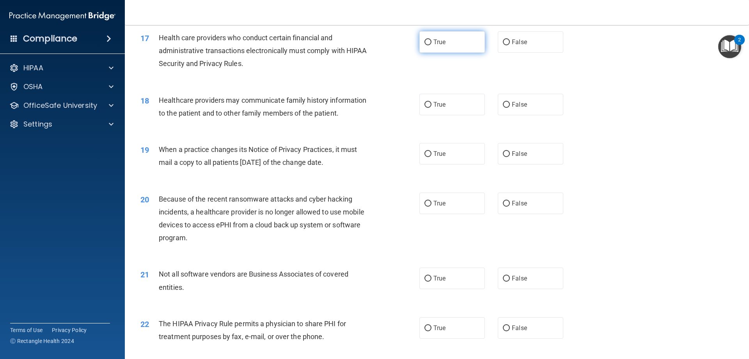
click at [420, 49] on label "True" at bounding box center [453, 41] width 66 height 21
click at [425, 45] on input "True" at bounding box center [428, 42] width 7 height 6
radio input "true"
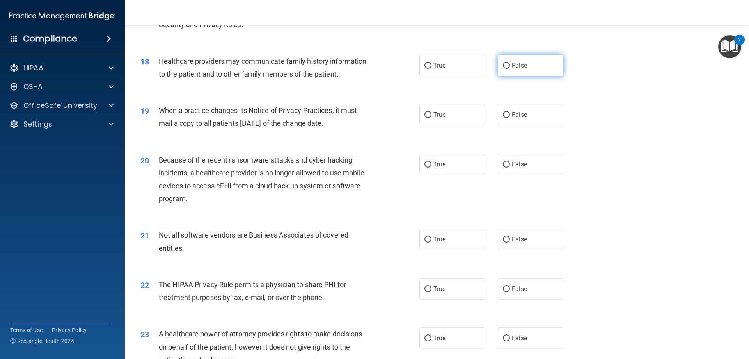
click at [503, 68] on input "False" at bounding box center [506, 66] width 7 height 6
radio input "true"
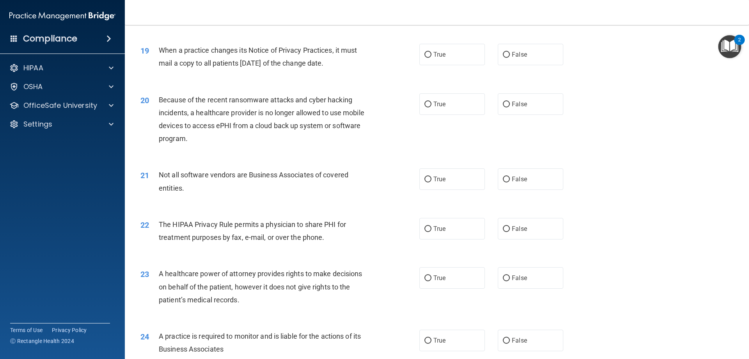
scroll to position [1093, 0]
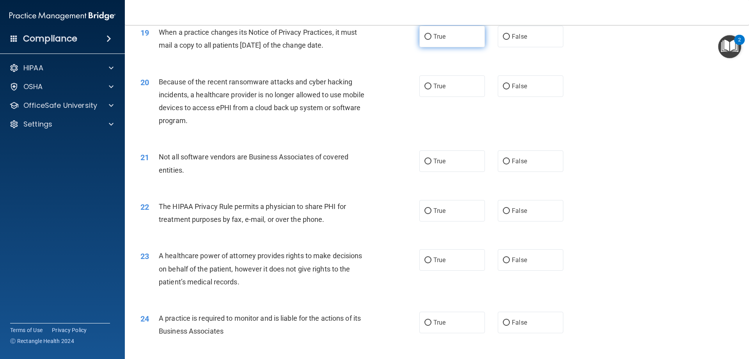
click at [460, 37] on label "True" at bounding box center [453, 36] width 66 height 21
click at [432, 37] on input "True" at bounding box center [428, 37] width 7 height 6
radio input "true"
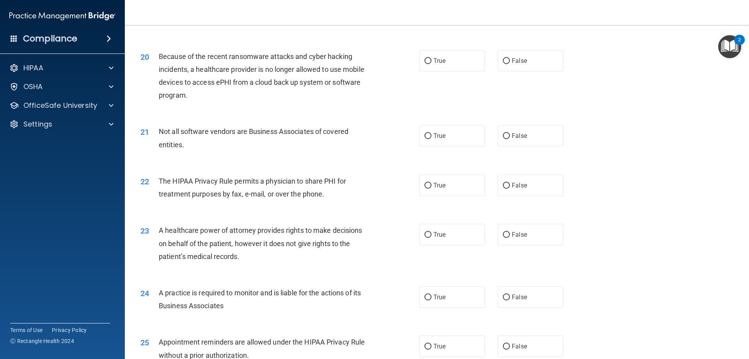
scroll to position [1132, 0]
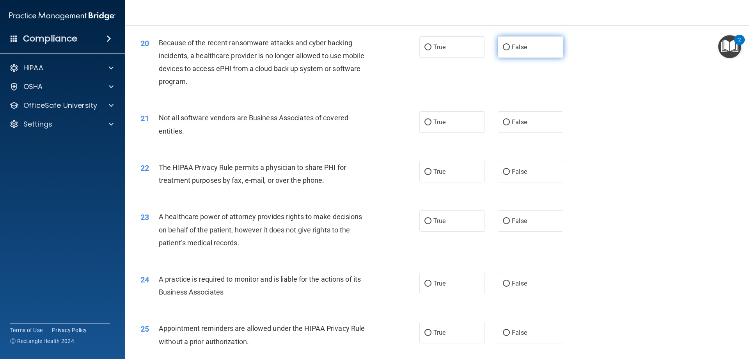
click at [512, 48] on span "False" at bounding box center [519, 46] width 15 height 7
click at [510, 48] on input "False" at bounding box center [506, 48] width 7 height 6
radio input "true"
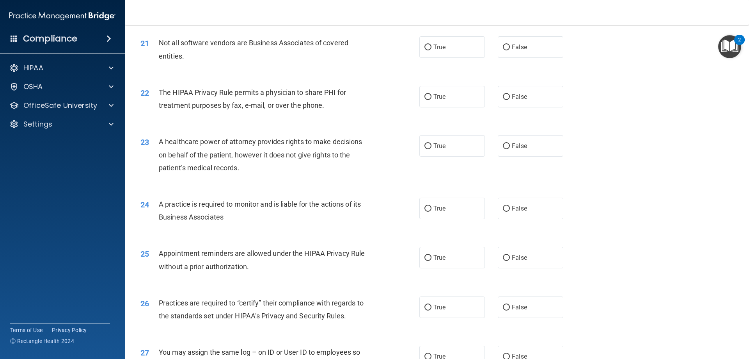
scroll to position [1210, 0]
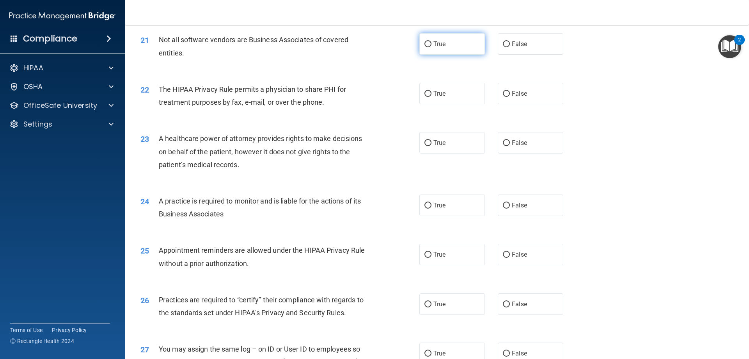
click at [453, 49] on label "True" at bounding box center [453, 43] width 66 height 21
click at [432, 47] on input "True" at bounding box center [428, 44] width 7 height 6
radio input "true"
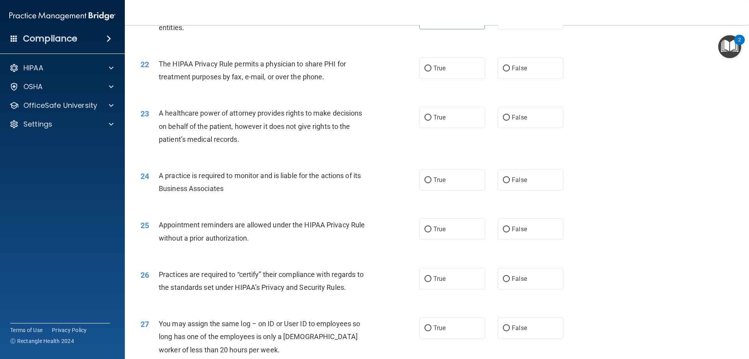
scroll to position [1249, 0]
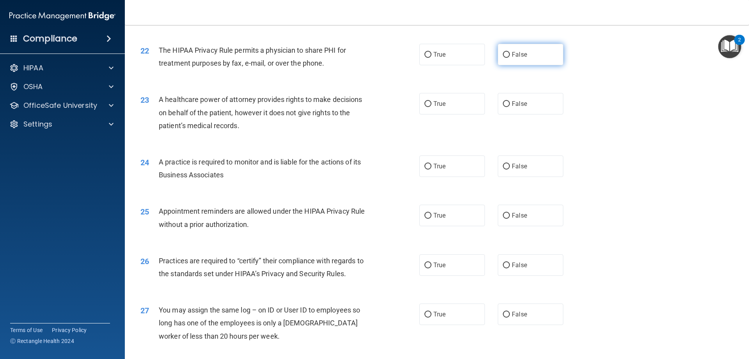
click at [510, 58] on label "False" at bounding box center [531, 54] width 66 height 21
click at [510, 58] on input "False" at bounding box center [506, 55] width 7 height 6
radio input "true"
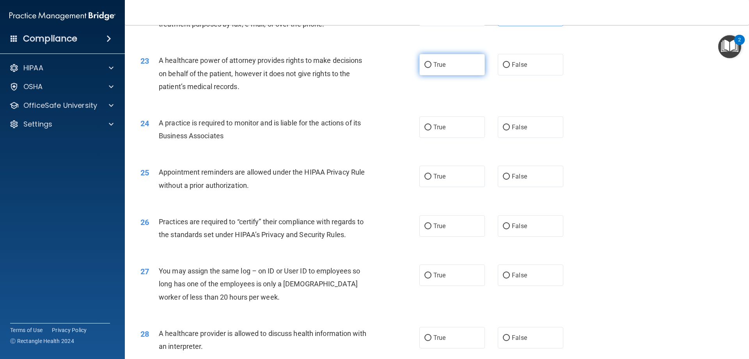
click at [427, 64] on input "True" at bounding box center [428, 65] width 7 height 6
radio input "true"
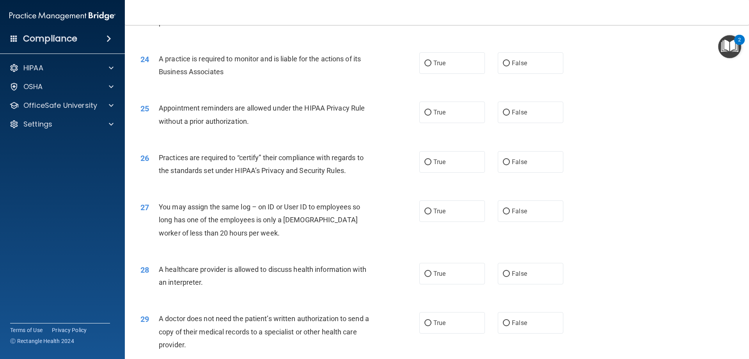
scroll to position [1366, 0]
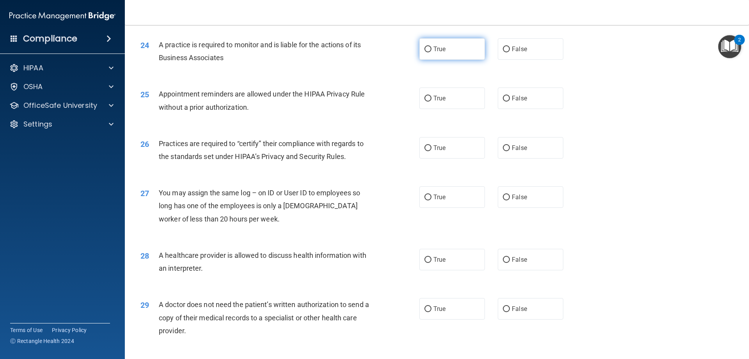
click at [447, 55] on label "True" at bounding box center [453, 48] width 66 height 21
click at [432, 52] on input "True" at bounding box center [428, 49] width 7 height 6
radio input "true"
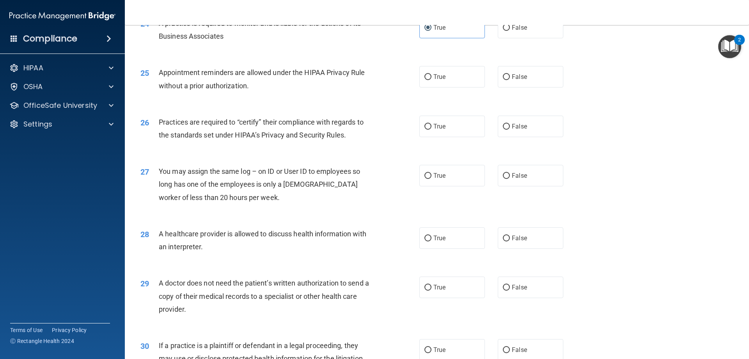
scroll to position [1405, 0]
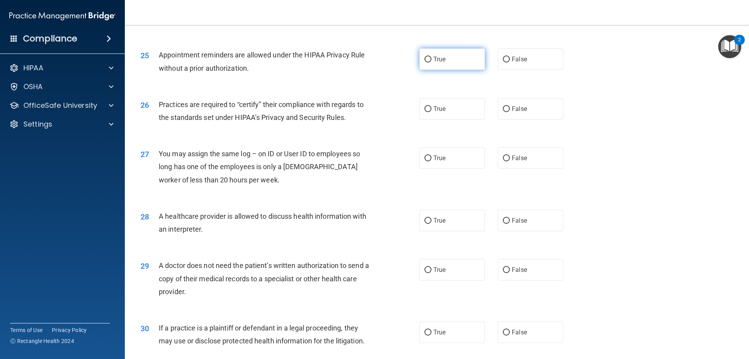
click at [441, 63] on label "True" at bounding box center [453, 58] width 66 height 21
click at [432, 62] on input "True" at bounding box center [428, 60] width 7 height 6
radio input "true"
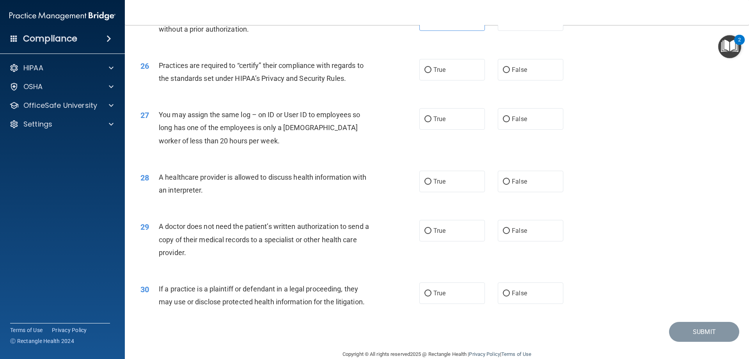
scroll to position [1458, 0]
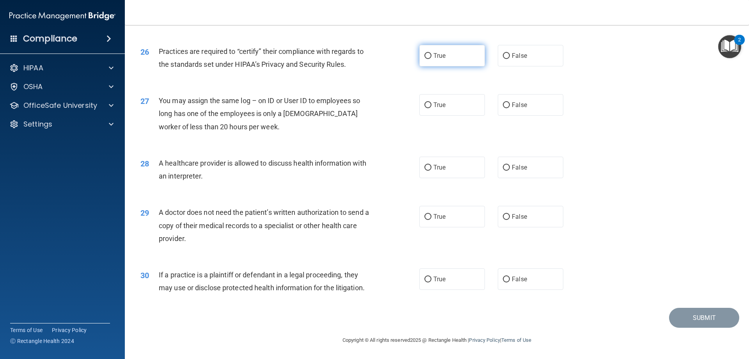
click at [427, 60] on label "True" at bounding box center [453, 55] width 66 height 21
click at [427, 59] on input "True" at bounding box center [428, 56] width 7 height 6
radio input "true"
click at [506, 109] on label "False" at bounding box center [531, 104] width 66 height 21
click at [506, 108] on input "False" at bounding box center [506, 105] width 7 height 6
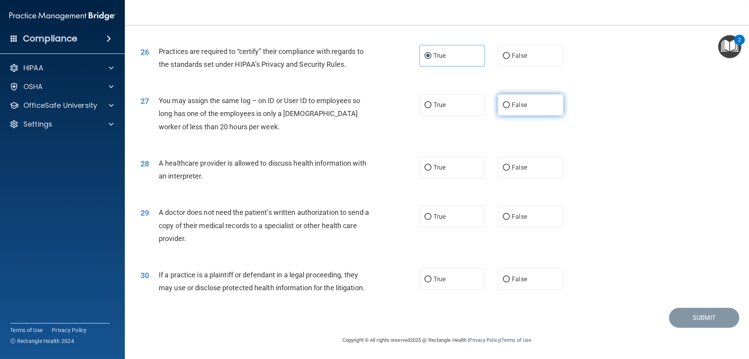
radio input "true"
click at [450, 172] on label "True" at bounding box center [453, 167] width 66 height 21
click at [432, 171] on input "True" at bounding box center [428, 168] width 7 height 6
radio input "true"
click at [506, 224] on label "False" at bounding box center [531, 216] width 66 height 21
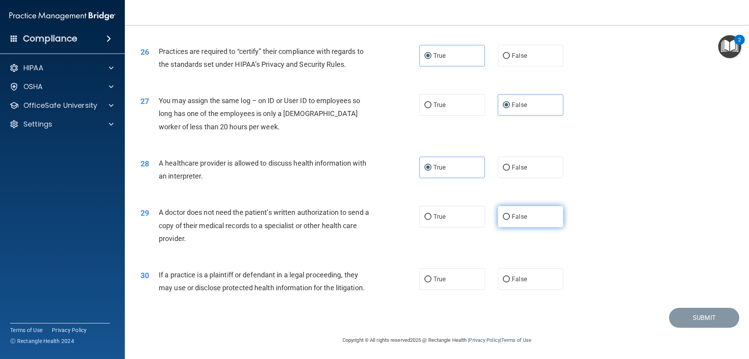
click at [506, 220] on input "False" at bounding box center [506, 217] width 7 height 6
radio input "true"
click at [511, 274] on label "False" at bounding box center [531, 278] width 66 height 21
click at [510, 276] on input "False" at bounding box center [506, 279] width 7 height 6
radio input "true"
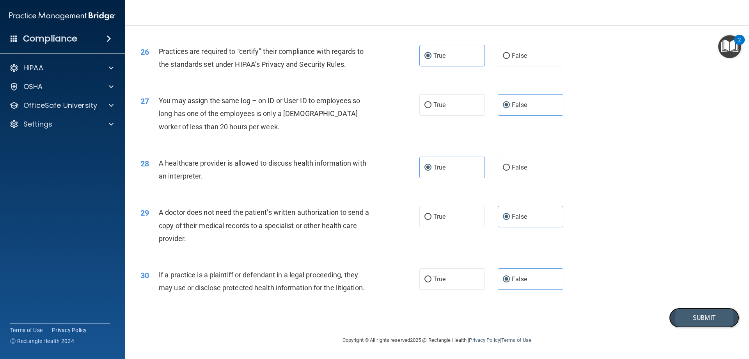
click at [707, 318] on button "Submit" at bounding box center [704, 318] width 70 height 20
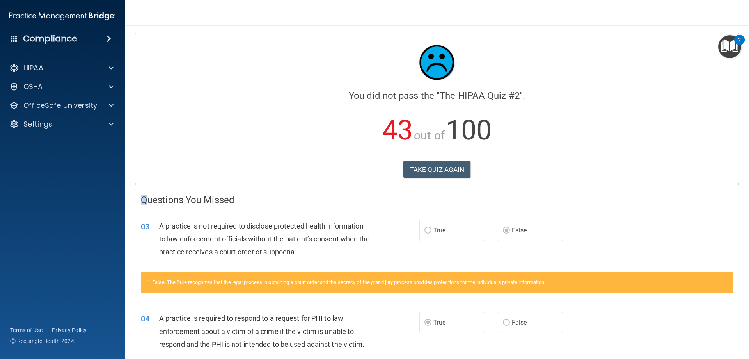
drag, startPoint x: 142, startPoint y: 201, endPoint x: 146, endPoint y: 203, distance: 5.1
click at [146, 203] on h4 "Questions You Missed" at bounding box center [437, 200] width 593 height 10
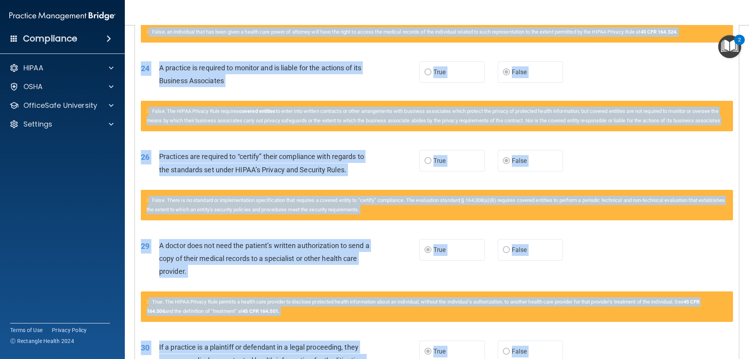
scroll to position [1527, 0]
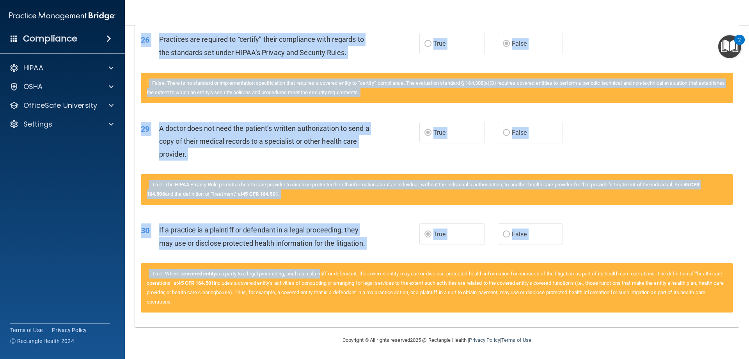
drag, startPoint x: 142, startPoint y: 224, endPoint x: 473, endPoint y: 309, distance: 341.2
copy div "32 L ipsumdol si ame consecte ad elitsedd eiusmodte incidi utlaboreetd ma ali e…"
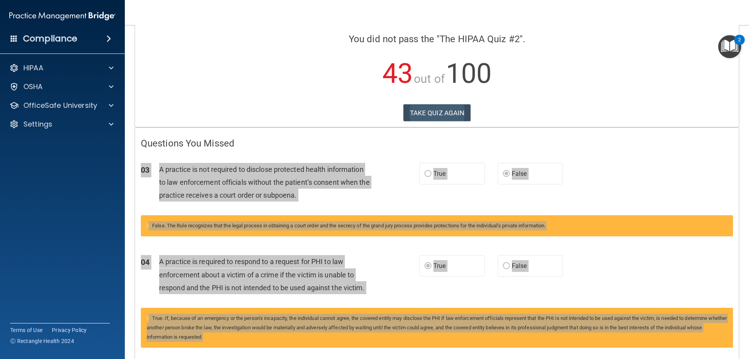
scroll to position [0, 0]
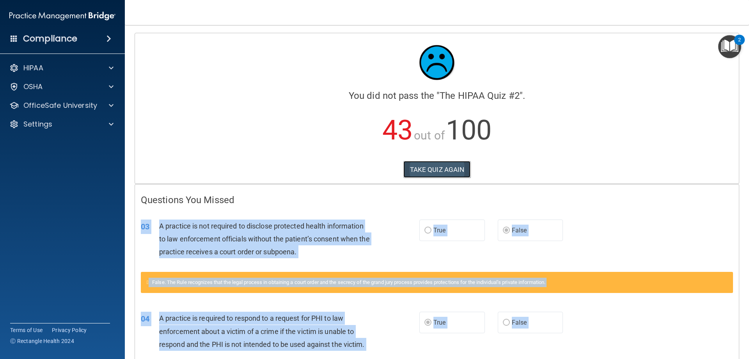
click at [410, 163] on button "TAKE QUIZ AGAIN" at bounding box center [438, 169] width 68 height 17
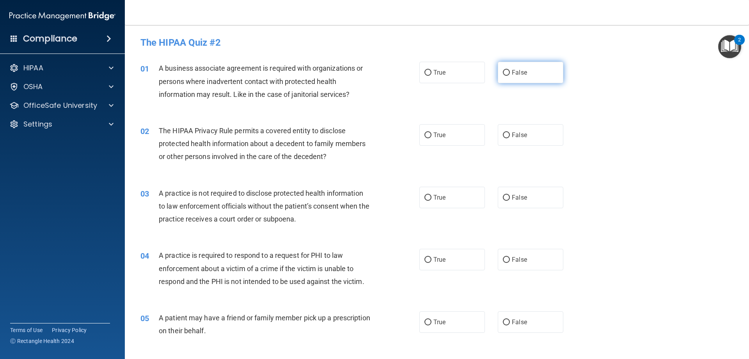
click at [525, 77] on label "False" at bounding box center [531, 72] width 66 height 21
click at [510, 76] on input "False" at bounding box center [506, 73] width 7 height 6
radio input "true"
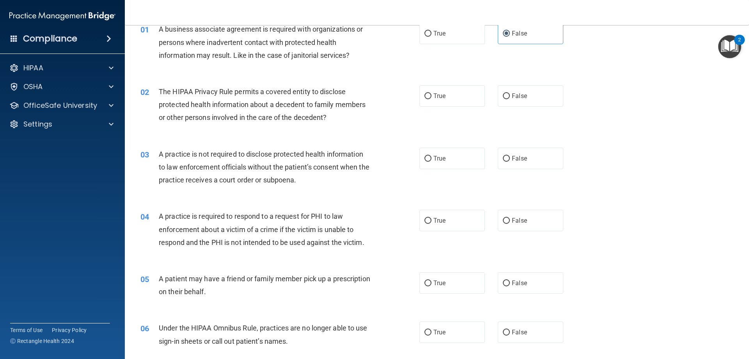
scroll to position [78, 0]
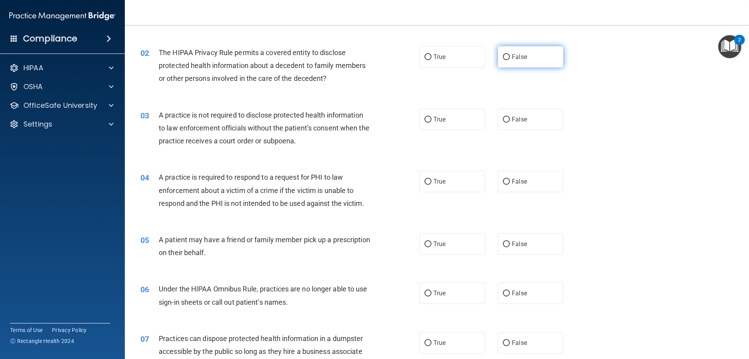
click at [520, 58] on span "False" at bounding box center [519, 56] width 15 height 7
click at [510, 58] on input "False" at bounding box center [506, 57] width 7 height 6
radio input "true"
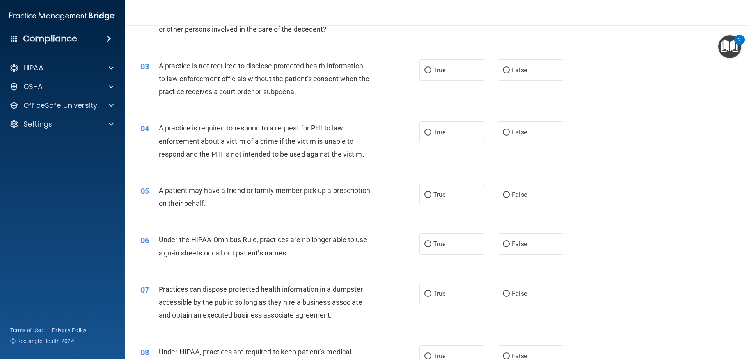
scroll to position [156, 0]
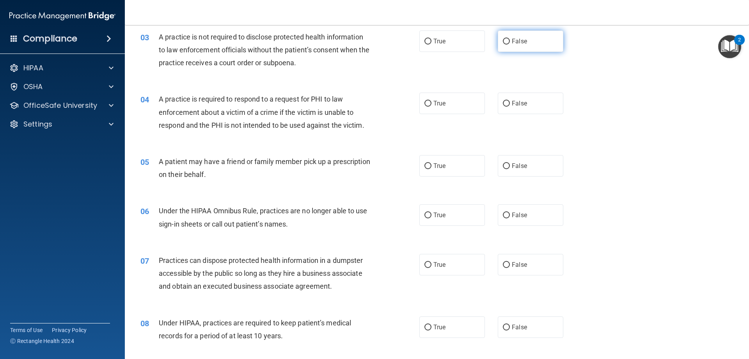
click at [512, 43] on span "False" at bounding box center [519, 40] width 15 height 7
click at [510, 43] on input "False" at bounding box center [506, 42] width 7 height 6
radio input "true"
click at [459, 100] on label "True" at bounding box center [453, 103] width 66 height 21
click at [432, 101] on input "True" at bounding box center [428, 104] width 7 height 6
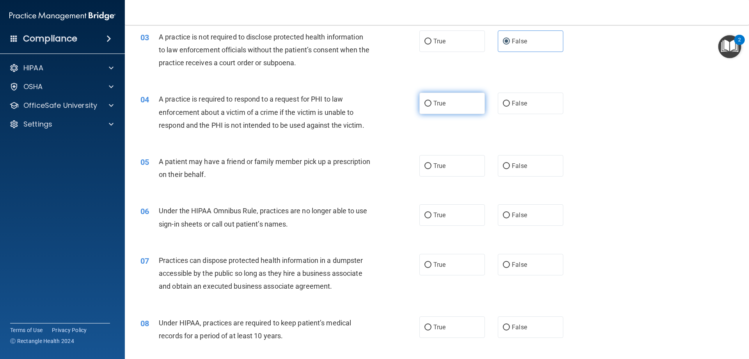
radio input "true"
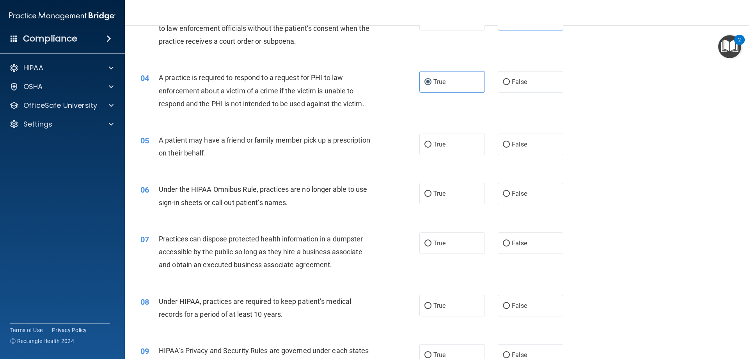
scroll to position [195, 0]
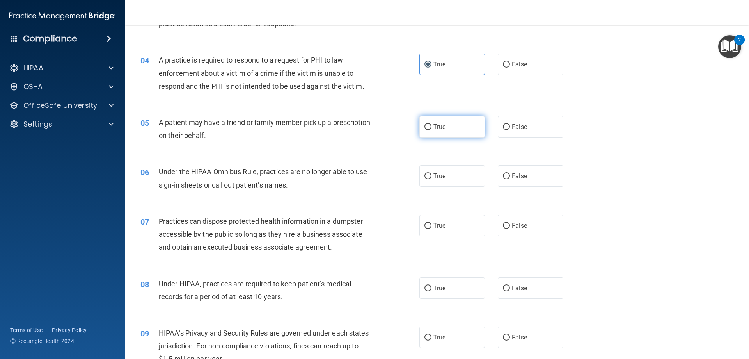
click at [445, 133] on label "True" at bounding box center [453, 126] width 66 height 21
click at [432, 130] on input "True" at bounding box center [428, 127] width 7 height 6
radio input "true"
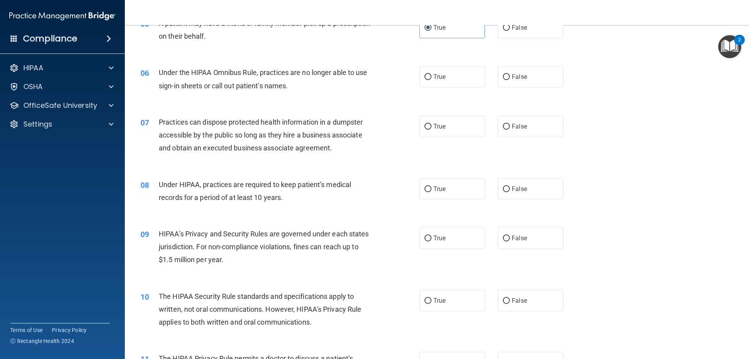
scroll to position [312, 0]
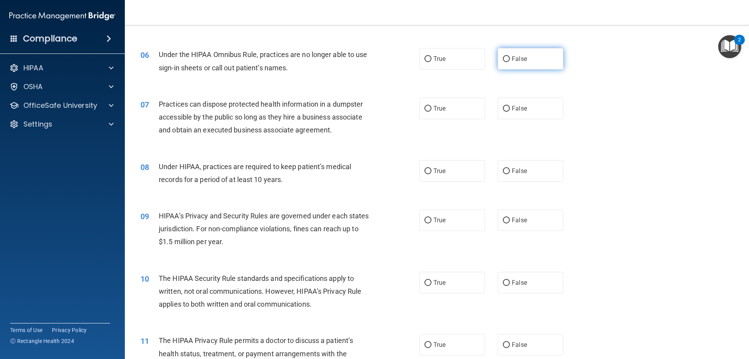
click at [535, 64] on label "False" at bounding box center [531, 58] width 66 height 21
click at [510, 62] on input "False" at bounding box center [506, 59] width 7 height 6
radio input "true"
click at [528, 115] on label "False" at bounding box center [531, 108] width 66 height 21
click at [510, 112] on input "False" at bounding box center [506, 109] width 7 height 6
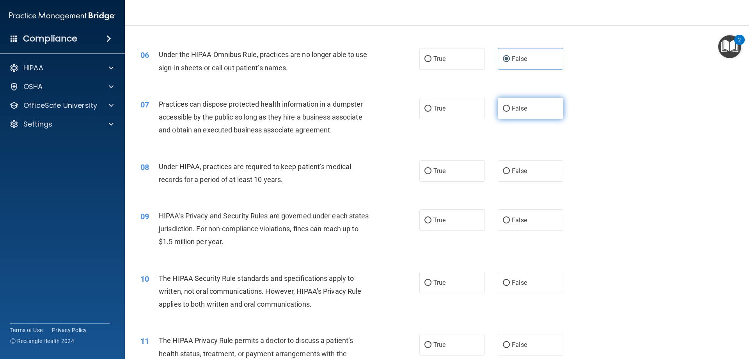
radio input "true"
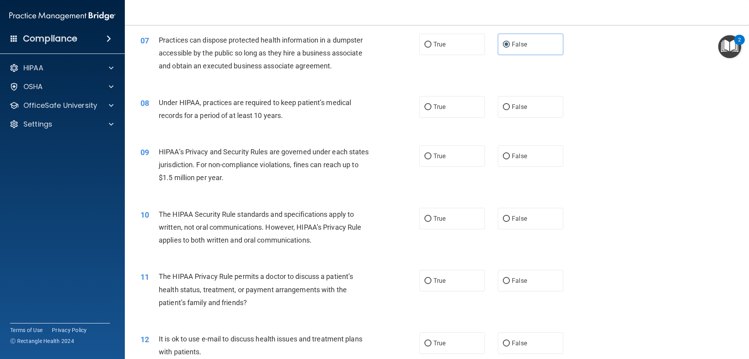
scroll to position [390, 0]
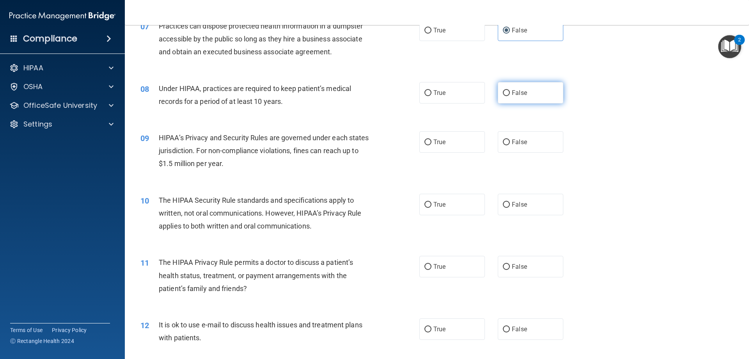
click at [523, 96] on label "False" at bounding box center [531, 92] width 66 height 21
click at [510, 96] on input "False" at bounding box center [506, 93] width 7 height 6
radio input "true"
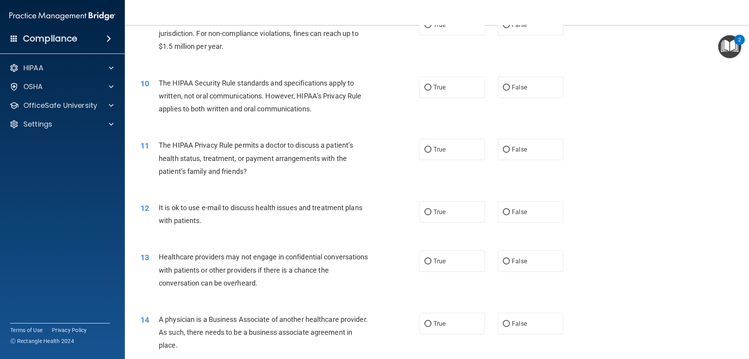
scroll to position [468, 0]
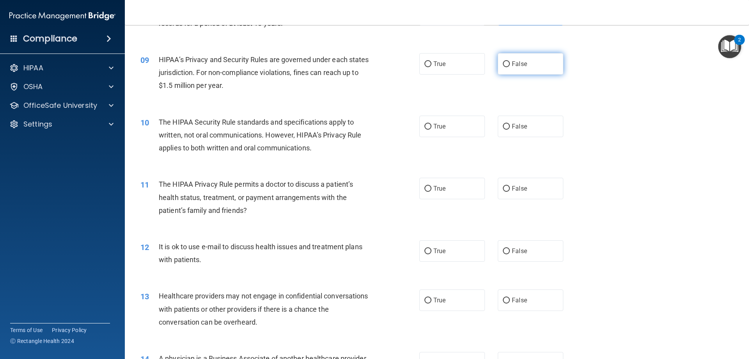
click at [516, 70] on label "False" at bounding box center [531, 63] width 66 height 21
click at [510, 67] on input "False" at bounding box center [506, 64] width 7 height 6
radio input "true"
click at [432, 132] on label "True" at bounding box center [453, 126] width 66 height 21
click at [432, 130] on input "True" at bounding box center [428, 127] width 7 height 6
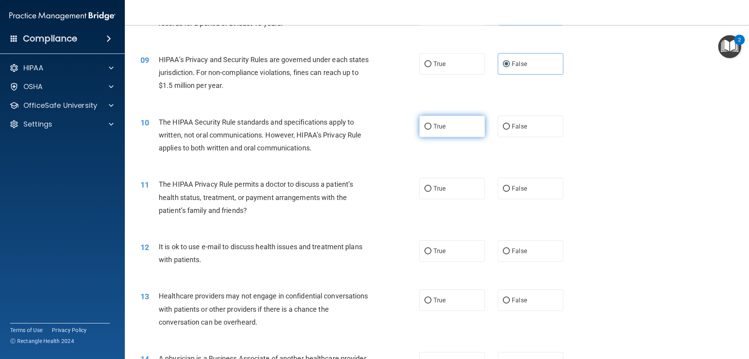
radio input "true"
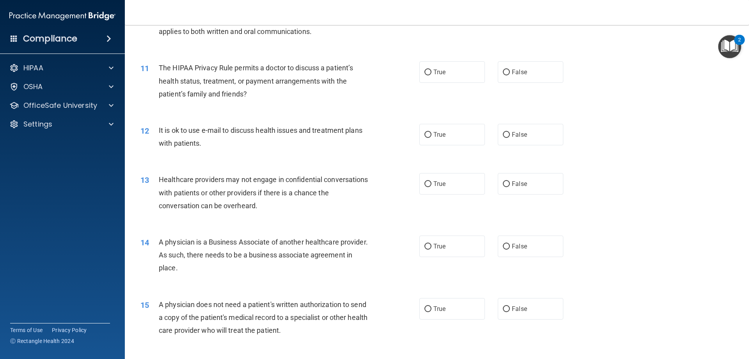
scroll to position [586, 0]
click at [438, 75] on label "True" at bounding box center [453, 71] width 66 height 21
click at [432, 75] on input "True" at bounding box center [428, 72] width 7 height 6
radio input "true"
click at [457, 138] on label "True" at bounding box center [453, 133] width 66 height 21
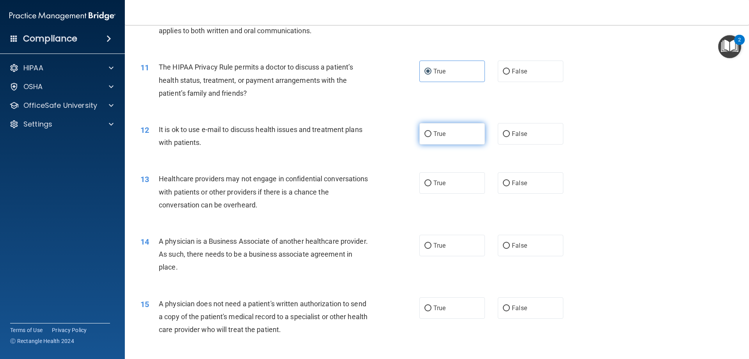
click at [432, 137] on input "True" at bounding box center [428, 134] width 7 height 6
radio input "true"
click at [523, 184] on span "False" at bounding box center [519, 182] width 15 height 7
click at [510, 184] on input "False" at bounding box center [506, 183] width 7 height 6
radio input "true"
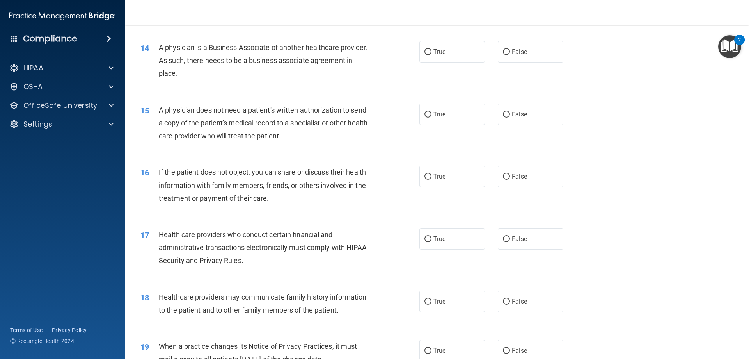
scroll to position [781, 0]
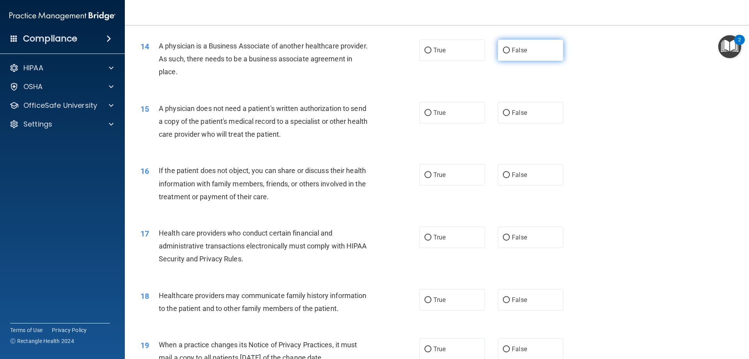
click at [525, 52] on label "False" at bounding box center [531, 49] width 66 height 21
click at [510, 52] on input "False" at bounding box center [506, 51] width 7 height 6
radio input "true"
click at [437, 107] on label "True" at bounding box center [453, 112] width 66 height 21
click at [432, 110] on input "True" at bounding box center [428, 113] width 7 height 6
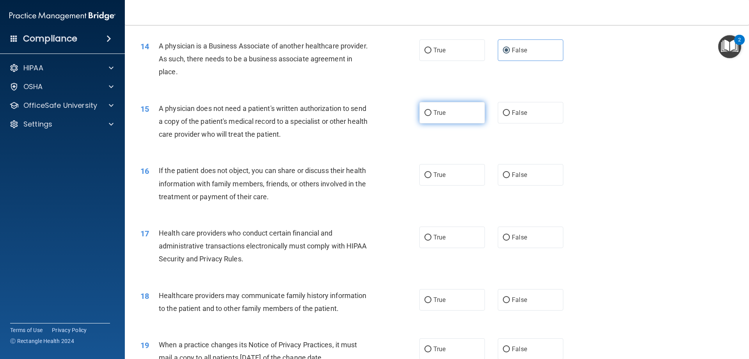
radio input "true"
click at [445, 174] on label "True" at bounding box center [453, 174] width 66 height 21
click at [432, 174] on input "True" at bounding box center [428, 175] width 7 height 6
radio input "true"
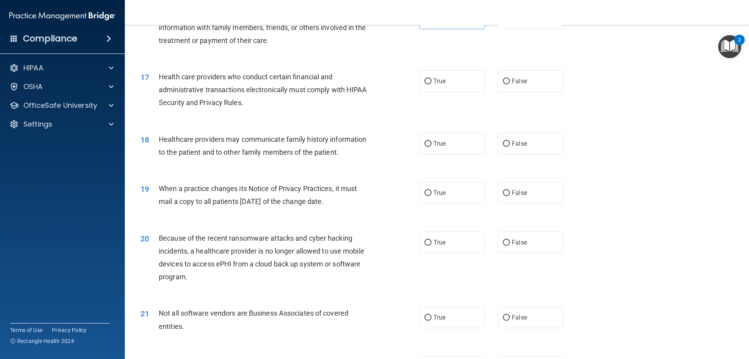
scroll to position [976, 0]
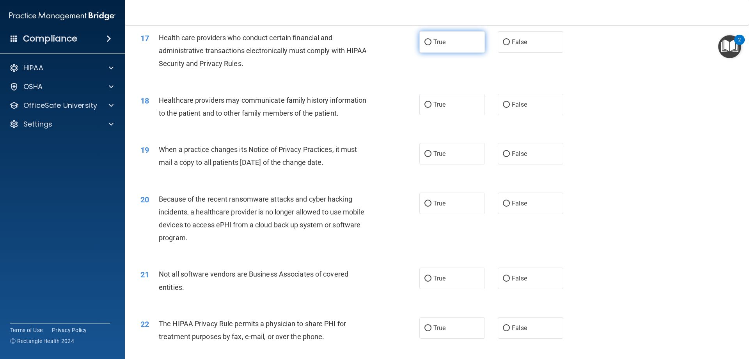
click at [449, 46] on label "True" at bounding box center [453, 41] width 66 height 21
click at [432, 45] on input "True" at bounding box center [428, 42] width 7 height 6
radio input "true"
click at [512, 111] on label "False" at bounding box center [531, 104] width 66 height 21
click at [510, 108] on input "False" at bounding box center [506, 105] width 7 height 6
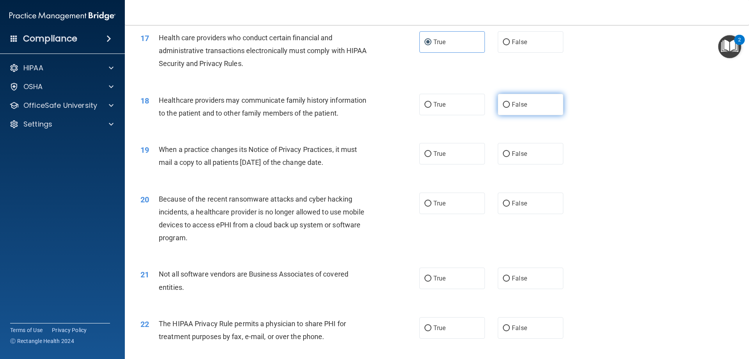
radio input "true"
click at [482, 157] on div "True False" at bounding box center [498, 153] width 157 height 21
click at [527, 156] on label "False" at bounding box center [531, 153] width 66 height 21
click at [510, 156] on input "False" at bounding box center [506, 154] width 7 height 6
radio input "true"
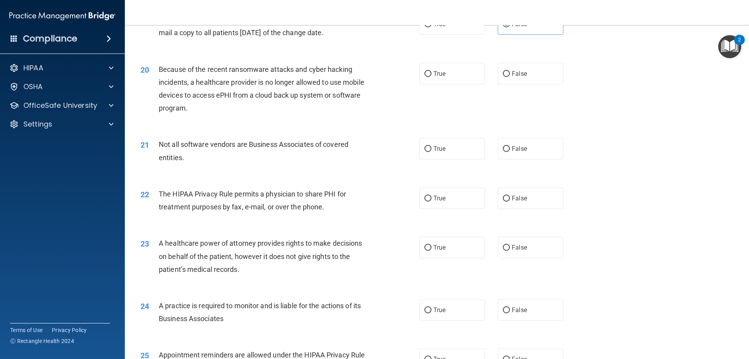
scroll to position [1132, 0]
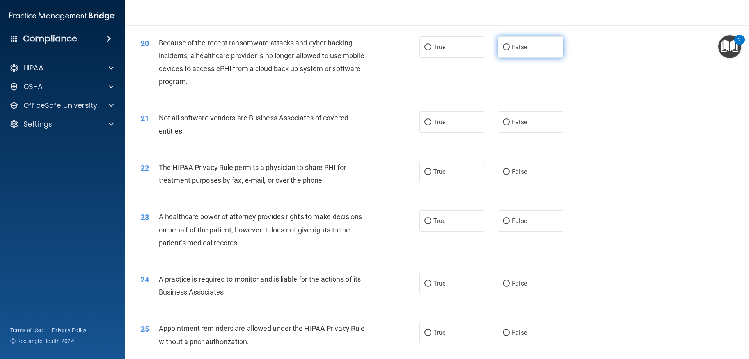
click at [518, 49] on span "False" at bounding box center [519, 46] width 15 height 7
click at [510, 49] on input "False" at bounding box center [506, 48] width 7 height 6
radio input "true"
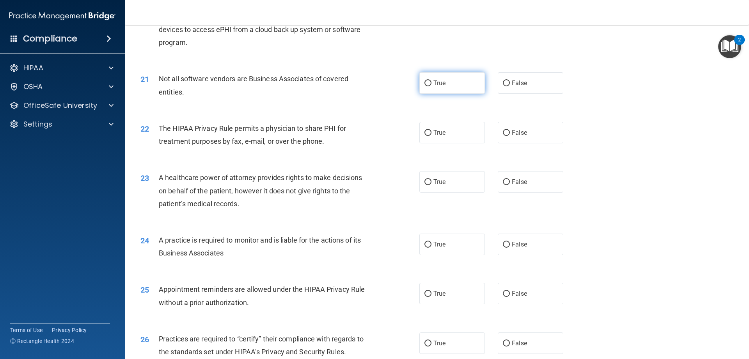
click at [460, 90] on label "True" at bounding box center [453, 82] width 66 height 21
click at [432, 86] on input "True" at bounding box center [428, 83] width 7 height 6
radio input "true"
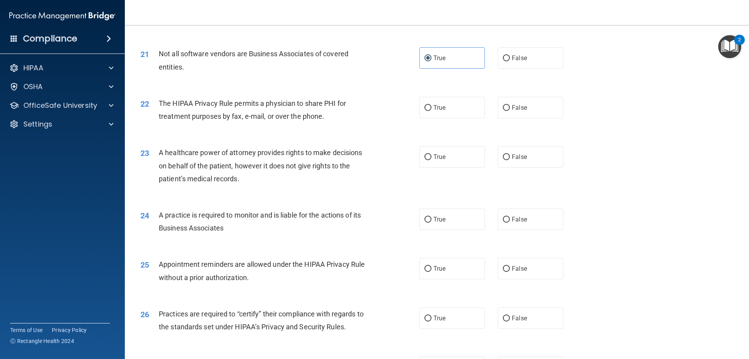
scroll to position [1249, 0]
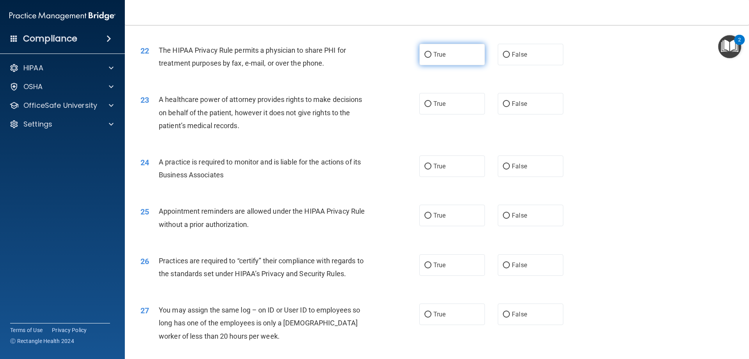
click at [443, 50] on label "True" at bounding box center [453, 54] width 66 height 21
click at [432, 52] on input "True" at bounding box center [428, 55] width 7 height 6
radio input "true"
click at [518, 98] on label "False" at bounding box center [531, 103] width 66 height 21
click at [510, 101] on input "False" at bounding box center [506, 104] width 7 height 6
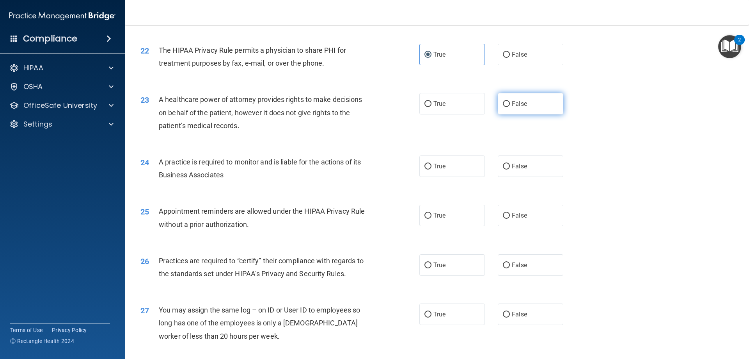
radio input "true"
click at [533, 169] on label "False" at bounding box center [531, 165] width 66 height 21
click at [510, 169] on input "False" at bounding box center [506, 167] width 7 height 6
radio input "true"
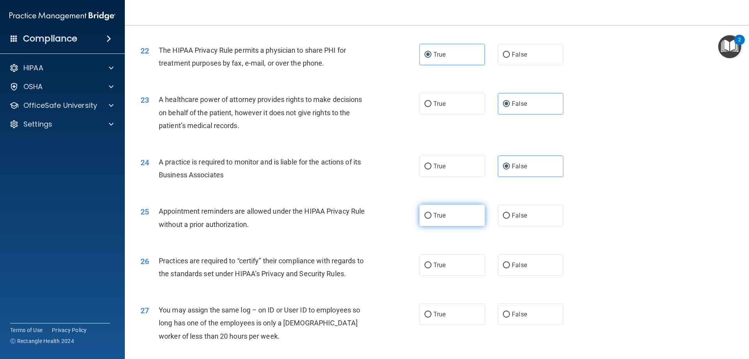
click at [430, 217] on label "True" at bounding box center [453, 215] width 66 height 21
click at [430, 217] on input "True" at bounding box center [428, 216] width 7 height 6
radio input "true"
click at [523, 263] on span "False" at bounding box center [519, 264] width 15 height 7
click at [510, 263] on input "False" at bounding box center [506, 265] width 7 height 6
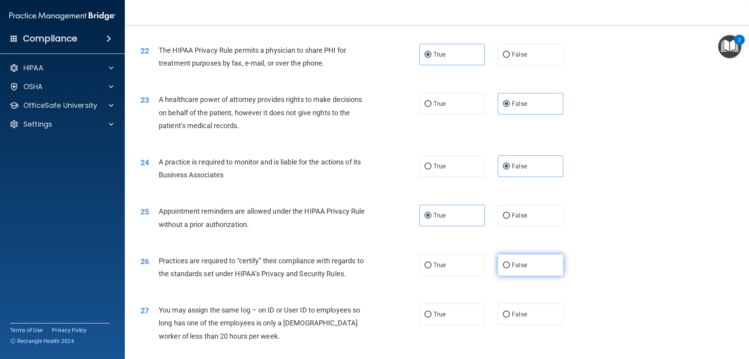
radio input "true"
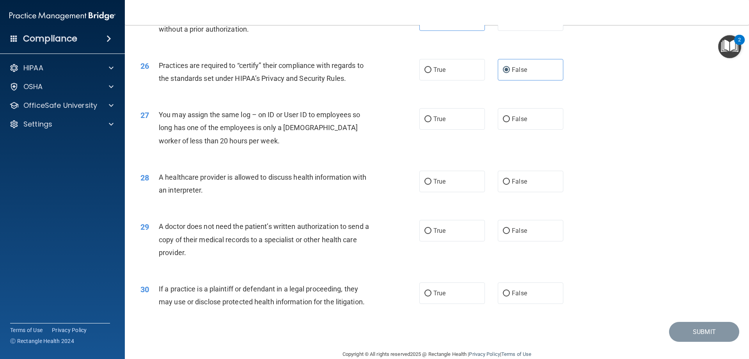
scroll to position [1458, 0]
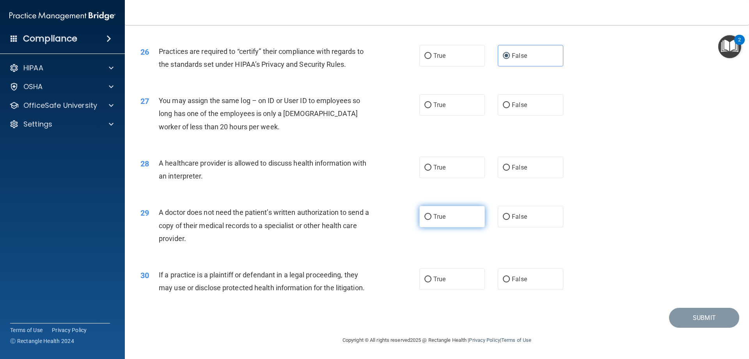
click at [433, 224] on label "True" at bounding box center [453, 216] width 66 height 21
click at [432, 220] on input "True" at bounding box center [428, 217] width 7 height 6
radio input "true"
click at [438, 274] on label "True" at bounding box center [453, 278] width 66 height 21
click at [432, 276] on input "True" at bounding box center [428, 279] width 7 height 6
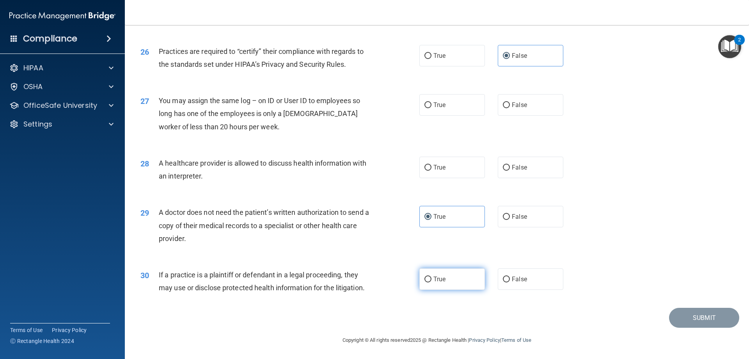
radio input "true"
click at [528, 109] on label "False" at bounding box center [531, 104] width 66 height 21
click at [510, 108] on input "False" at bounding box center [506, 105] width 7 height 6
radio input "true"
click at [468, 167] on label "True" at bounding box center [453, 167] width 66 height 21
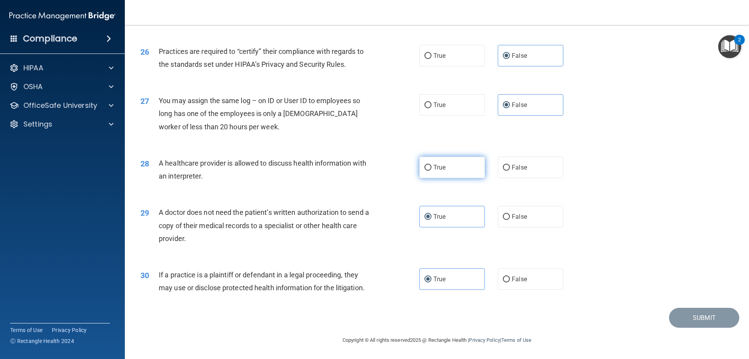
click at [432, 167] on input "True" at bounding box center [428, 168] width 7 height 6
radio input "true"
click at [691, 317] on button "Submit" at bounding box center [704, 318] width 70 height 20
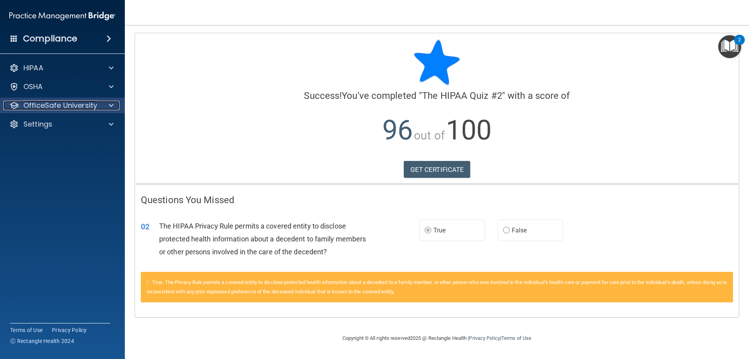
click at [81, 106] on p "OfficeSafe University" at bounding box center [60, 105] width 74 height 9
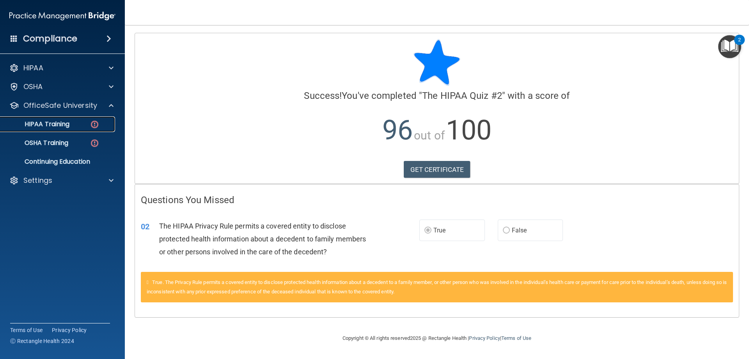
click at [75, 122] on div "HIPAA Training" at bounding box center [58, 124] width 107 height 8
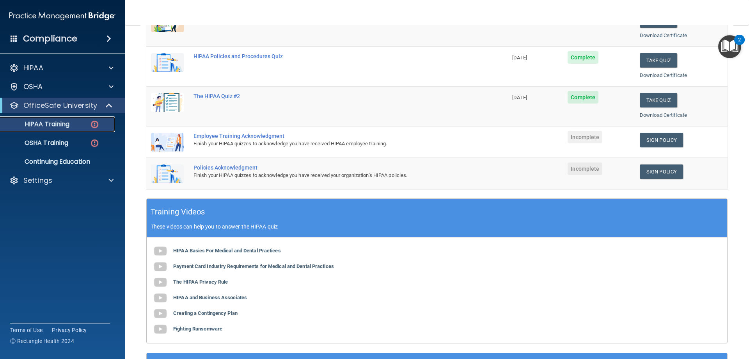
scroll to position [117, 0]
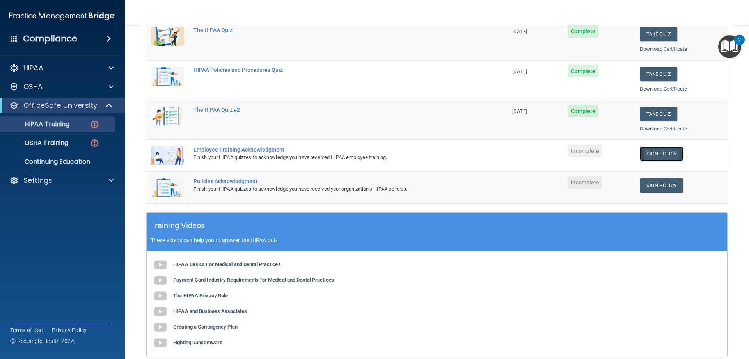
click at [650, 152] on link "Sign Policy" at bounding box center [661, 153] width 43 height 14
click at [654, 187] on link "Sign Policy" at bounding box center [661, 185] width 43 height 14
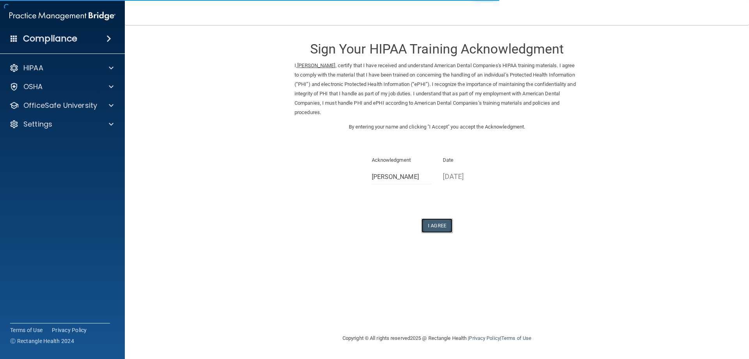
click at [437, 223] on button "I Agree" at bounding box center [437, 225] width 31 height 14
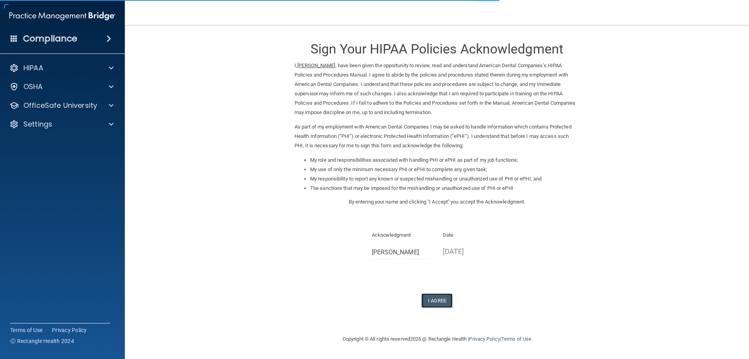
click at [444, 301] on button "I Agree" at bounding box center [437, 300] width 31 height 14
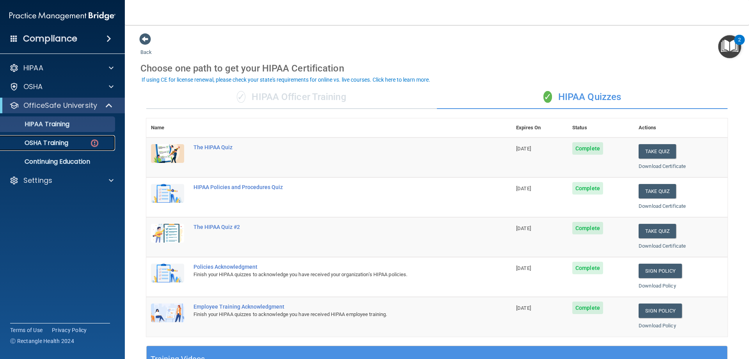
click at [55, 142] on p "OSHA Training" at bounding box center [36, 143] width 63 height 8
